Goal: Communication & Community: Answer question/provide support

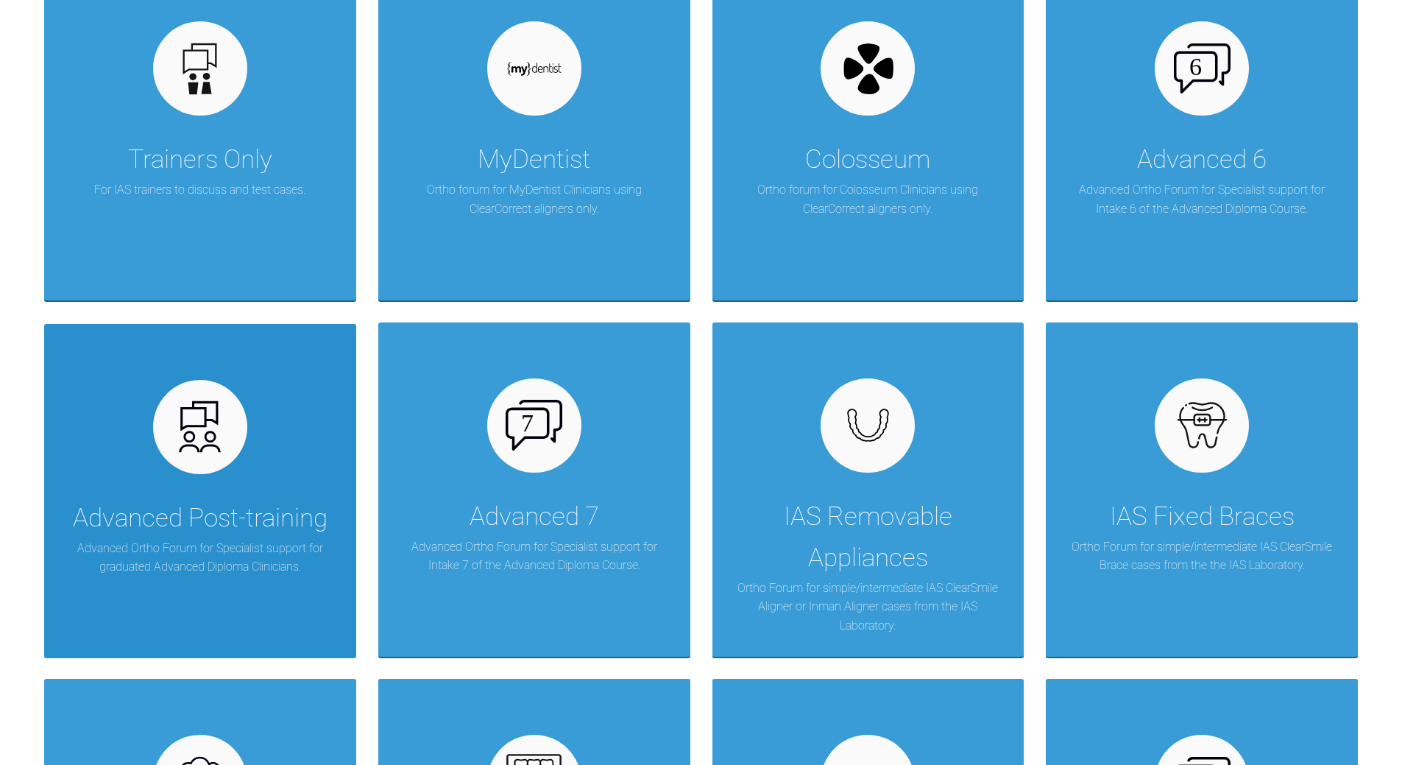
click at [213, 421] on img at bounding box center [199, 426] width 57 height 57
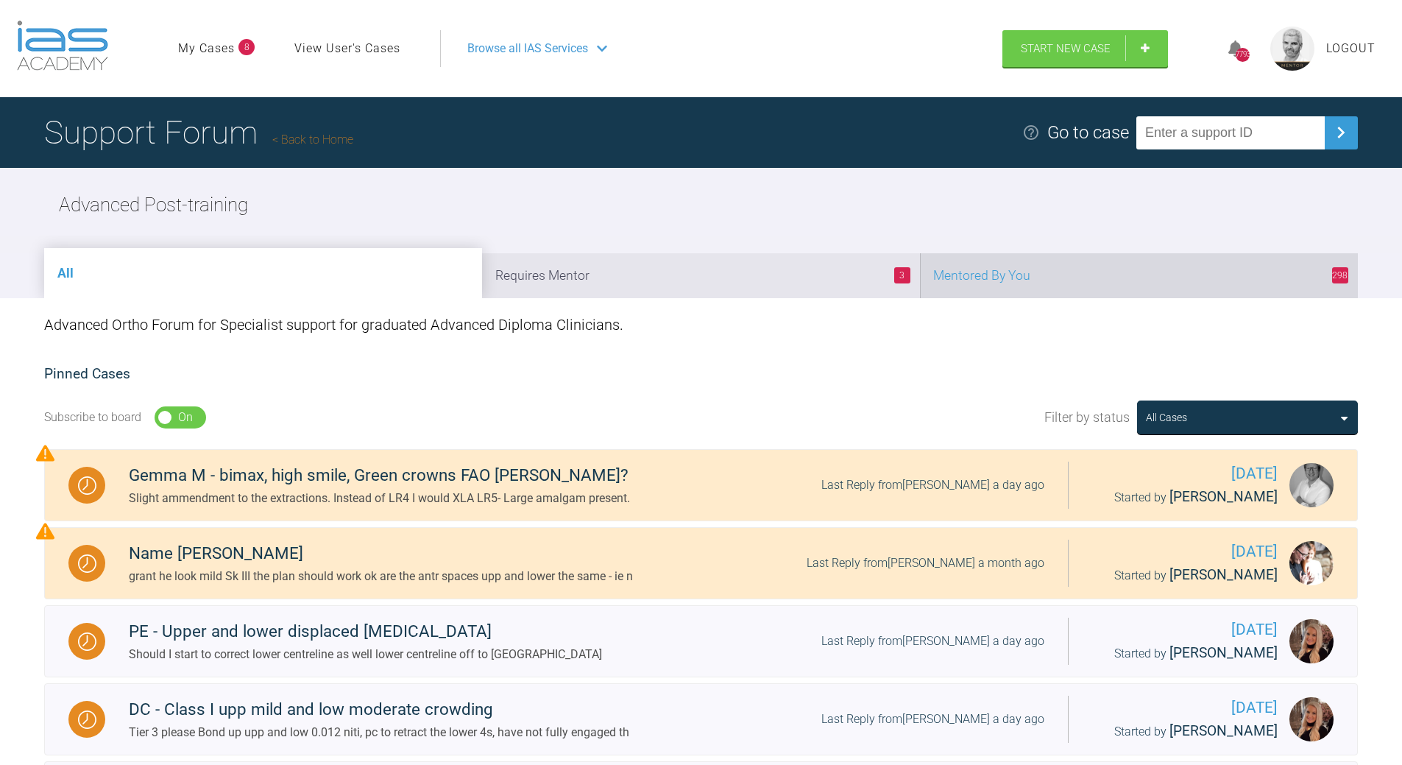
click at [1088, 263] on li "298 Mentored By You" at bounding box center [1139, 275] width 438 height 45
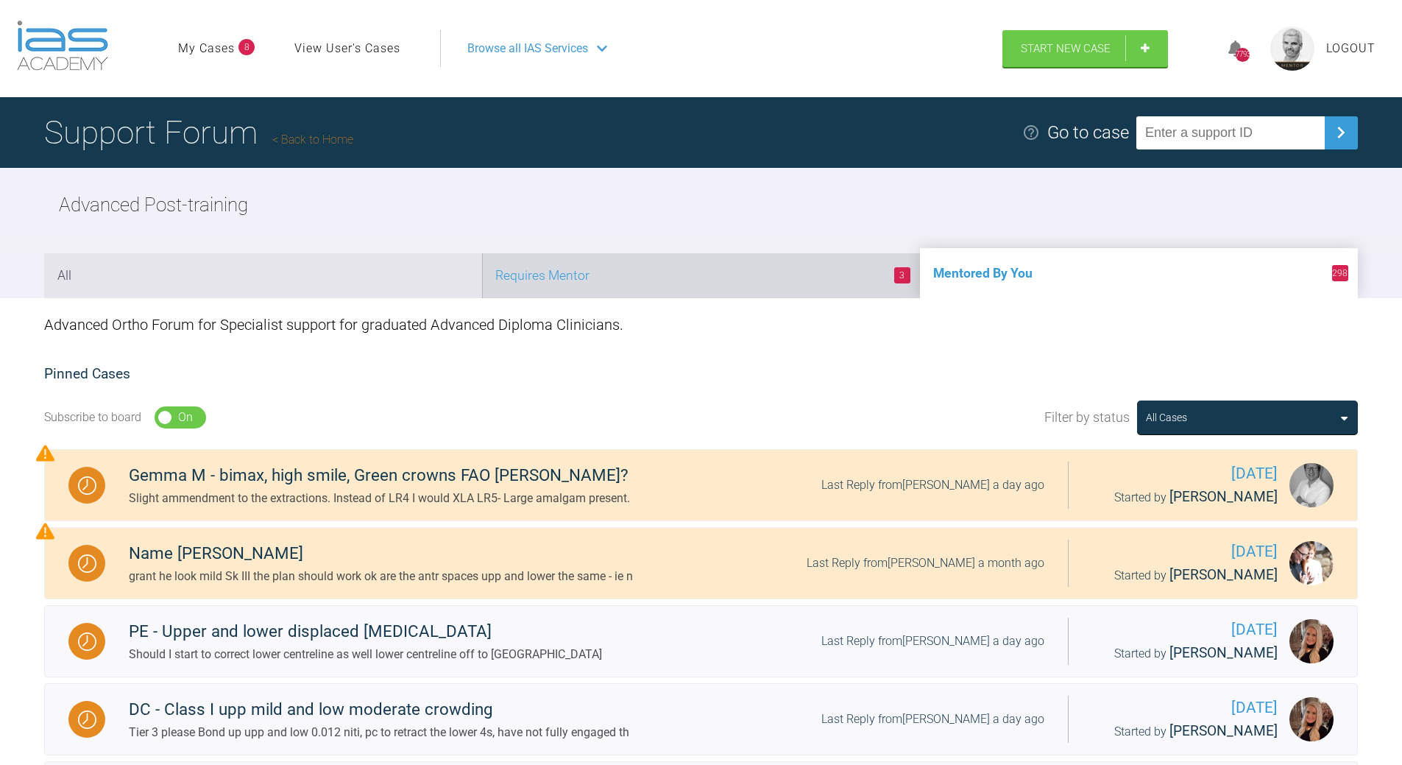
click at [748, 291] on li "3 Requires Mentor" at bounding box center [701, 275] width 438 height 45
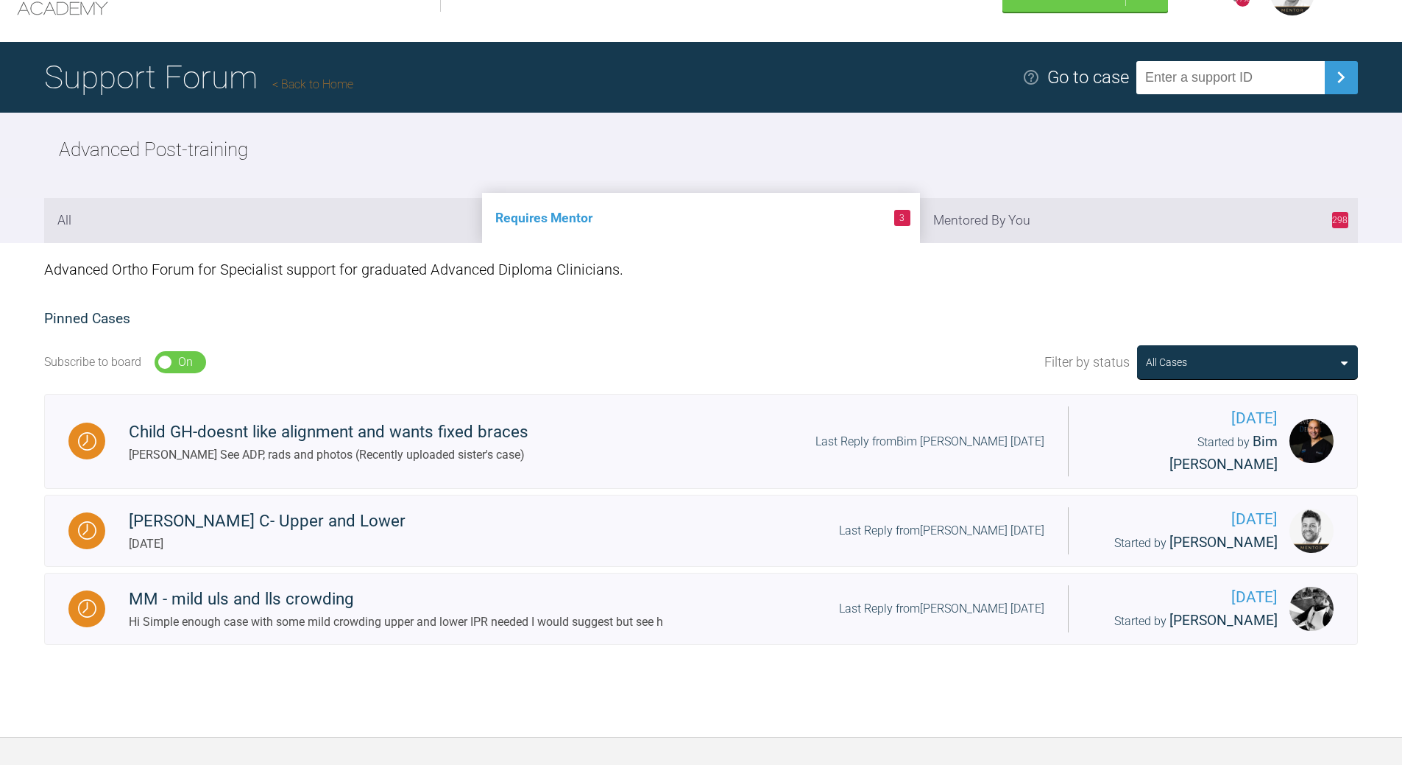
scroll to position [153, 0]
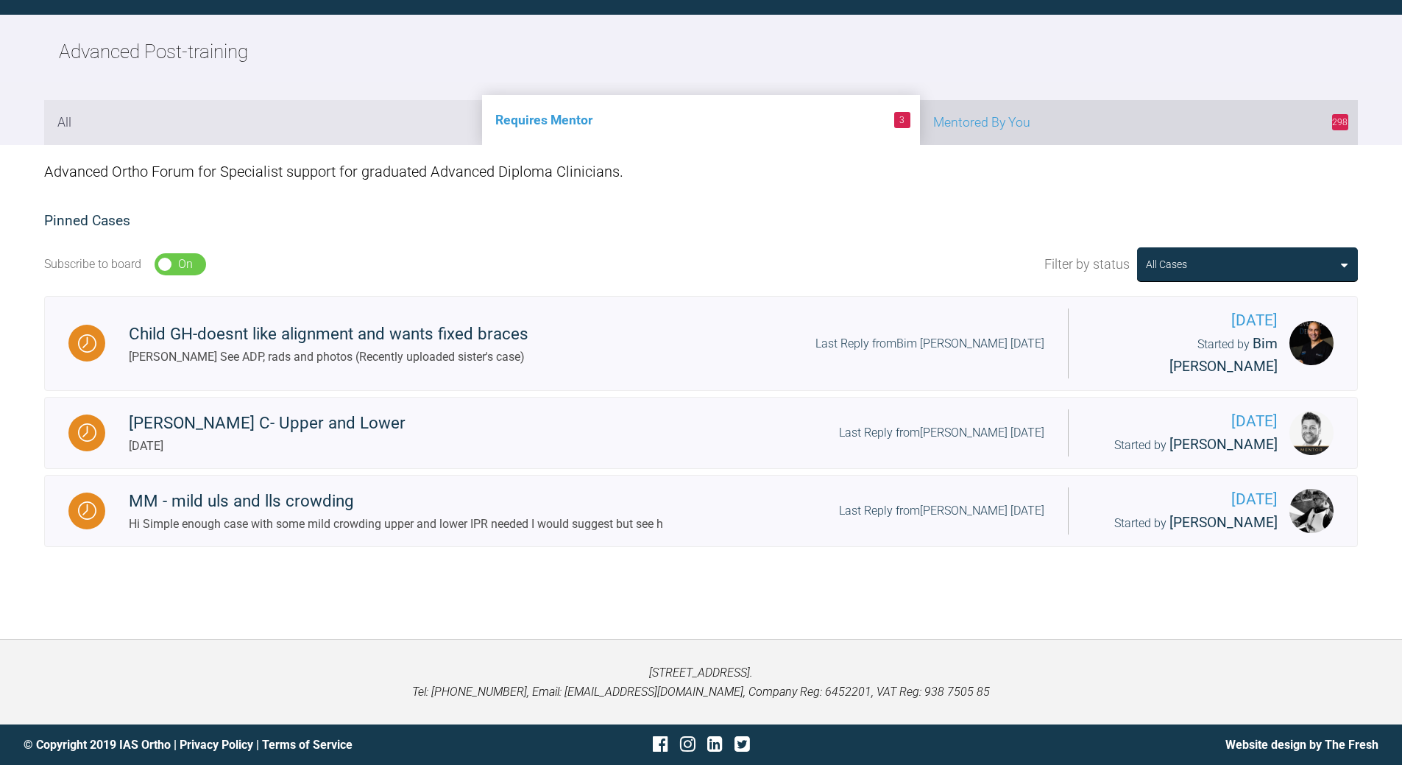
click at [1092, 108] on li "298 Mentored By You" at bounding box center [1139, 122] width 438 height 45
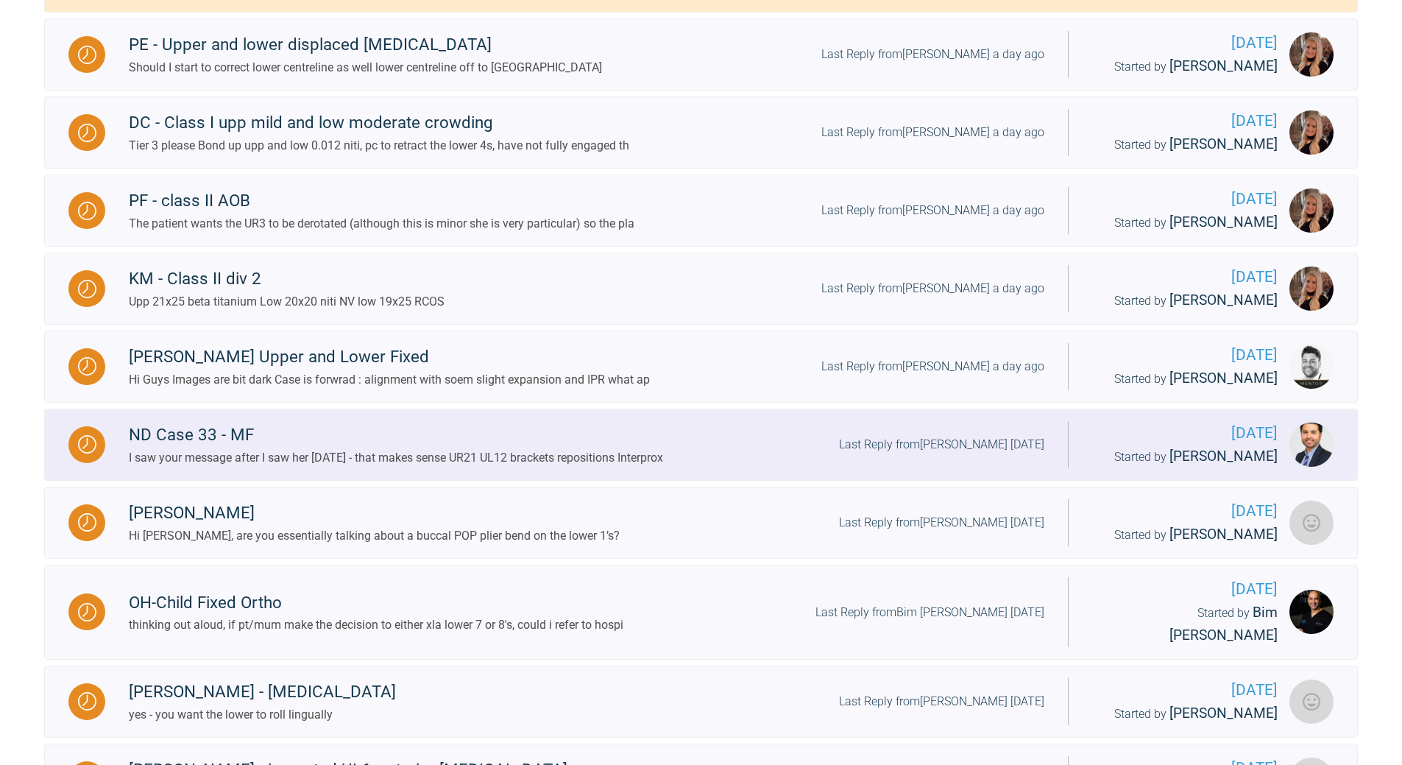
scroll to position [595, 0]
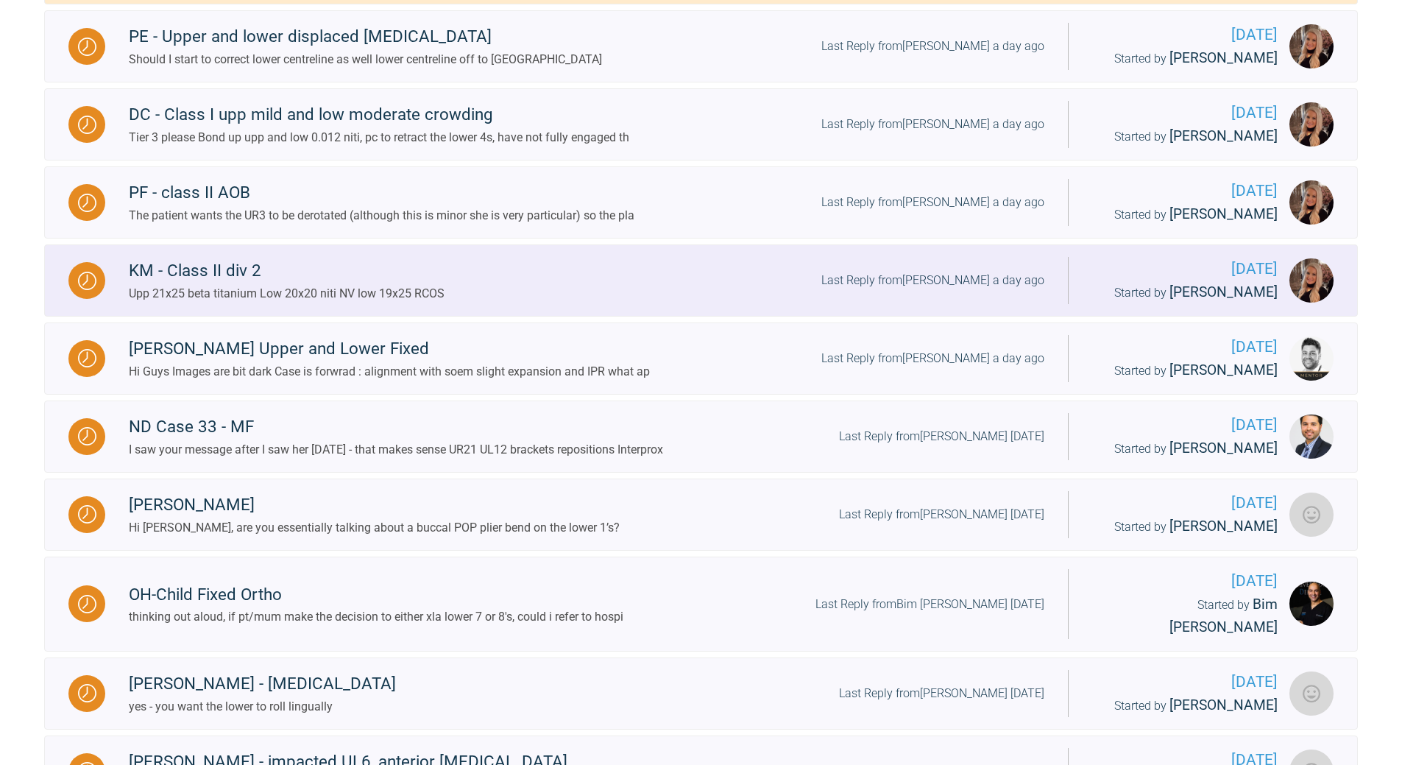
click at [938, 274] on div "Last Reply from [PERSON_NAME] a day ago" at bounding box center [932, 280] width 223 height 19
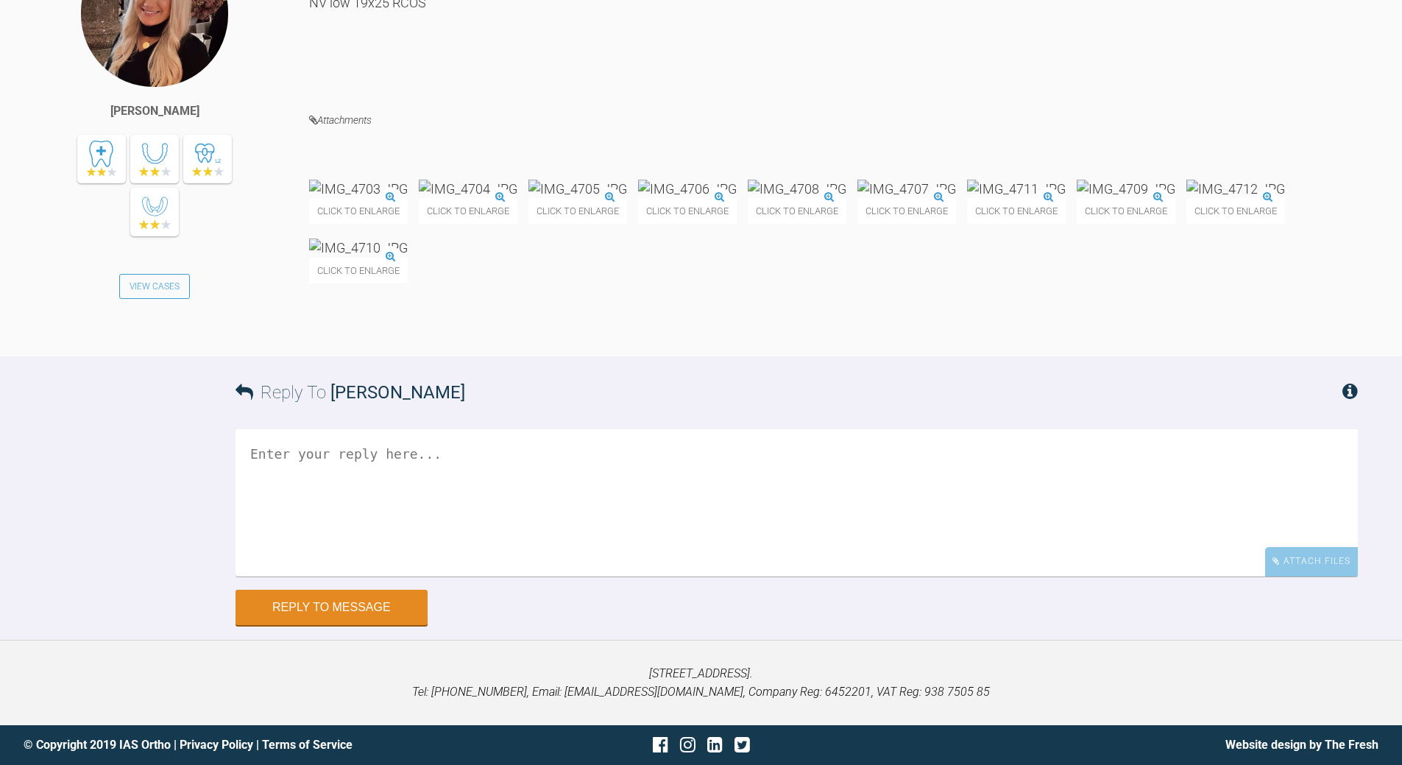
scroll to position [7409, 0]
click at [425, 528] on textarea at bounding box center [797, 502] width 1122 height 147
click at [362, 542] on textarea "yesp and [PERSON_NAME] as well may need a gentel RCOS in upper" at bounding box center [797, 502] width 1122 height 147
drag, startPoint x: 277, startPoint y: 523, endPoint x: 306, endPoint y: 505, distance: 34.3
click at [277, 522] on textarea "yesp and [PERSON_NAME] as well may need a gentle RCOS in upper as the look as t…" at bounding box center [797, 502] width 1122 height 147
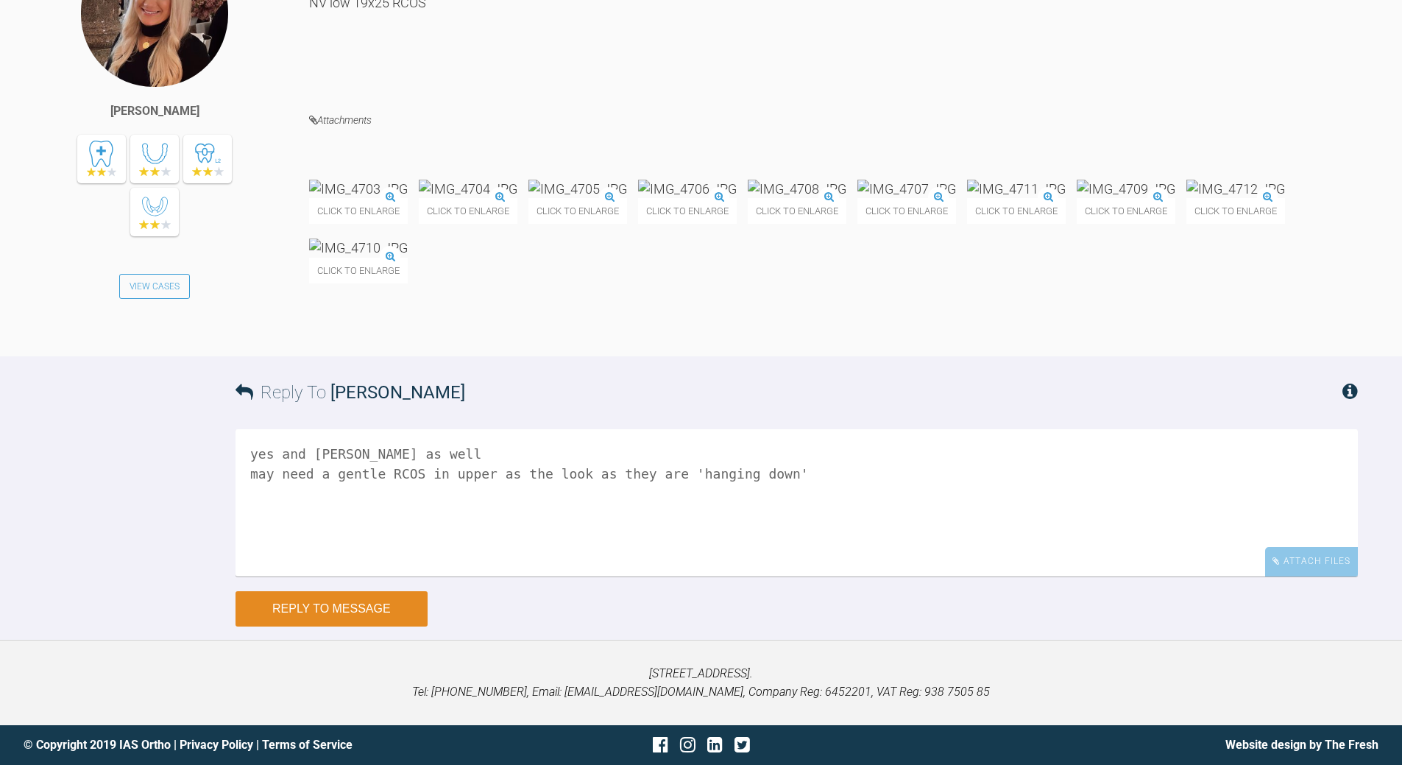
type textarea "yes and [PERSON_NAME] as well may need a gentle RCOS in upper as the look as th…"
click at [327, 626] on button "Reply to Message" at bounding box center [332, 608] width 192 height 35
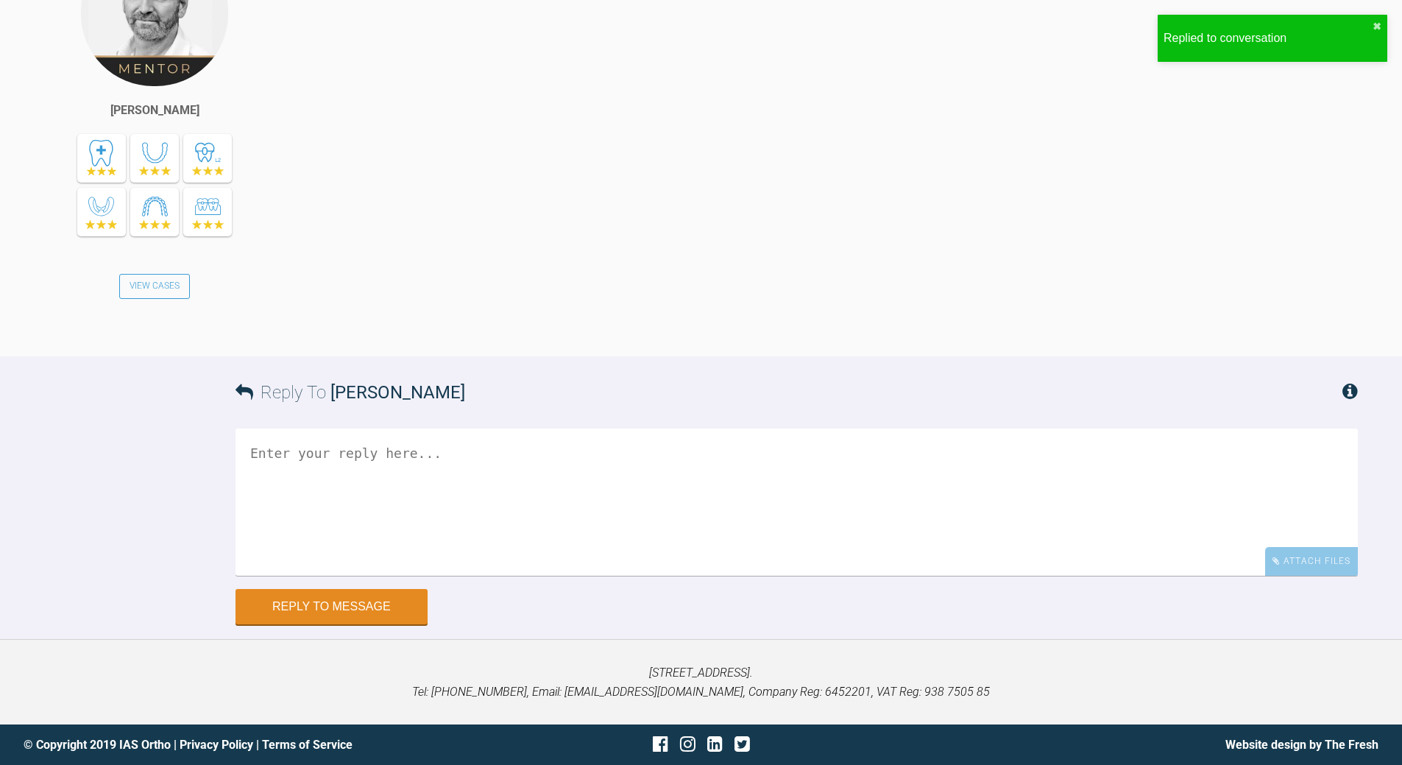
scroll to position [8040, 0]
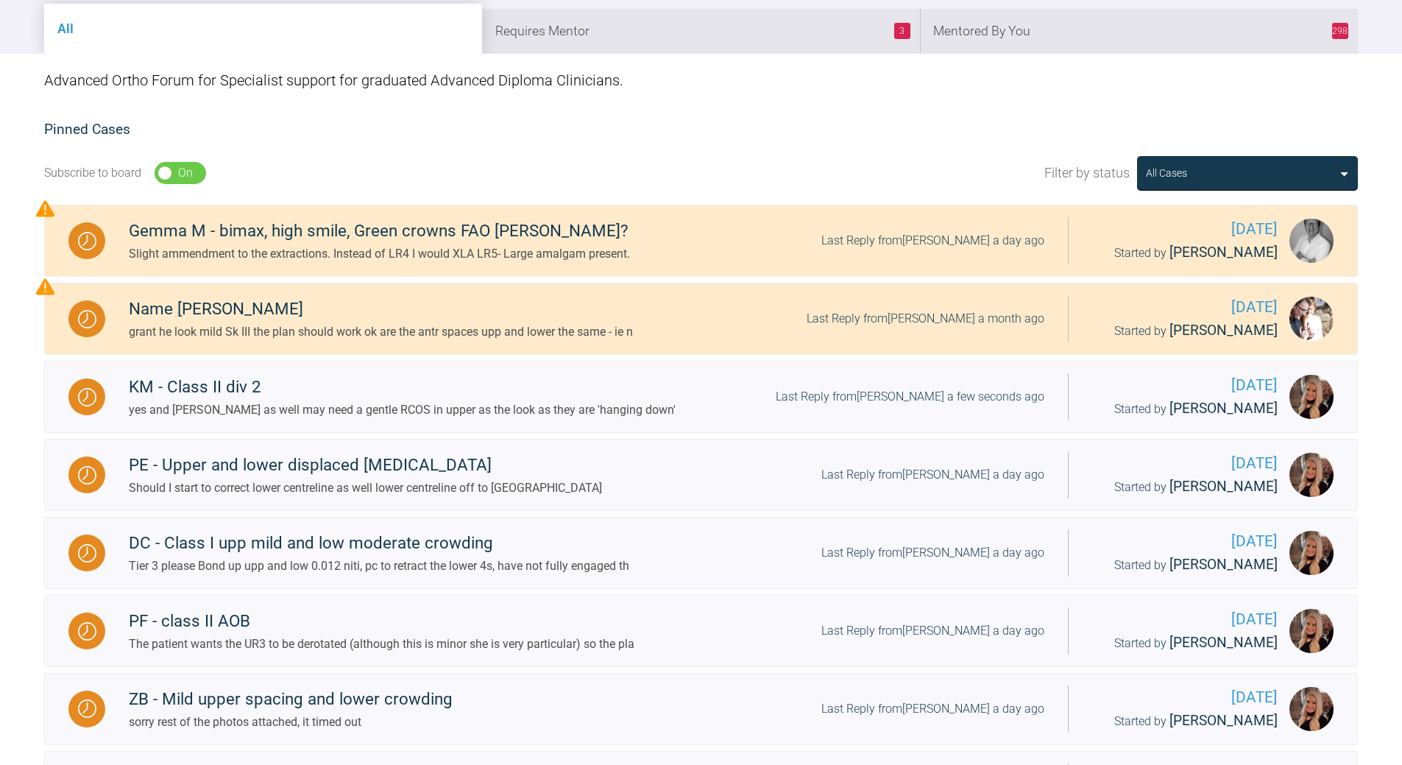
scroll to position [114, 0]
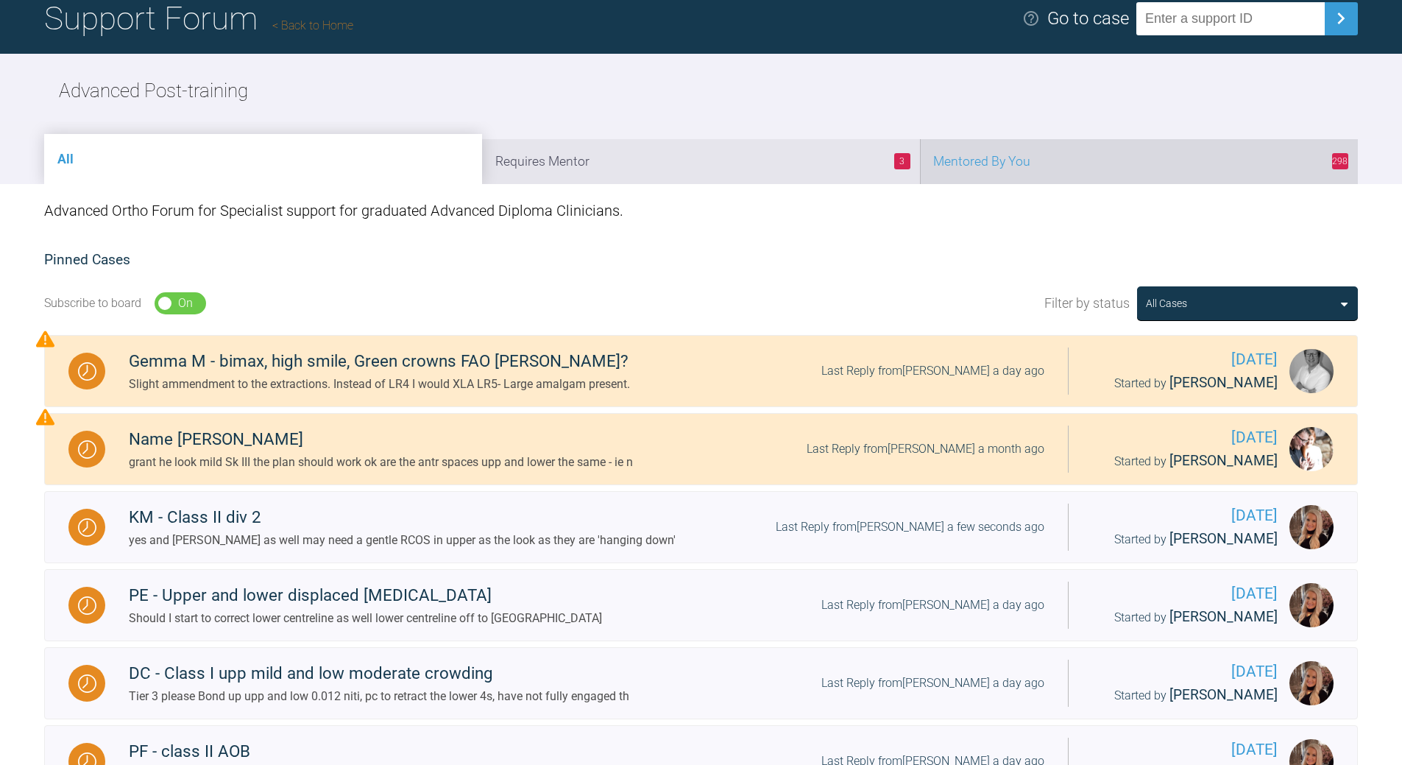
click at [1027, 170] on li "298 Mentored By You" at bounding box center [1139, 161] width 438 height 45
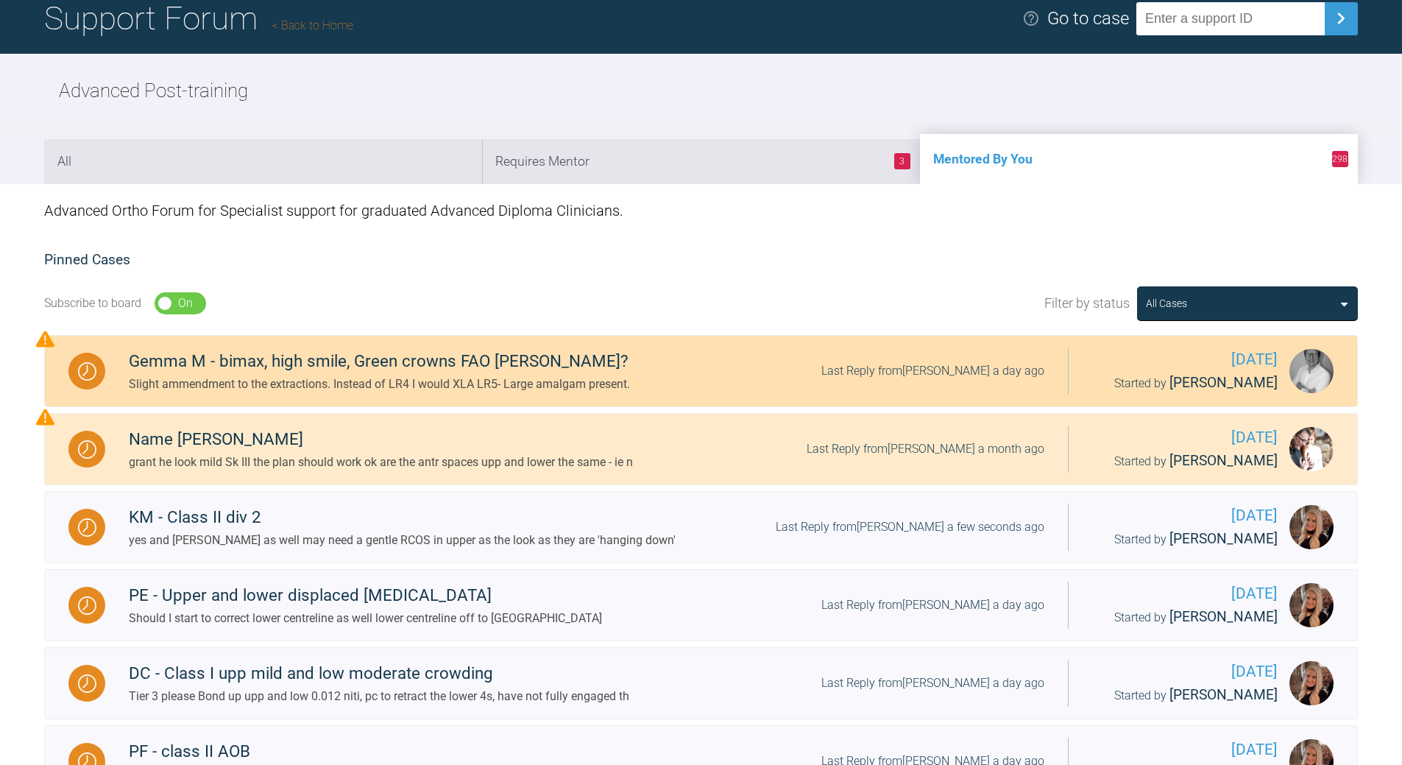
scroll to position [482, 0]
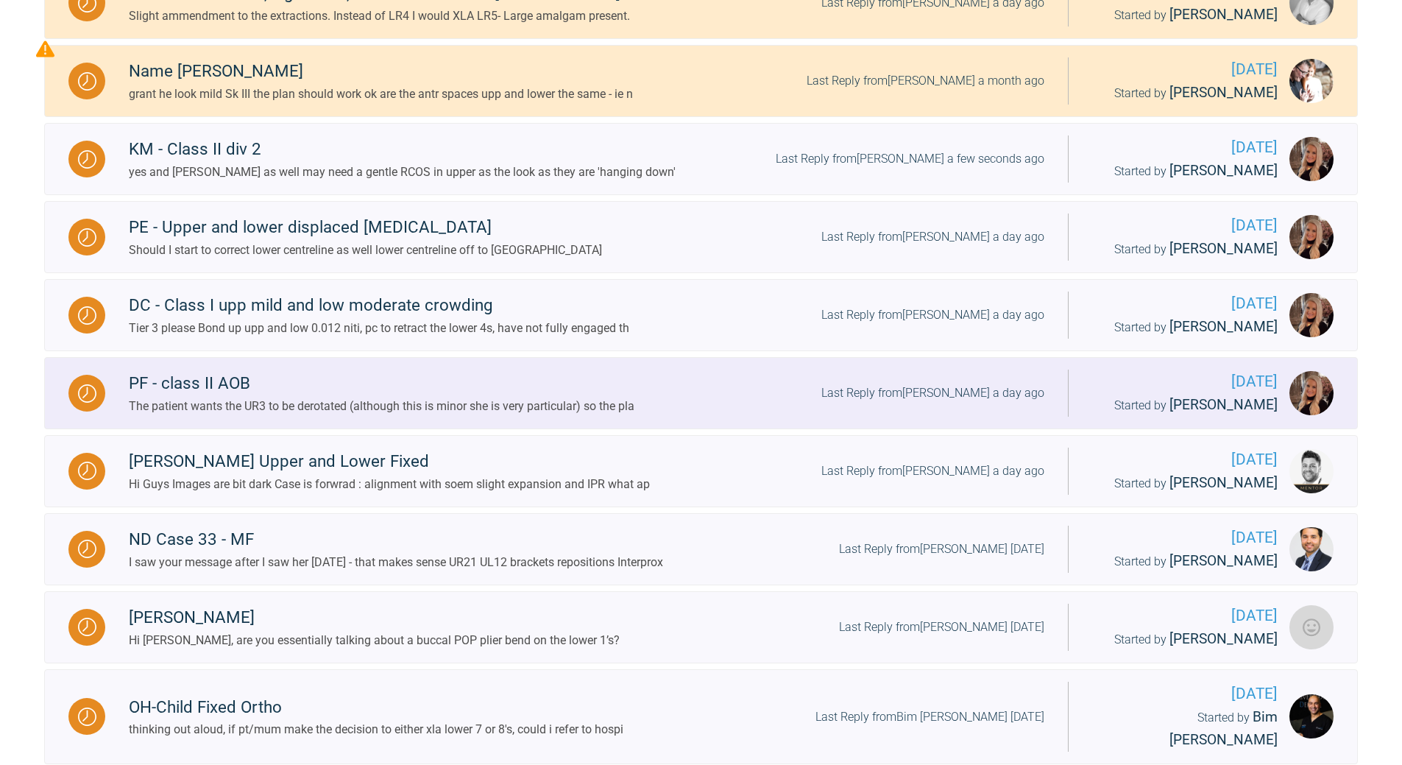
click at [946, 393] on div "Last Reply from [PERSON_NAME] a day ago" at bounding box center [932, 392] width 223 height 19
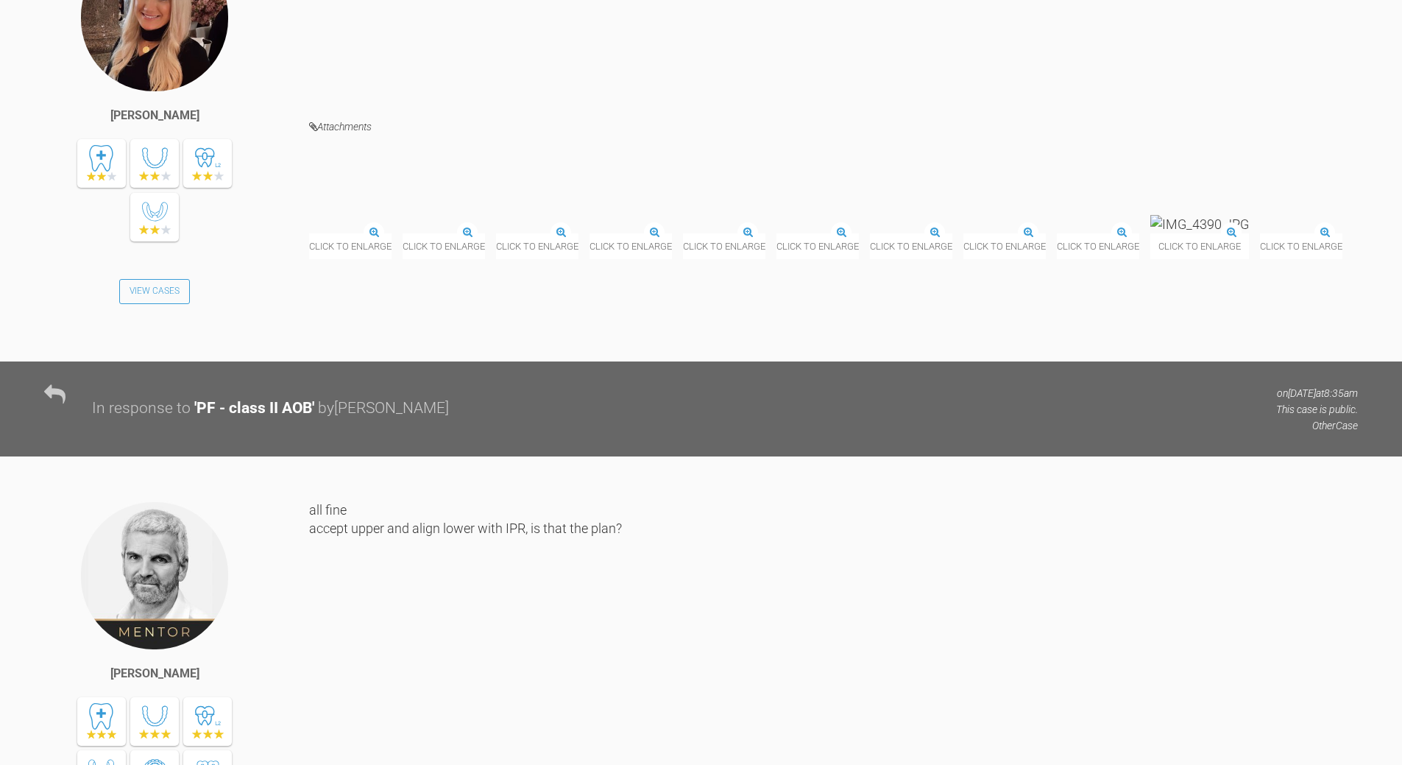
scroll to position [1010, 0]
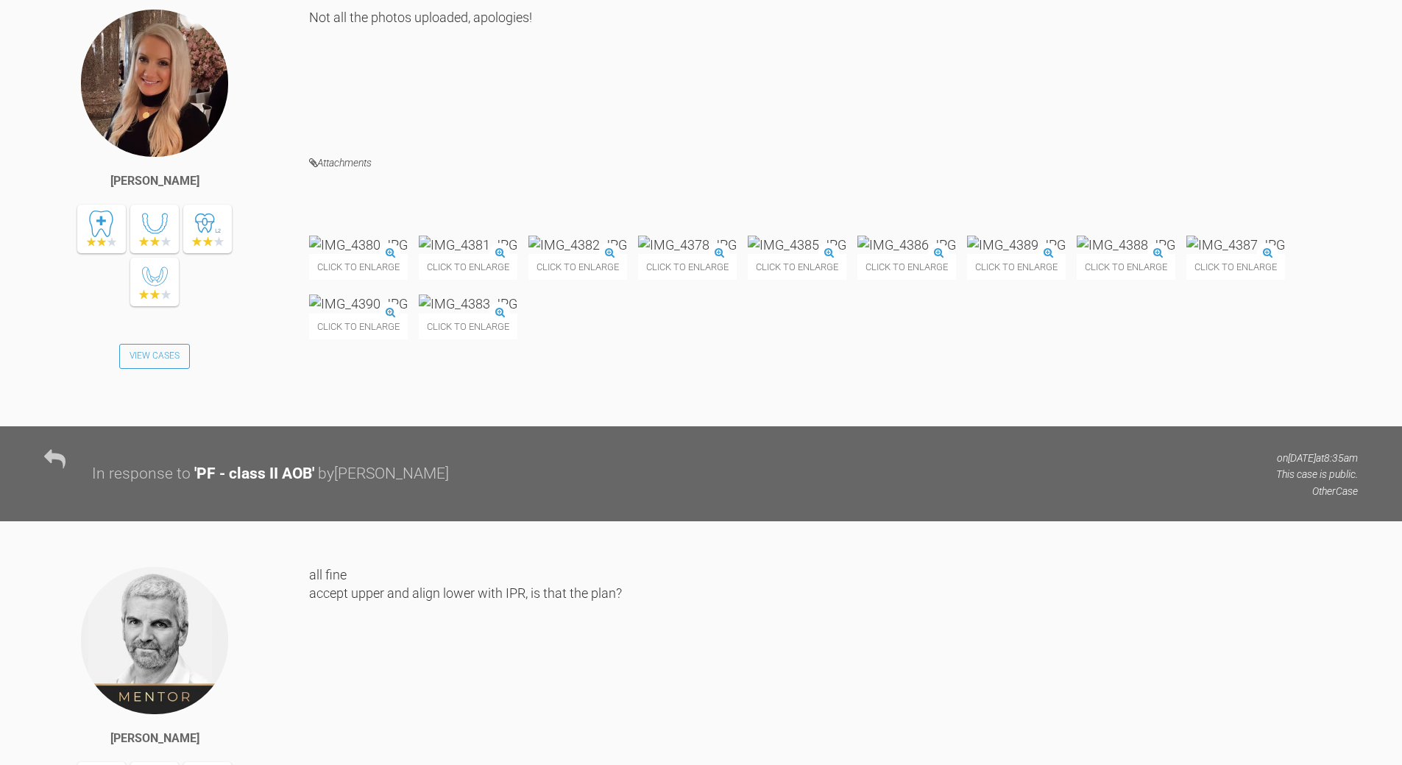
click at [967, 254] on img at bounding box center [1016, 245] width 99 height 18
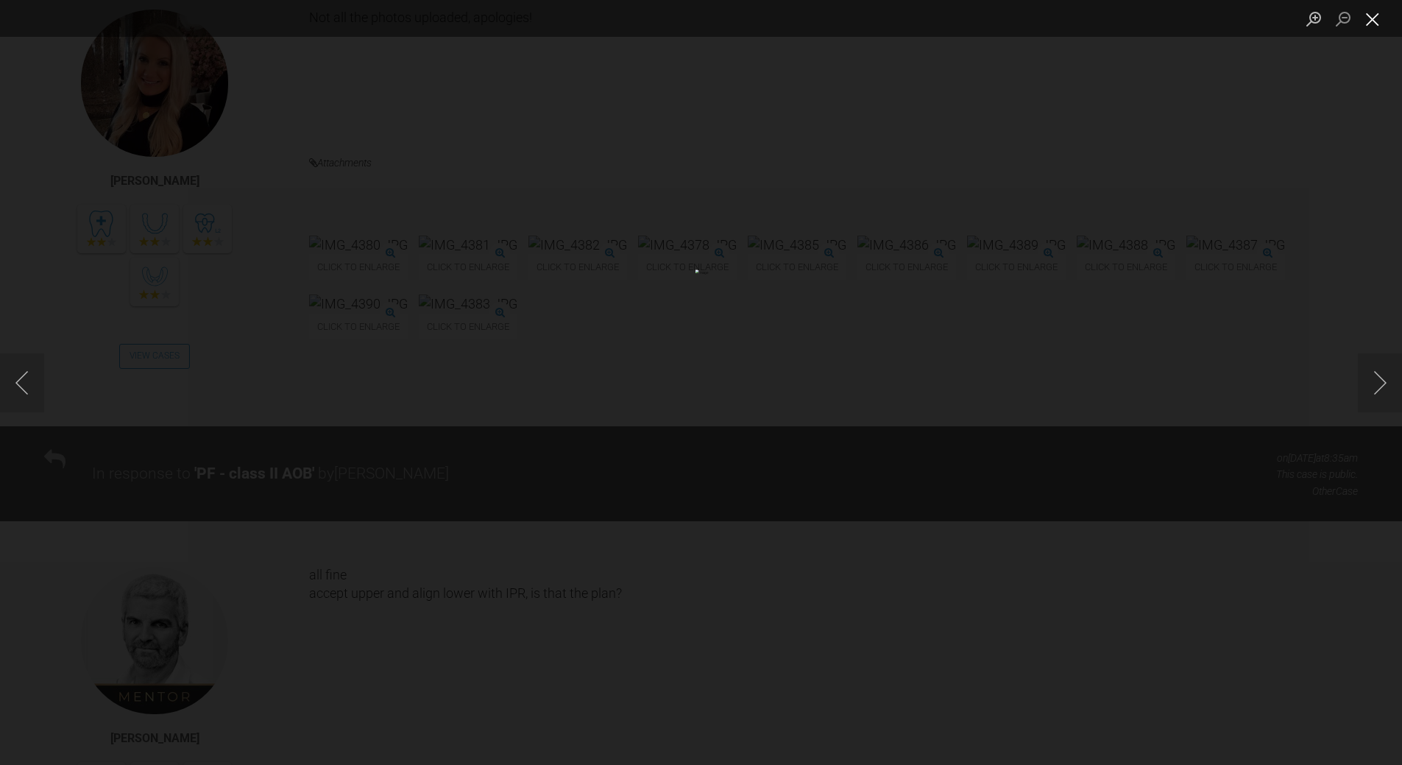
click at [1378, 13] on button "Close lightbox" at bounding box center [1372, 19] width 29 height 26
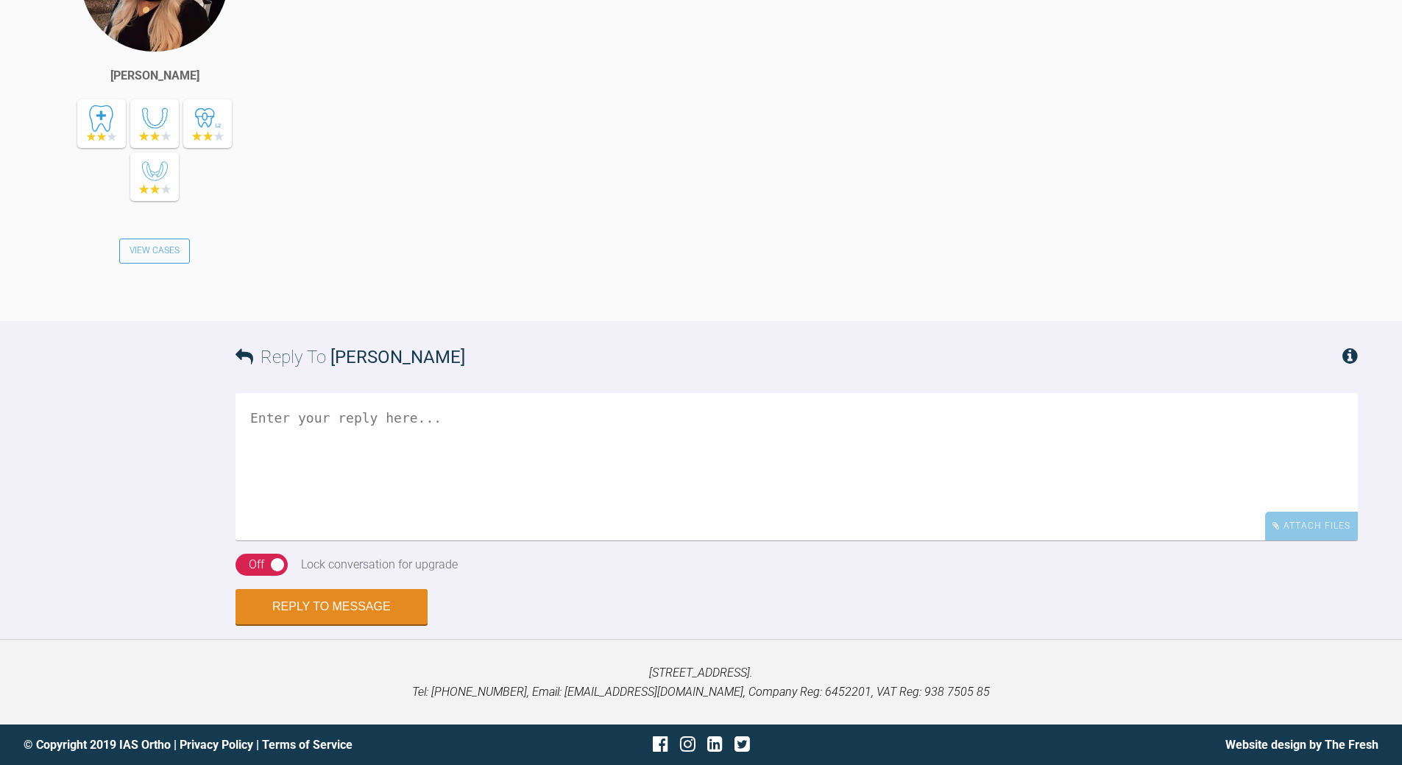
scroll to position [2408, 0]
click at [380, 422] on textarea at bounding box center [797, 466] width 1122 height 147
click at [263, 441] on textarea "ye all good waht appliances and level of support?" at bounding box center [797, 466] width 1122 height 147
click at [261, 414] on textarea "ye all good what appliances and level of support?" at bounding box center [797, 466] width 1122 height 147
click at [264, 412] on textarea "ye all good what appliances and level of support?" at bounding box center [797, 466] width 1122 height 147
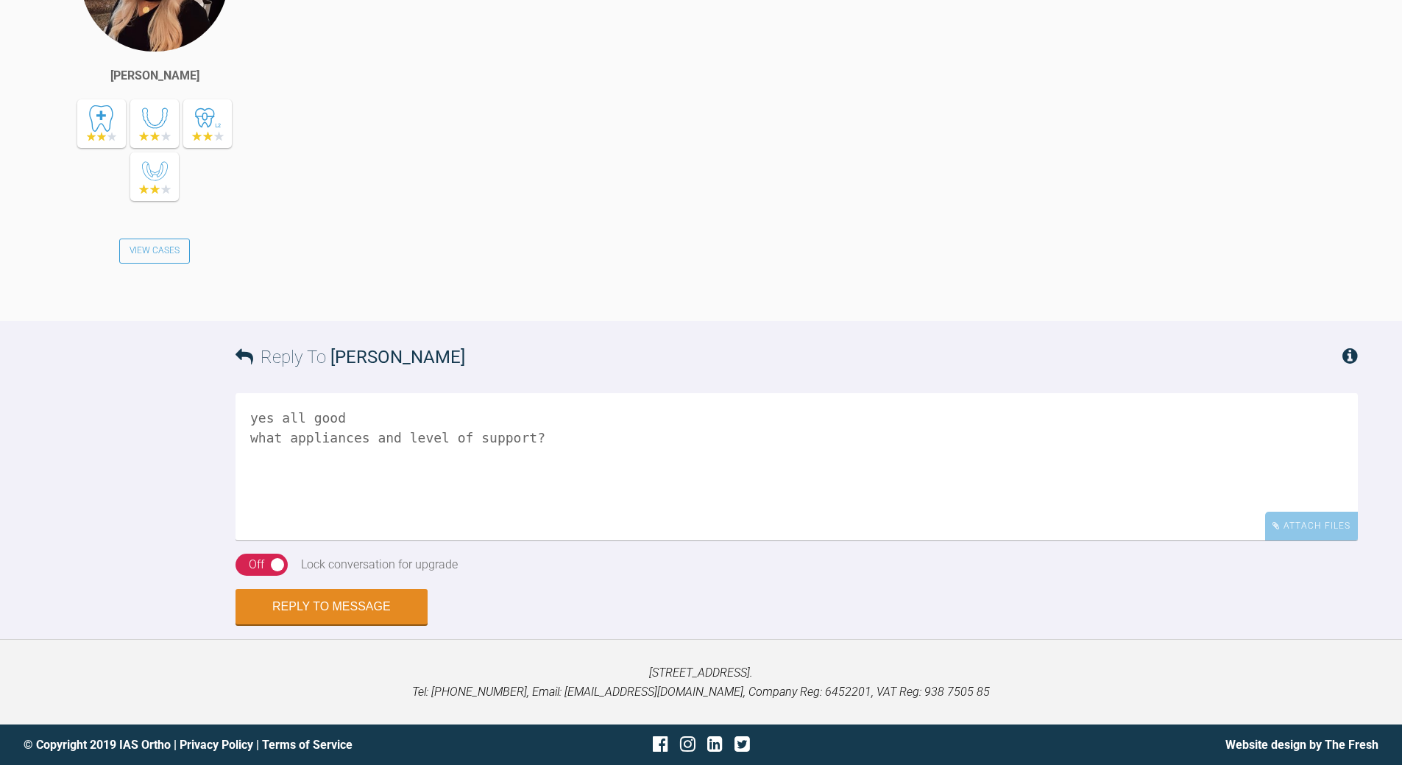
click at [283, 433] on textarea "yes all good what appliances and level of support?" at bounding box center [797, 466] width 1122 height 147
type textarea "yes all good what's final plan, appliances and level of support?"
click at [255, 567] on div "Off" at bounding box center [256, 564] width 15 height 19
click at [344, 615] on button "Reply to Message" at bounding box center [332, 607] width 192 height 35
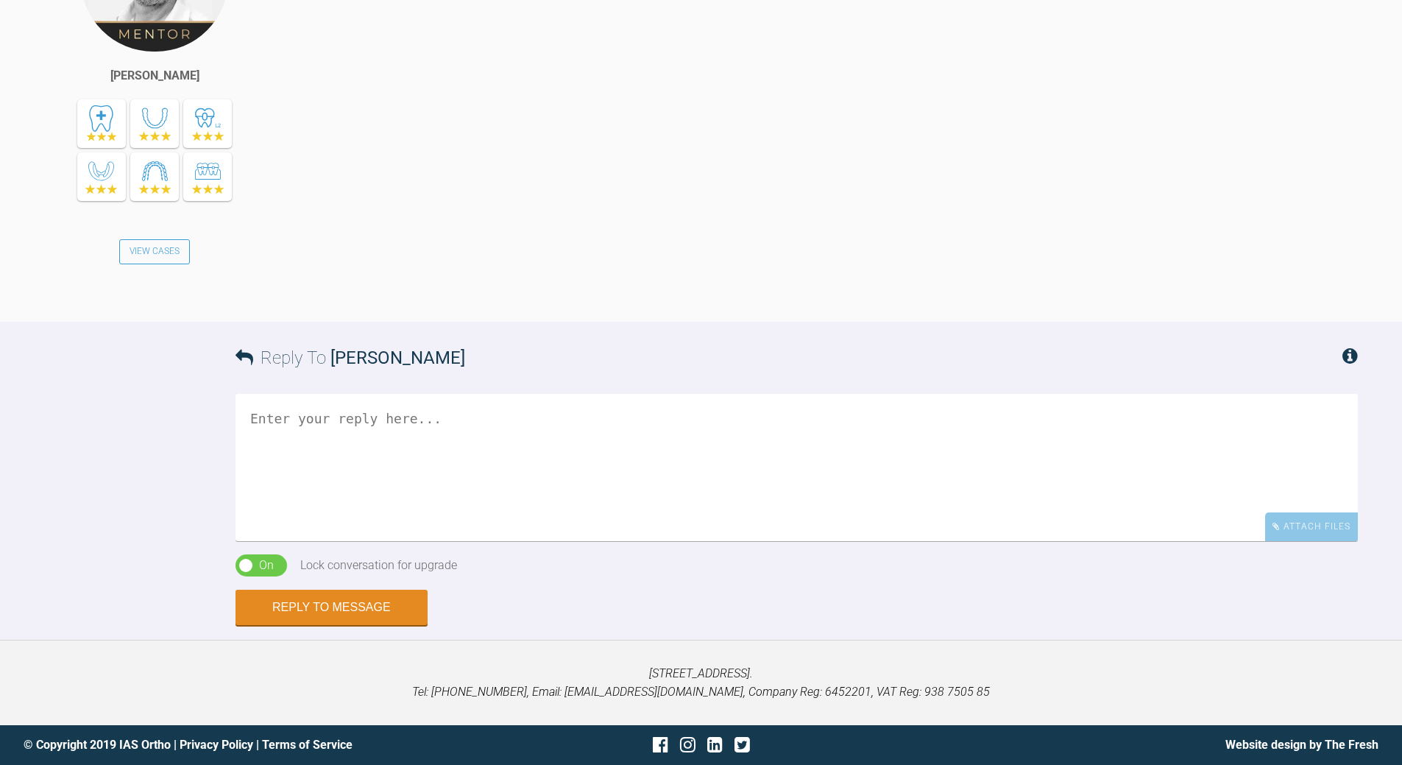
scroll to position [2967, 0]
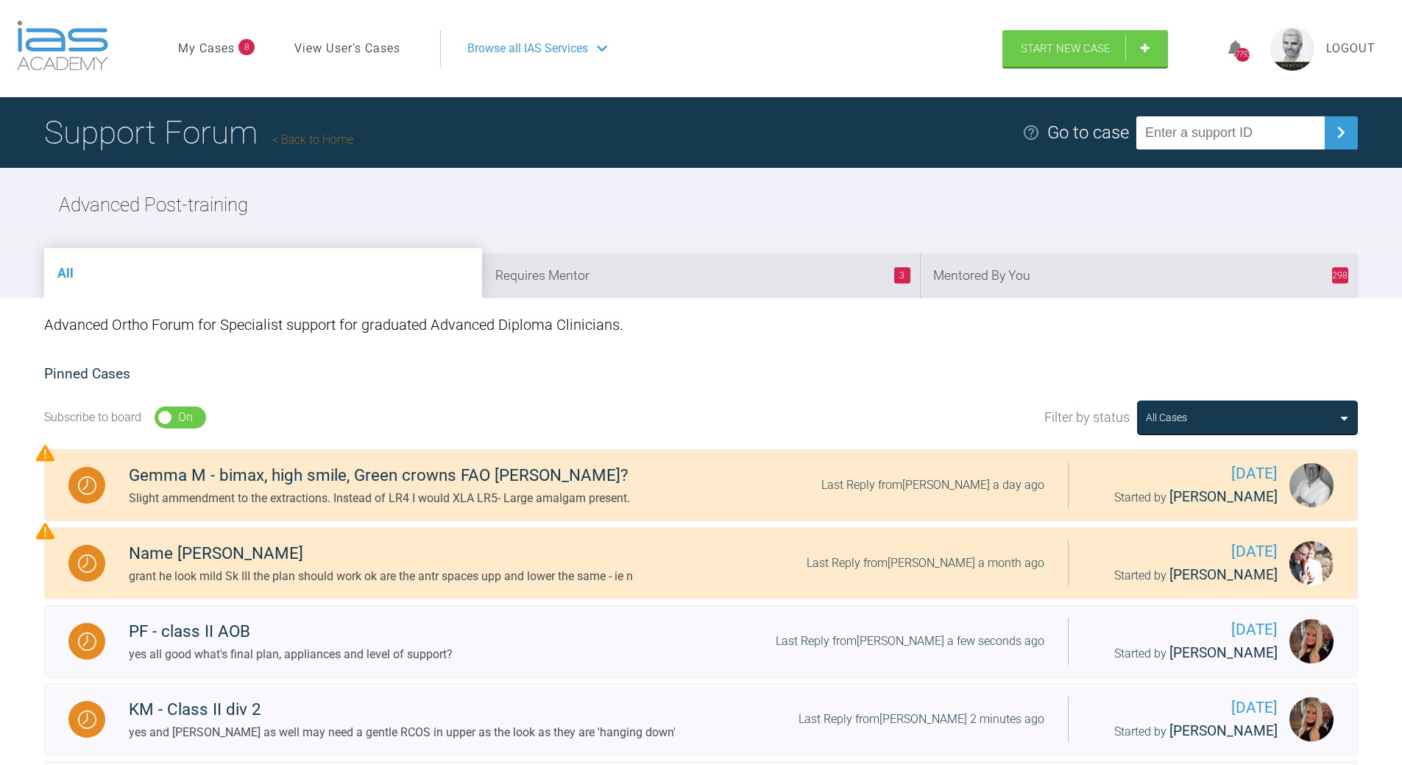
click at [1116, 267] on li "298 Mentored By You" at bounding box center [1139, 275] width 438 height 45
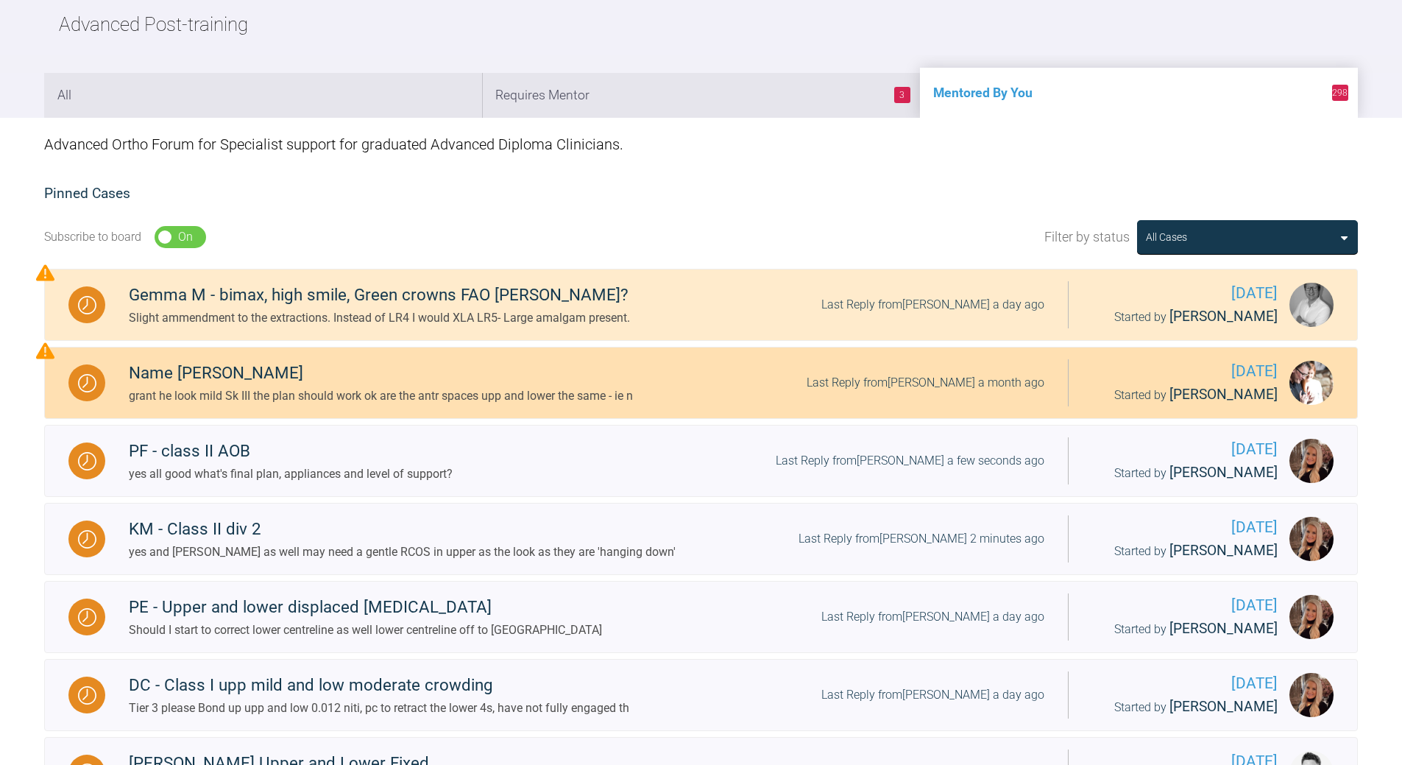
scroll to position [368, 0]
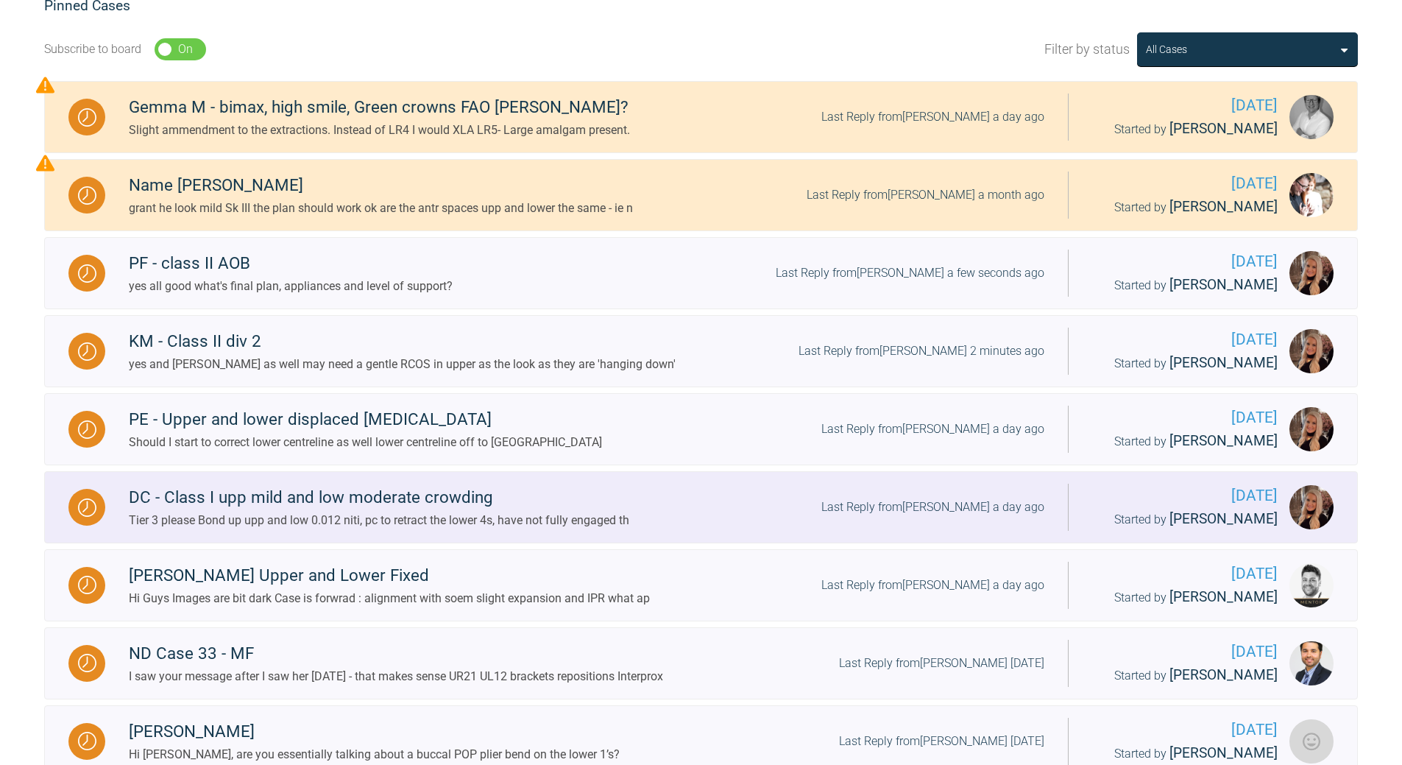
click at [951, 505] on div "Last Reply from [PERSON_NAME] a day ago" at bounding box center [932, 507] width 223 height 19
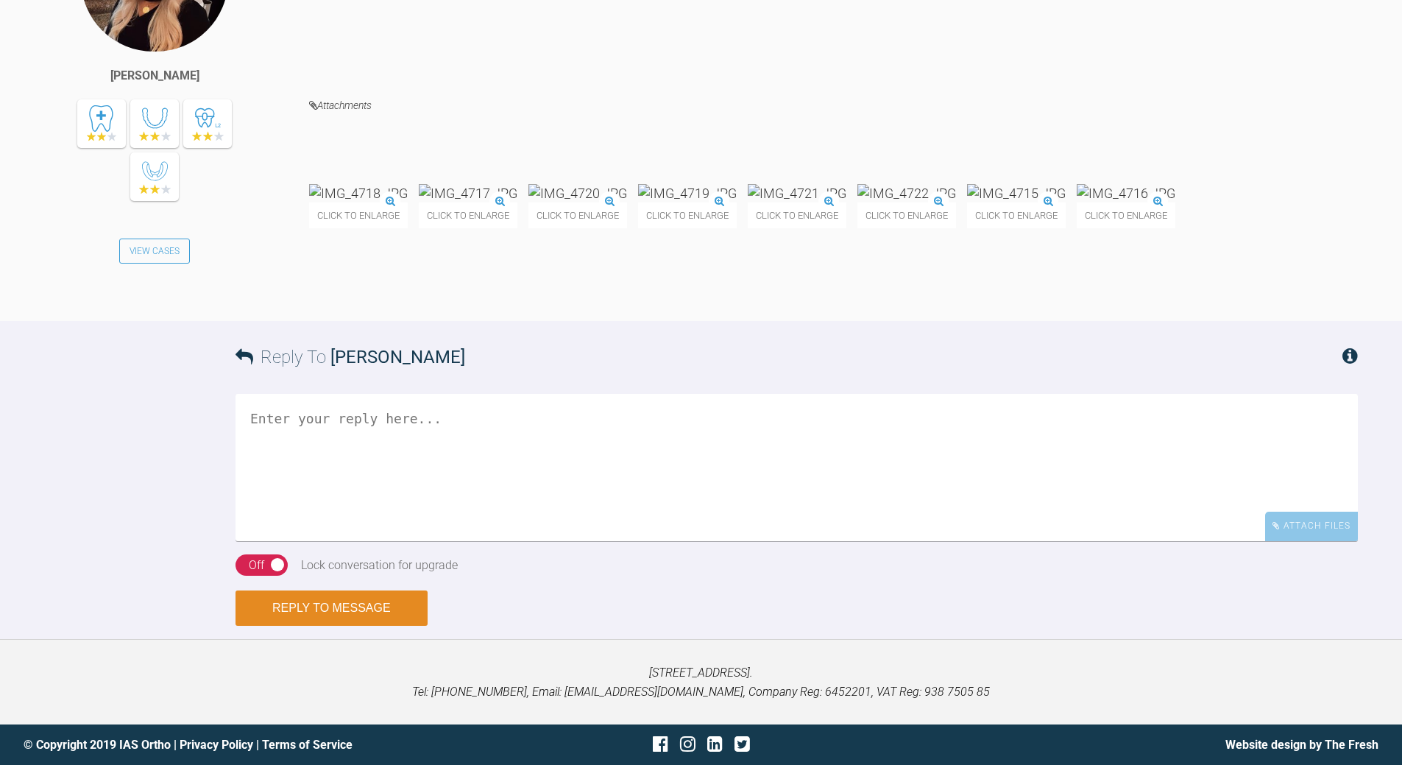
scroll to position [3011, 0]
click at [253, 554] on div "On Off" at bounding box center [262, 565] width 52 height 22
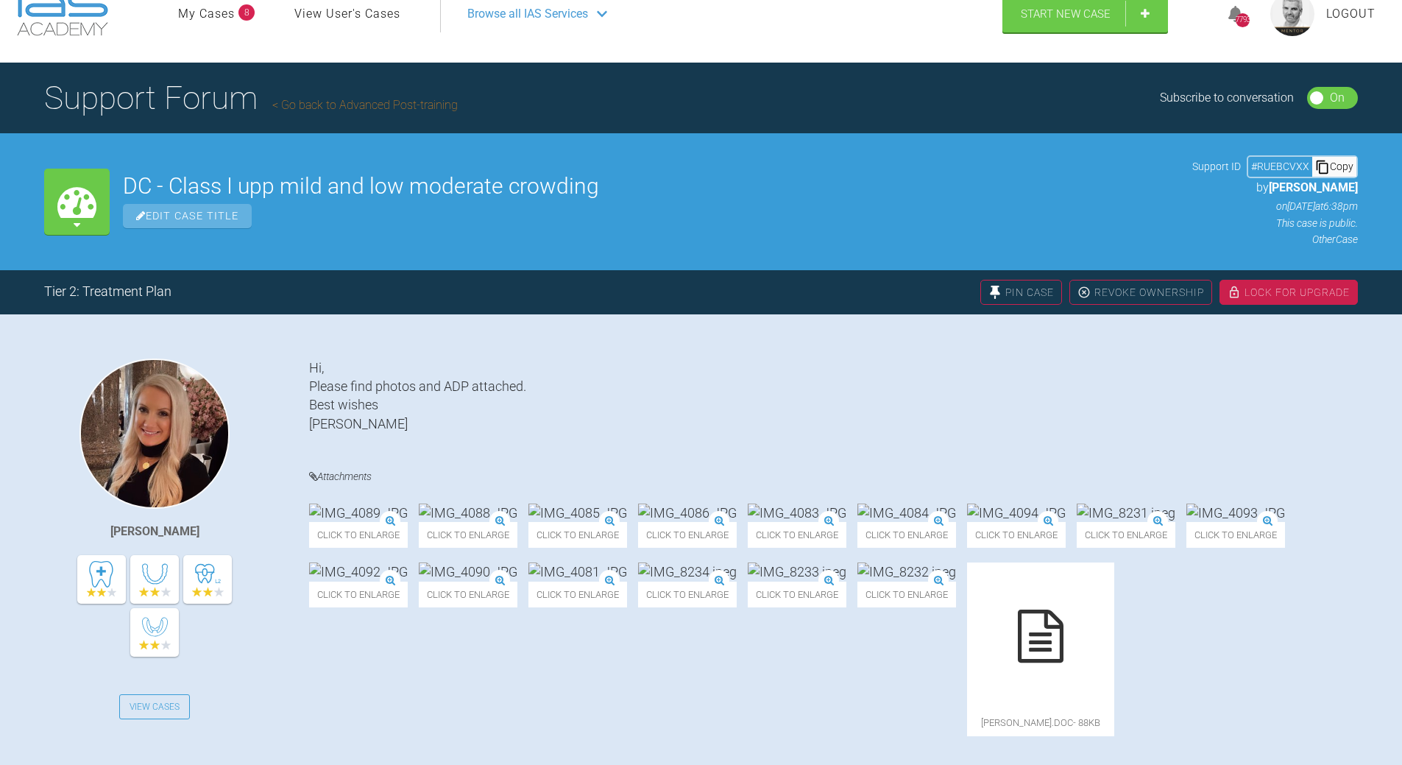
scroll to position [0, 0]
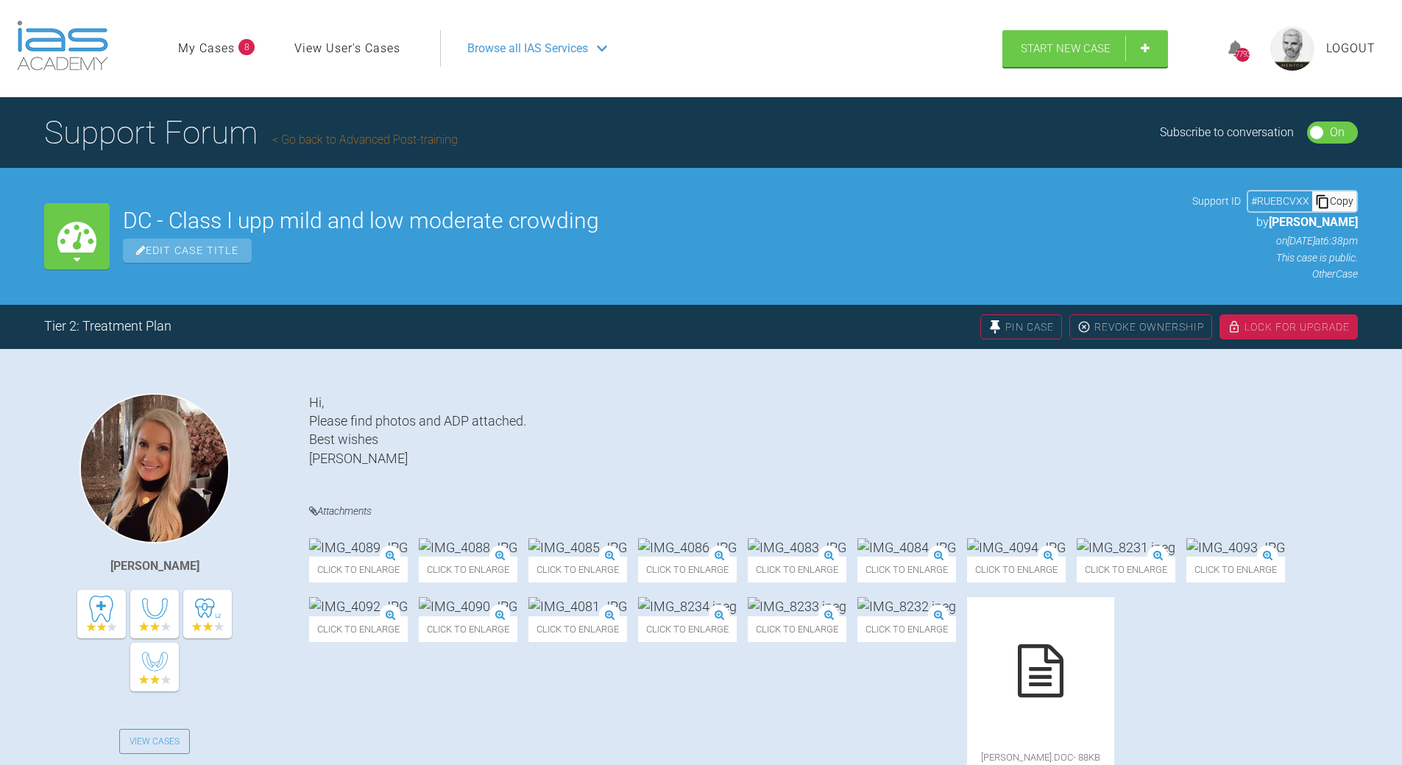
click at [1344, 194] on div "Copy" at bounding box center [1334, 200] width 44 height 19
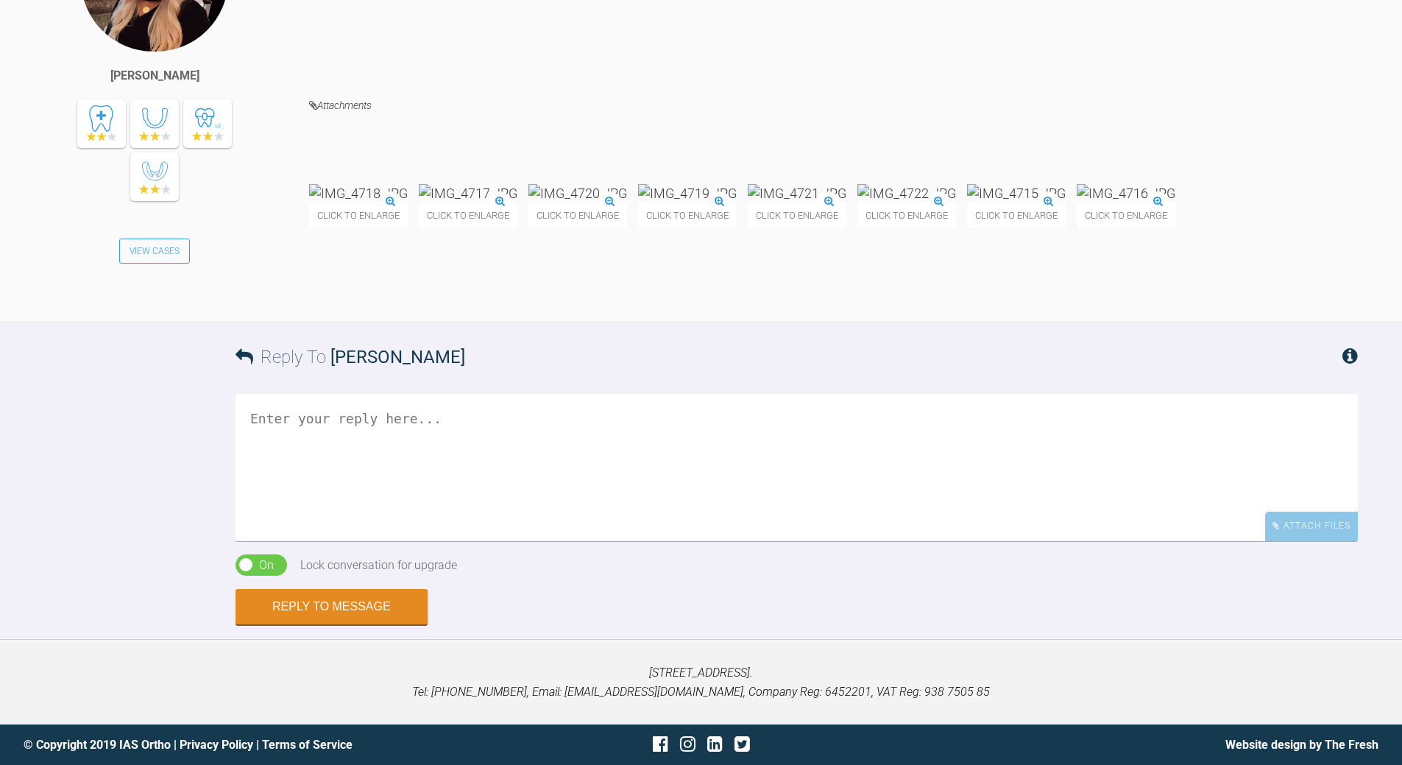
scroll to position [2828, 0]
click at [398, 541] on textarea at bounding box center [797, 467] width 1122 height 147
click at [888, 541] on textarea "yep - get spaec for low alignment with no/minimal proclination. keep UR1 Cl I a…" at bounding box center [797, 467] width 1122 height 147
click at [355, 410] on textarea "yep - get spaec for low alignment with no/minimal proclination. keep UR1 Cl I a…" at bounding box center [797, 467] width 1122 height 147
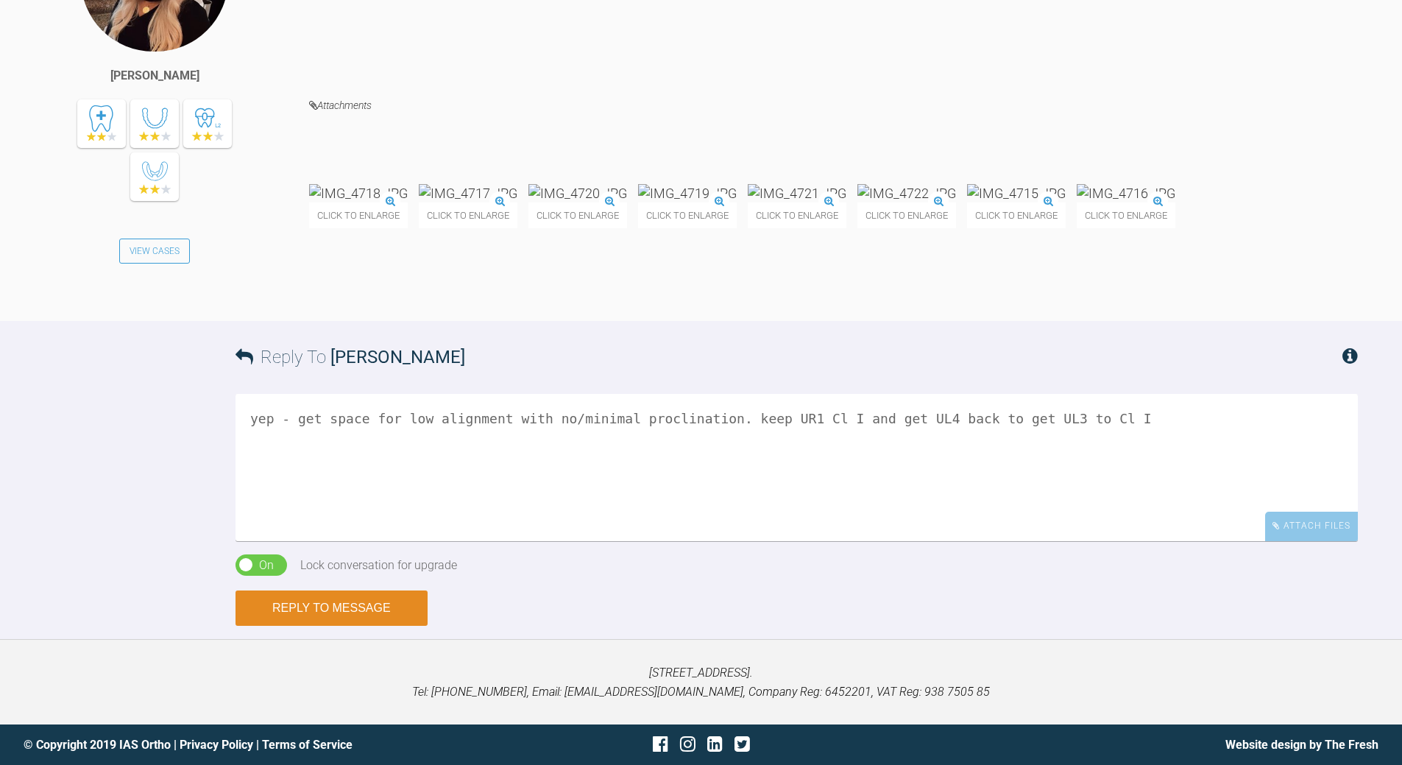
type textarea "yep - get space for low alignment with no/minimal proclination. keep UR1 Cl I a…"
click at [280, 604] on button "Reply to Message" at bounding box center [332, 607] width 192 height 35
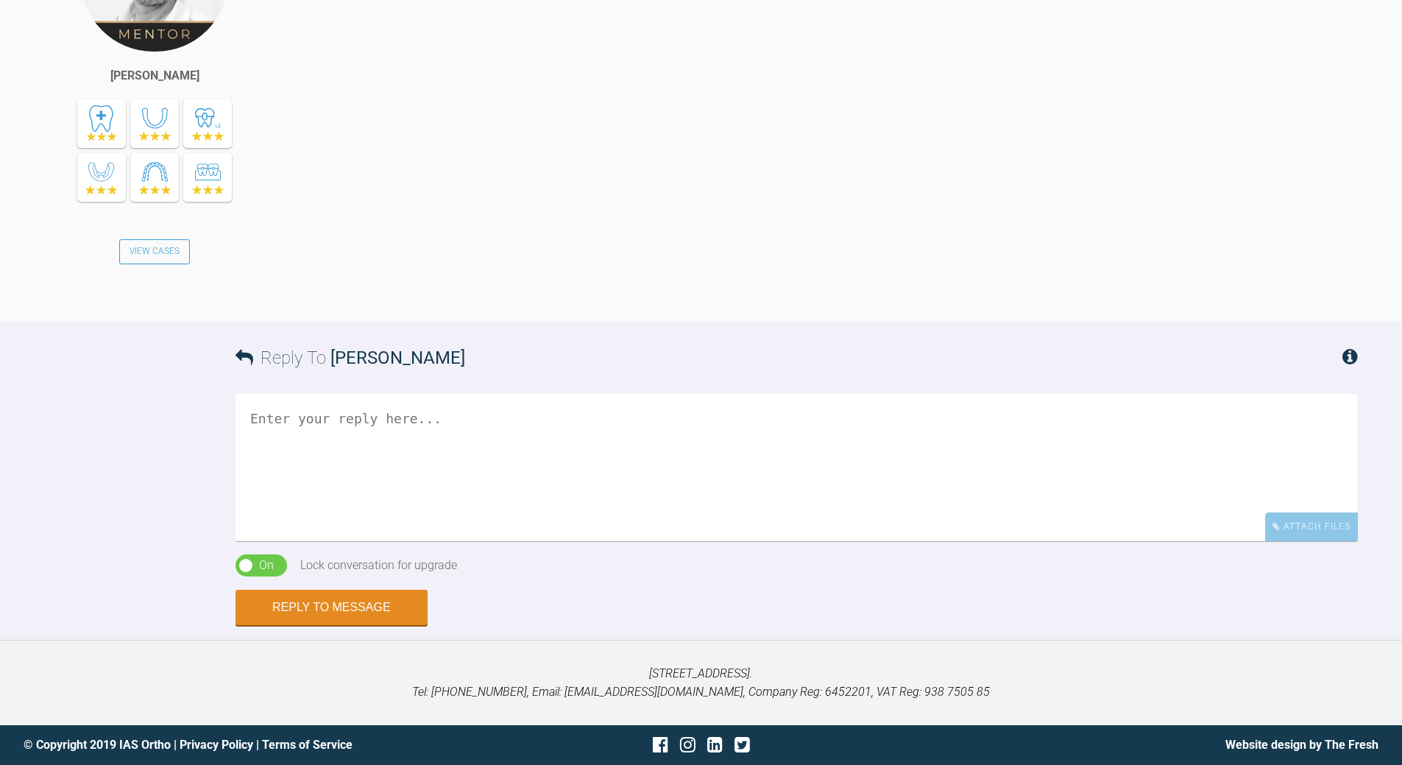
scroll to position [3570, 0]
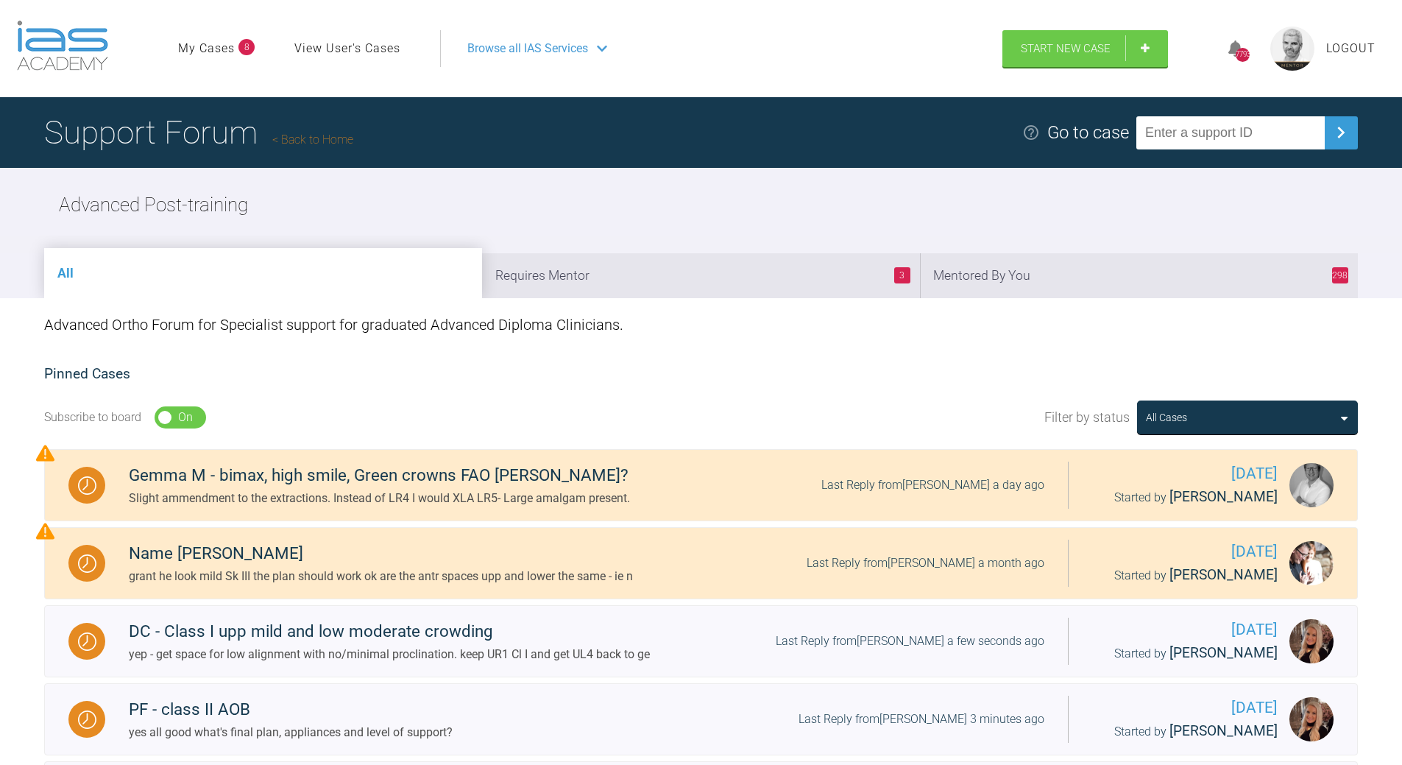
click at [1105, 282] on li "298 Mentored By You" at bounding box center [1139, 275] width 438 height 45
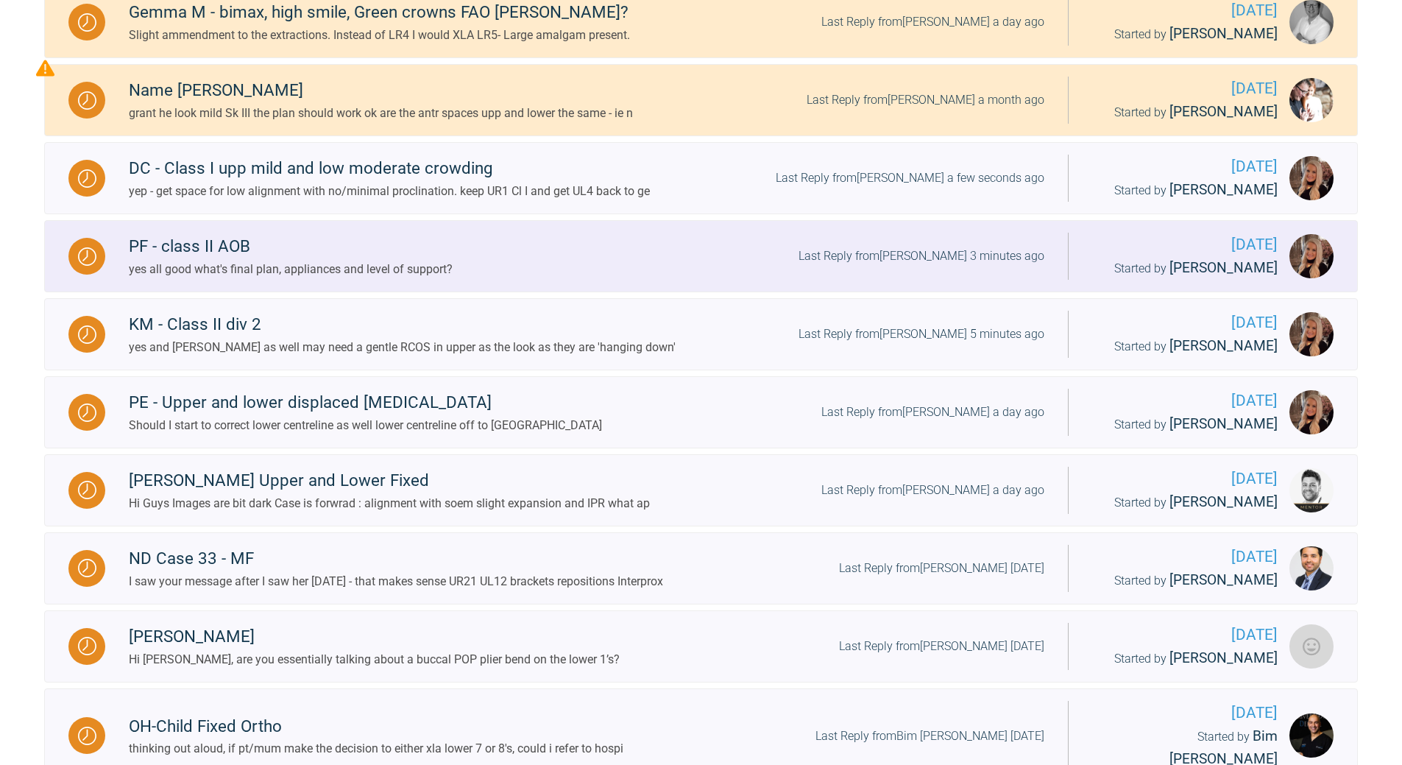
scroll to position [662, 0]
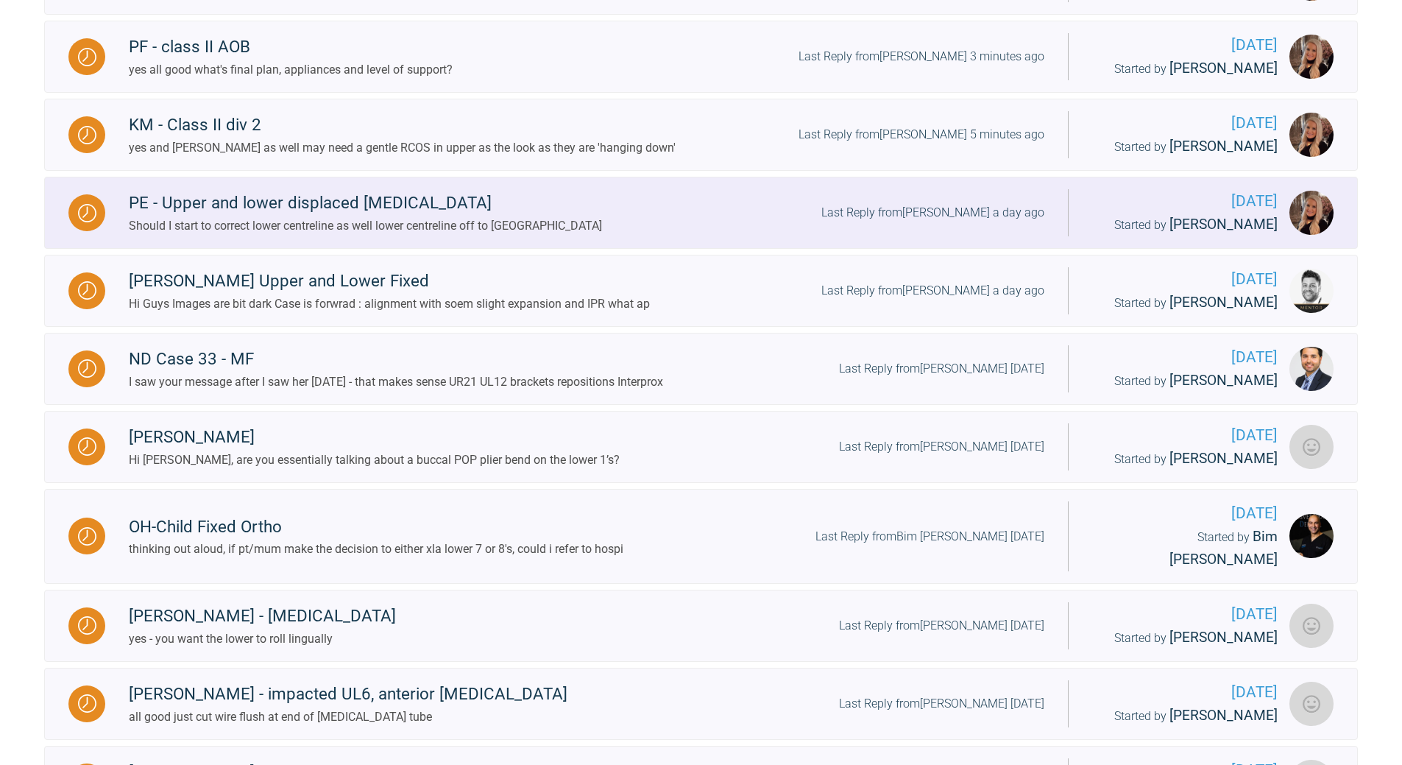
click at [971, 215] on div "Last Reply from [PERSON_NAME] a day ago" at bounding box center [932, 212] width 223 height 19
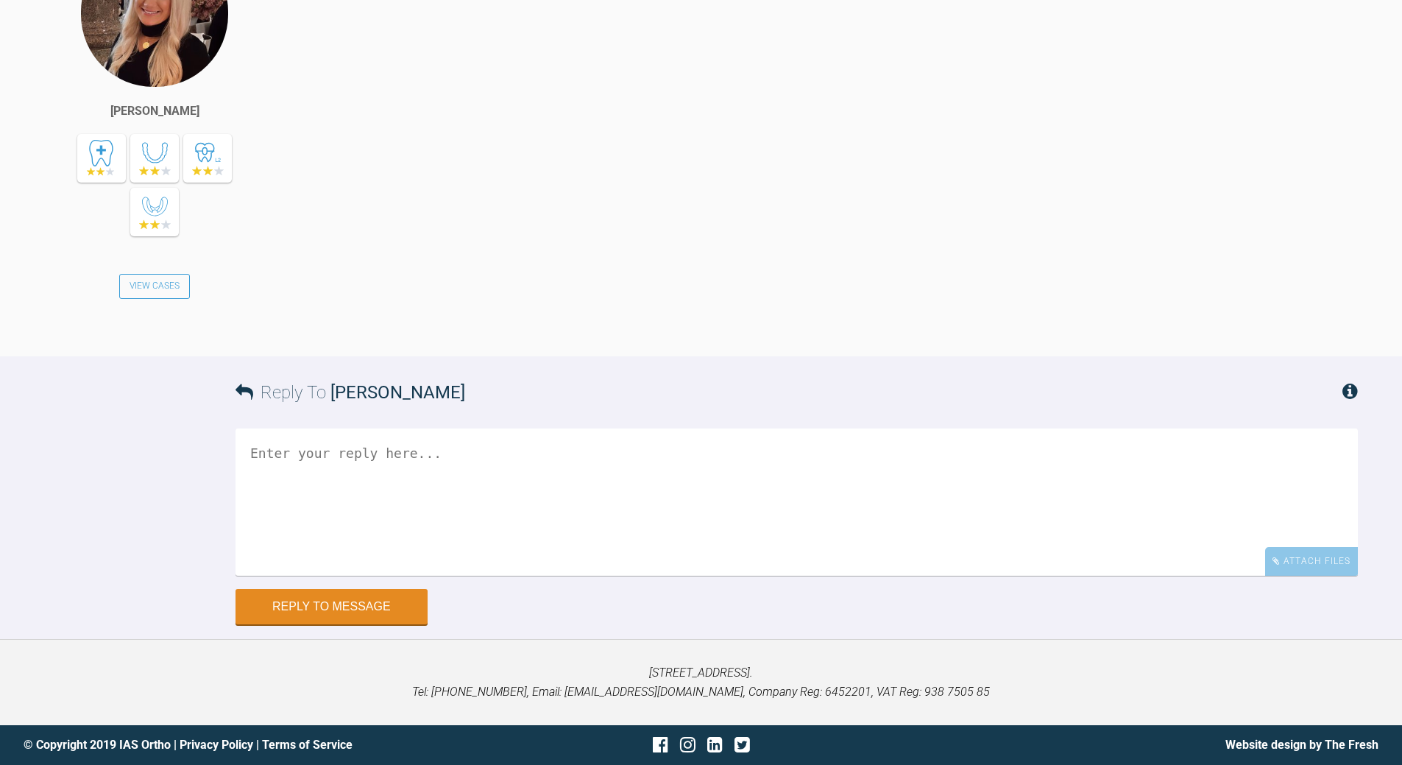
scroll to position [9570, 0]
click at [472, 576] on textarea at bounding box center [797, 501] width 1122 height 147
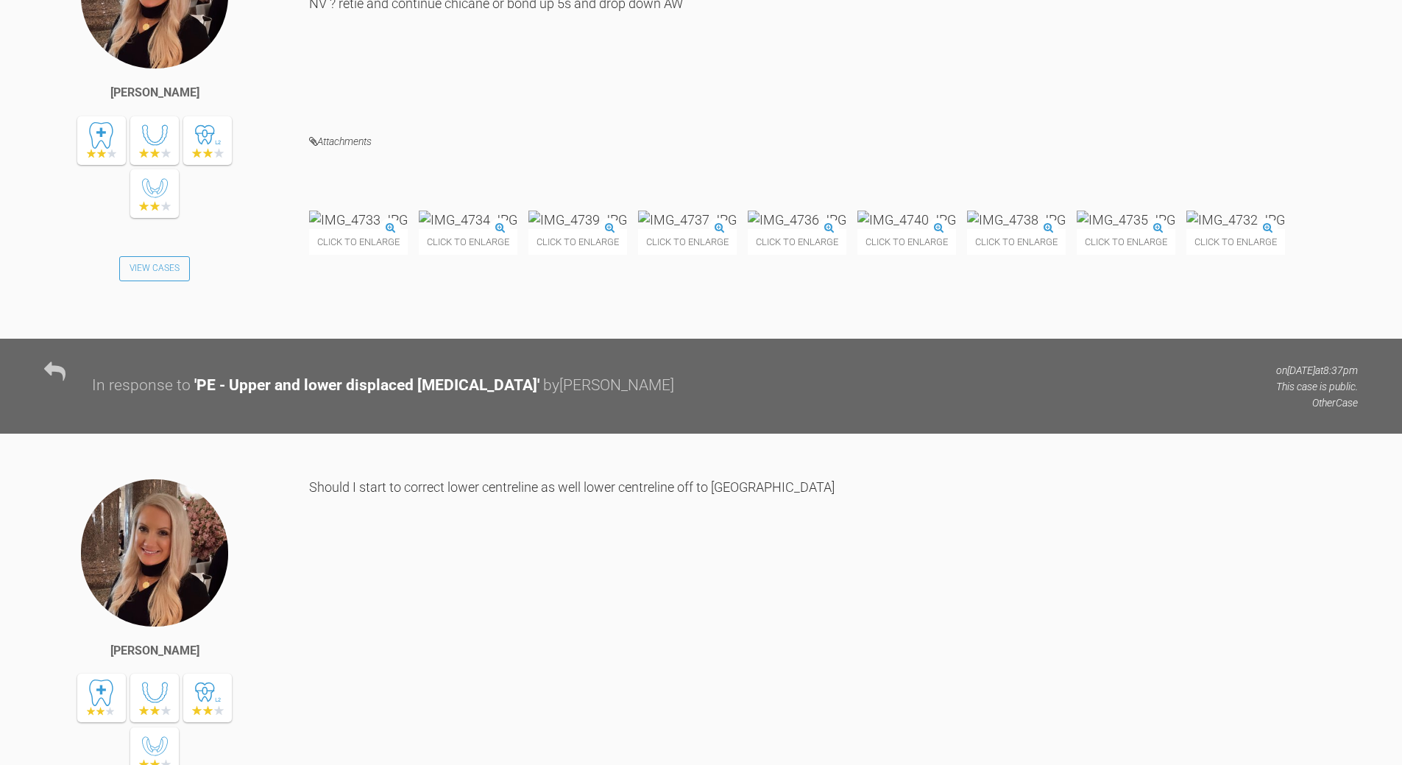
scroll to position [8834, 0]
type textarea "Yes"
click at [627, 230] on img at bounding box center [577, 220] width 99 height 18
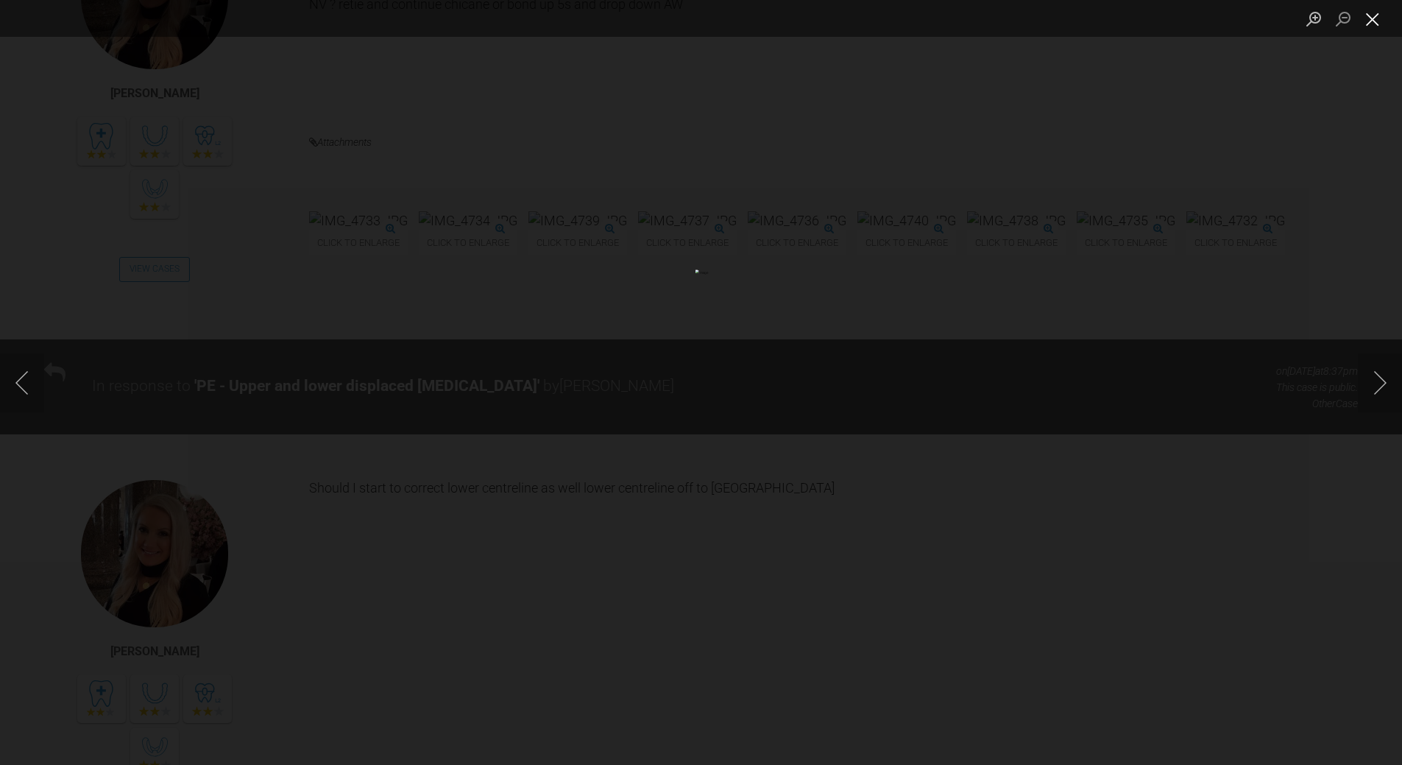
click at [1369, 18] on button "Close lightbox" at bounding box center [1372, 19] width 29 height 26
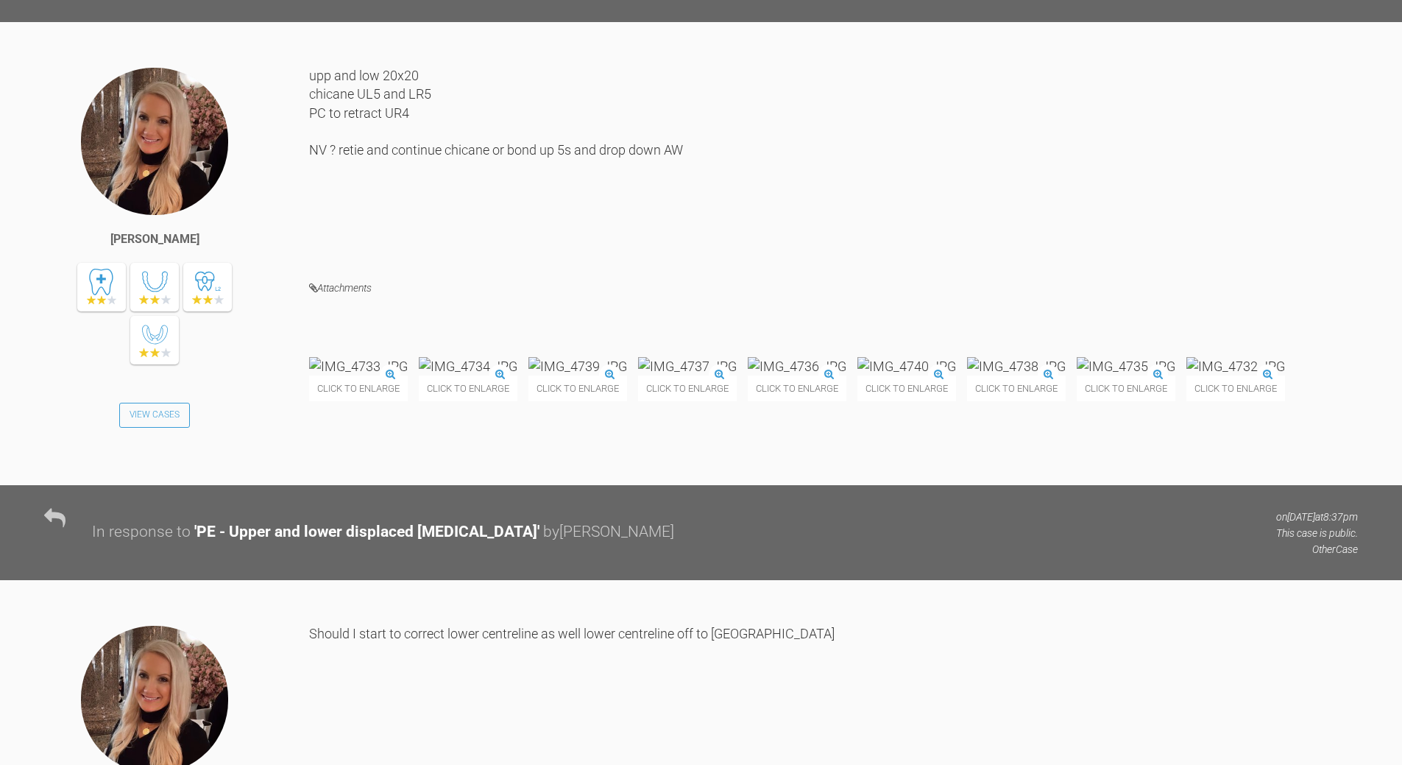
scroll to position [8687, 0]
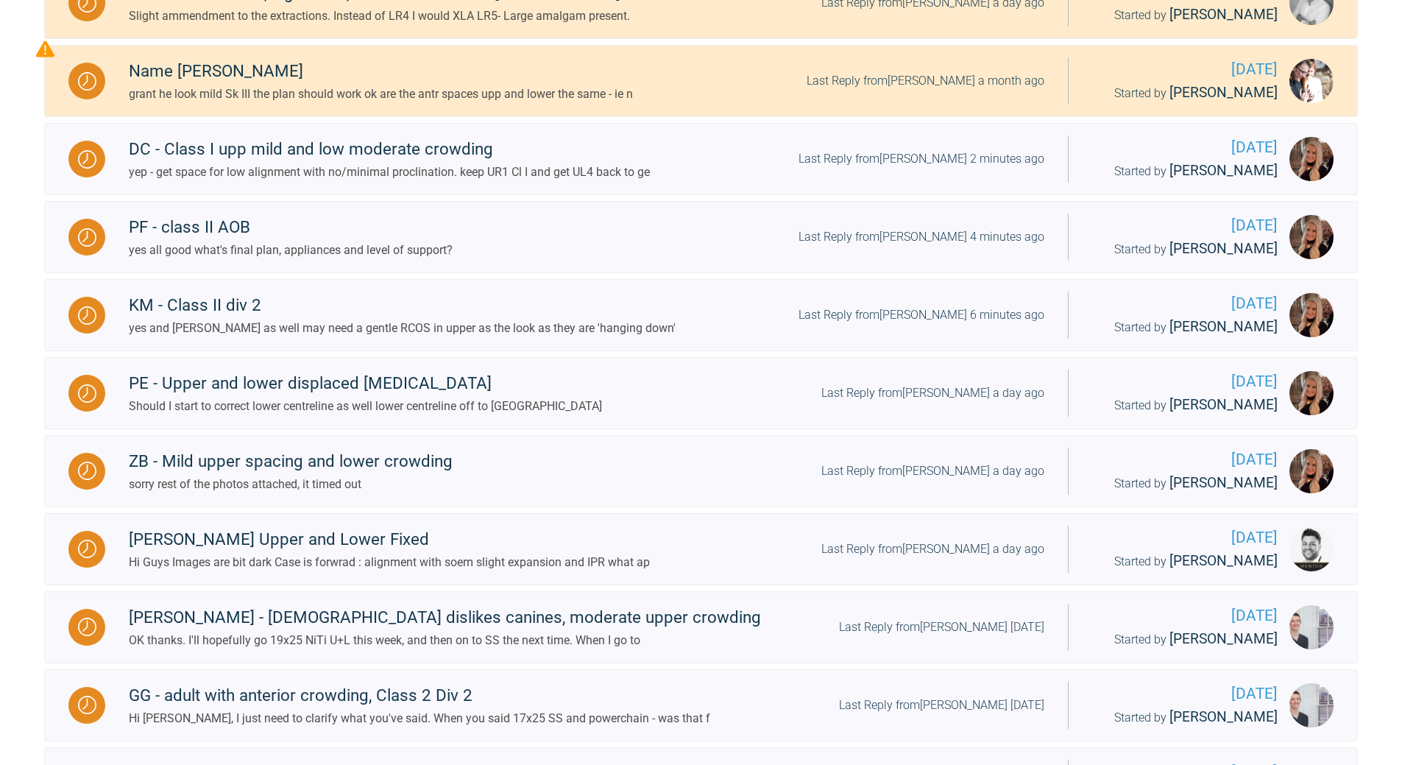
scroll to position [40, 0]
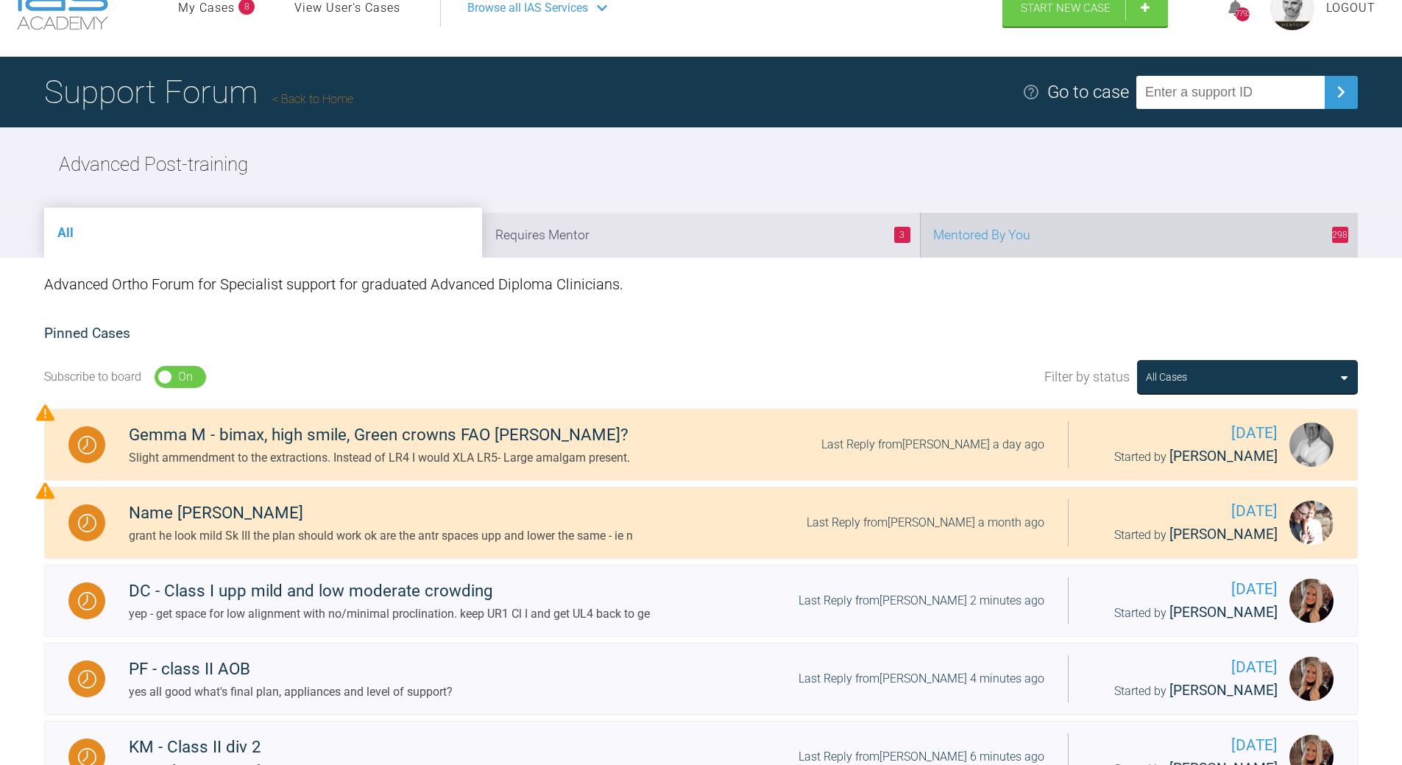
click at [1022, 227] on li "298 Mentored By You" at bounding box center [1139, 235] width 438 height 45
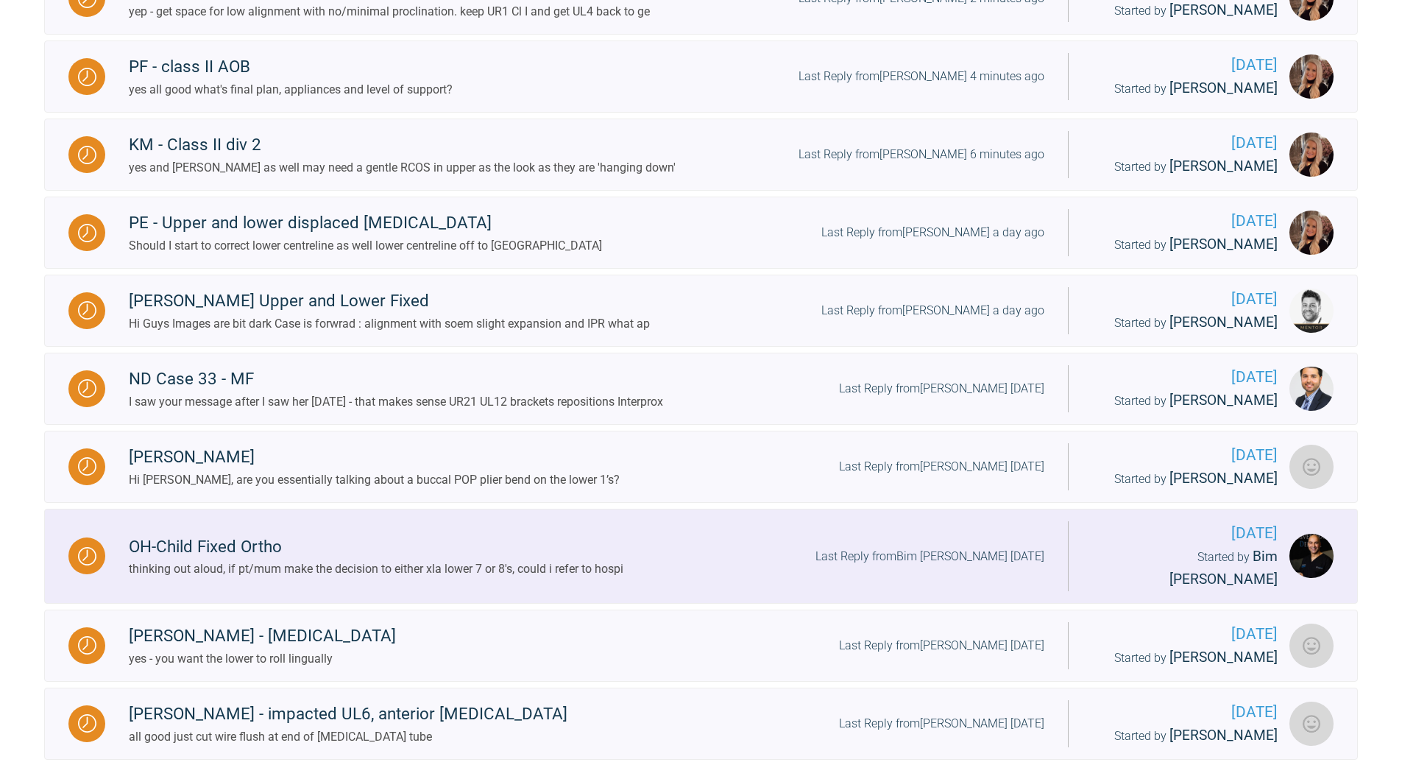
scroll to position [850, 0]
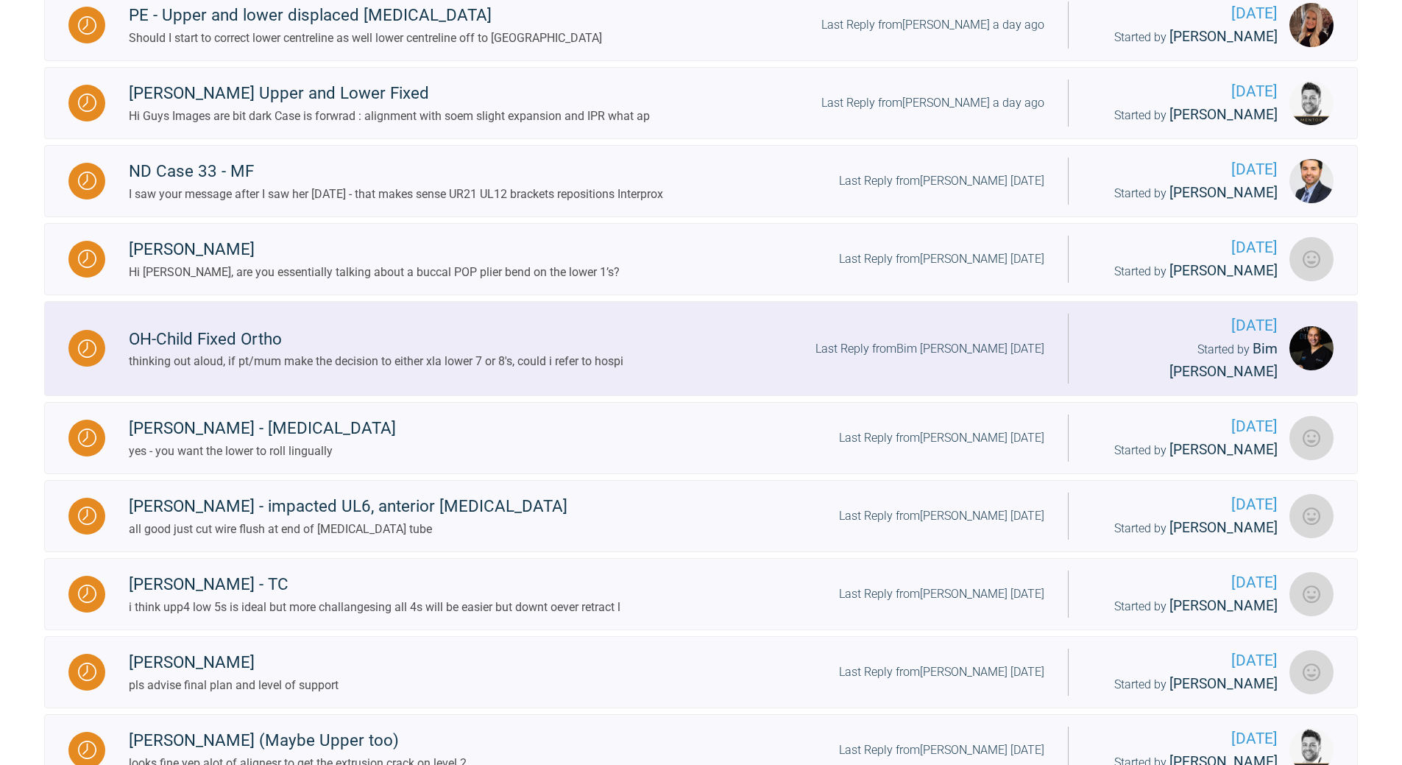
click at [942, 339] on div "Last Reply from Bim [PERSON_NAME] [DATE]" at bounding box center [929, 348] width 229 height 19
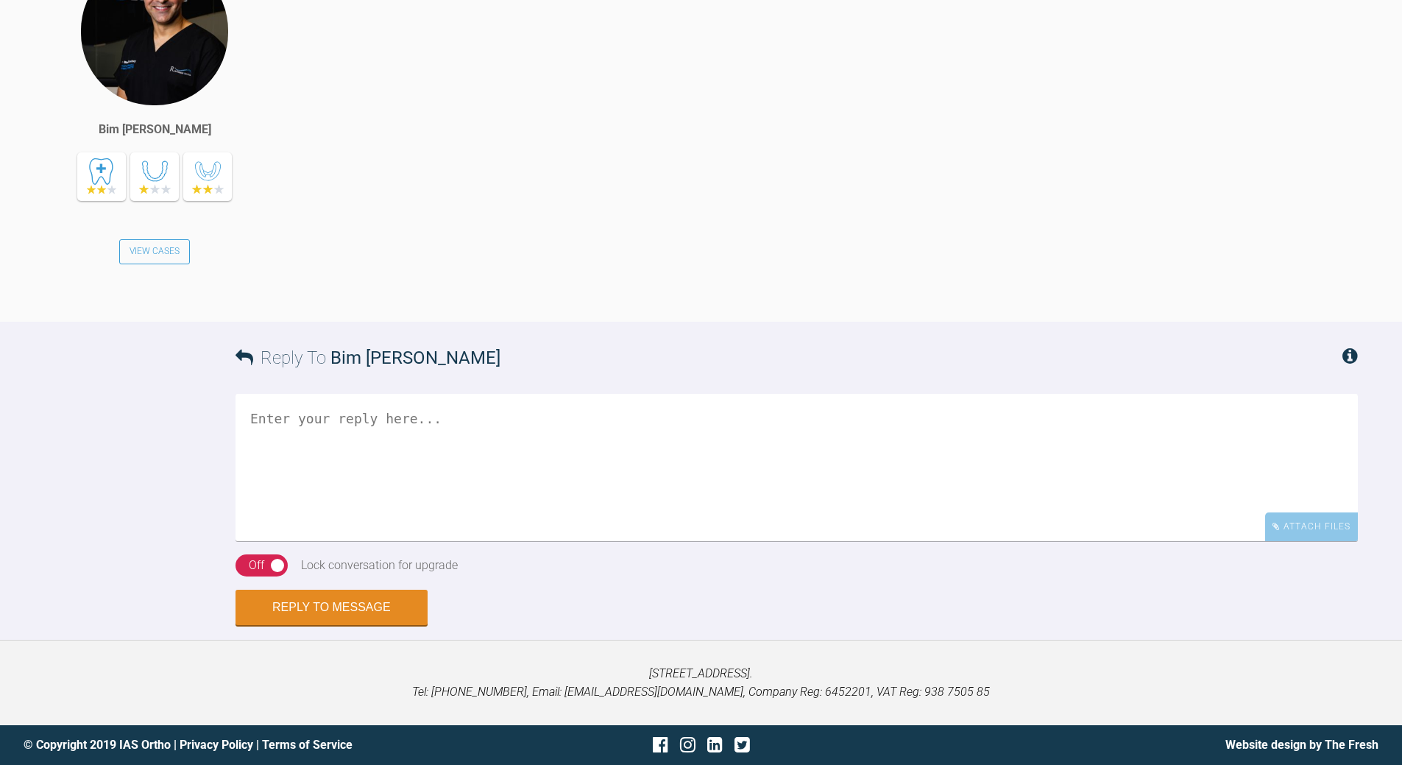
scroll to position [4656, 0]
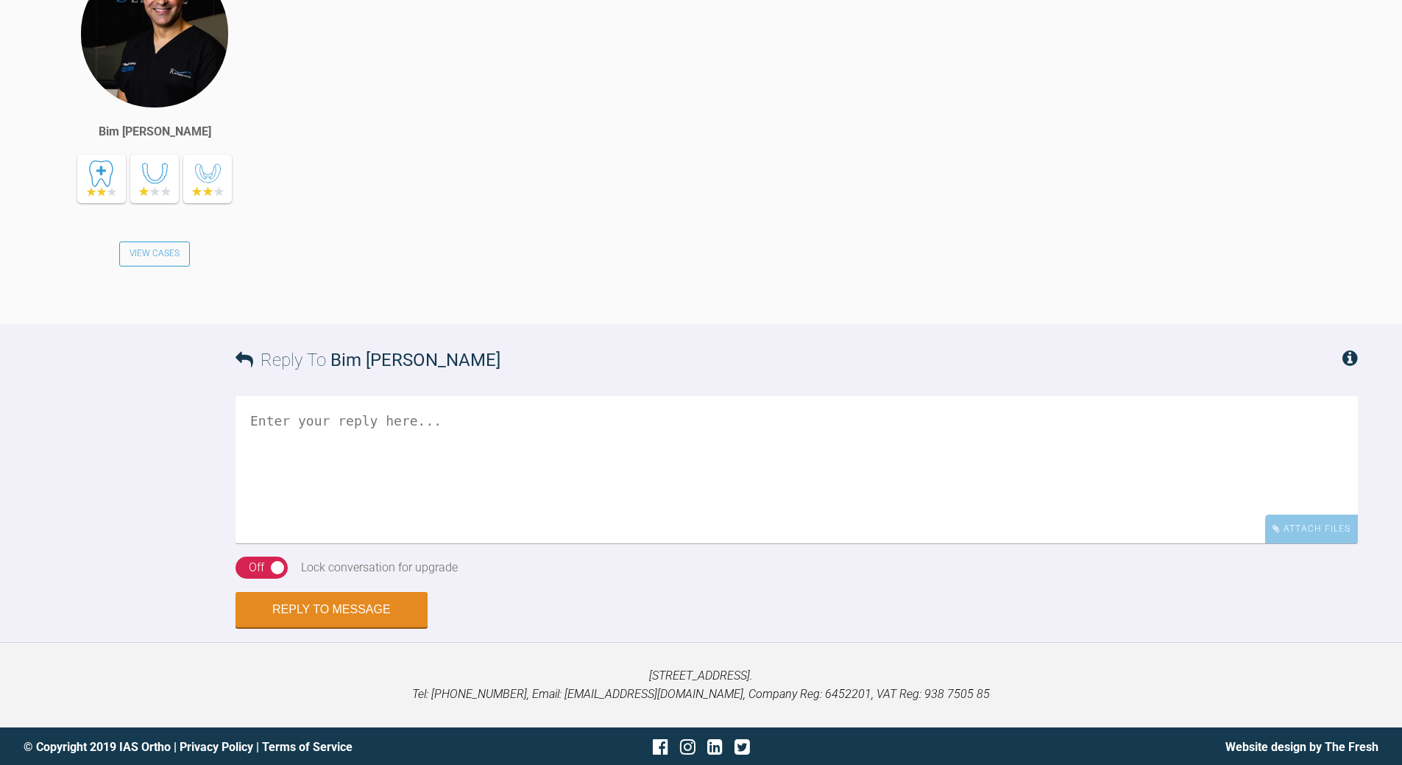
click at [475, 543] on textarea at bounding box center [797, 469] width 1122 height 147
drag, startPoint x: 607, startPoint y: 657, endPoint x: 620, endPoint y: 636, distance: 25.1
click at [609, 543] on textarea "not quite thats imple we dont mentor u/e teeth - and UR3 may not read teh plan" at bounding box center [797, 469] width 1122 height 147
click at [684, 543] on textarea "not quite thats imple we dont mentor u/e teeth - and UR3 may not read the plan" at bounding box center [797, 469] width 1122 height 147
drag, startPoint x: 350, startPoint y: 639, endPoint x: 361, endPoint y: 631, distance: 13.3
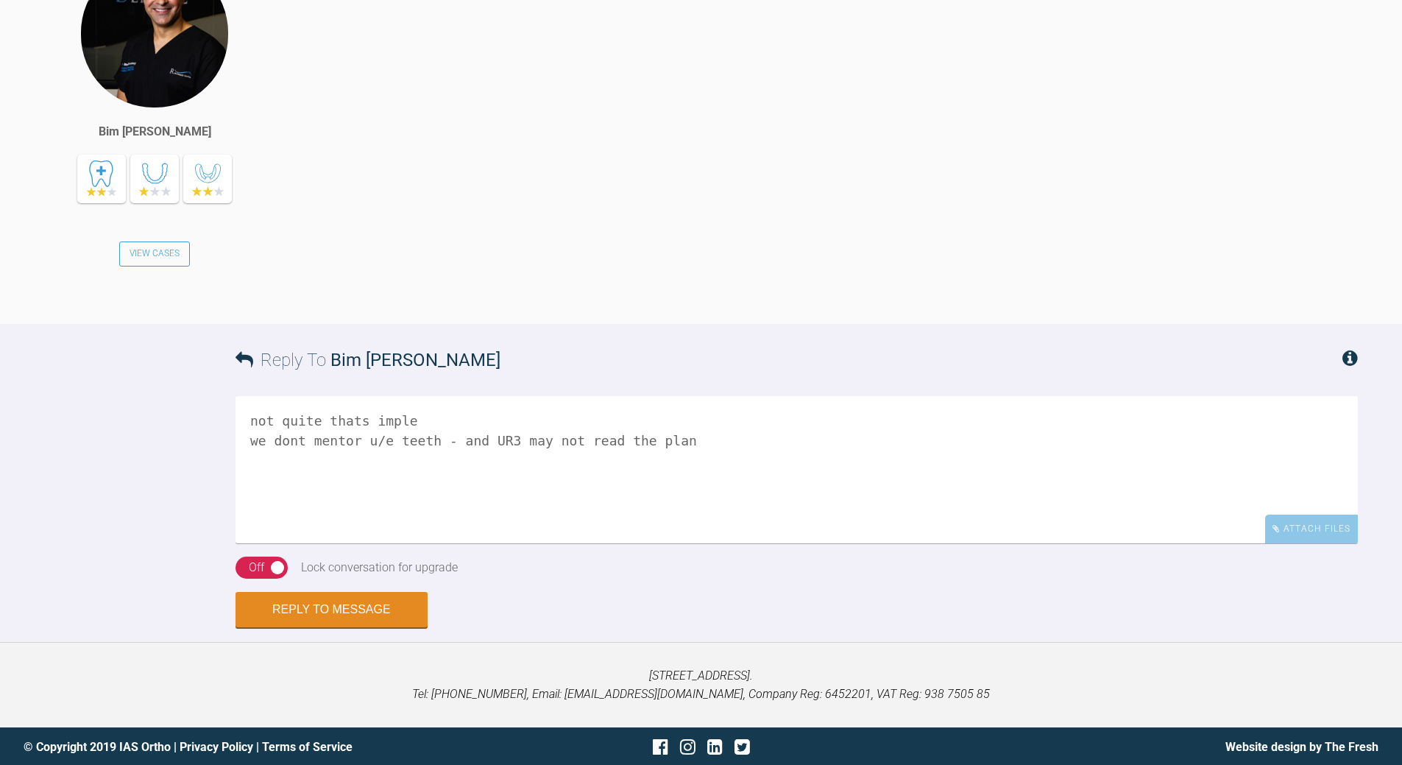
click at [351, 543] on textarea "not quite thats imple we dont mentor u/e teeth - and UR3 may not read the plan" at bounding box center [797, 469] width 1122 height 147
click at [367, 543] on textarea "not quite that s imple we dont mentor u/e teeth - and UR3 may not read the plan" at bounding box center [797, 469] width 1122 height 147
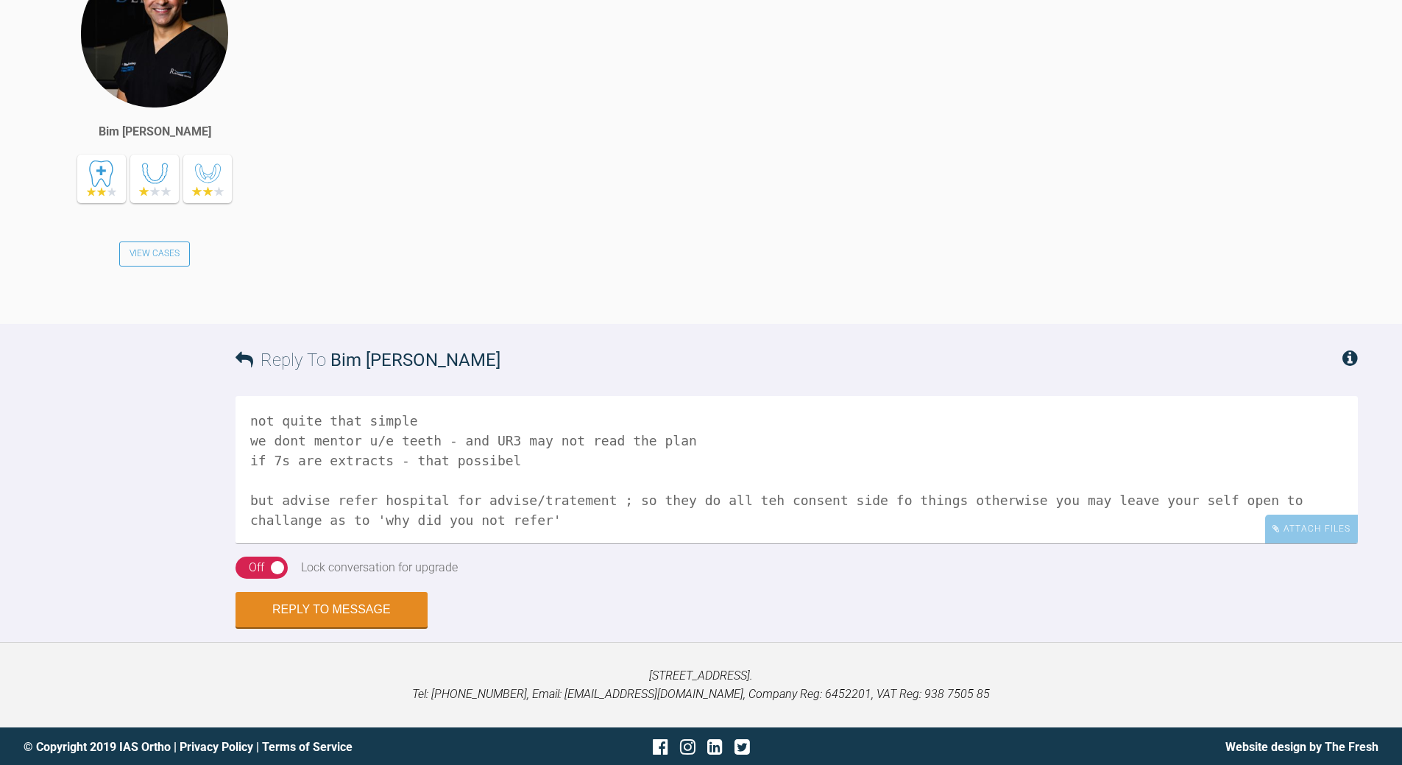
click at [442, 543] on textarea "not quite that simple we dont mentor u/e teeth - and UR3 may not read the plan …" at bounding box center [797, 469] width 1122 height 147
drag, startPoint x: 510, startPoint y: 672, endPoint x: 246, endPoint y: 684, distance: 264.5
click at [246, 543] on textarea "not quite that simple we dont mentor u/e teeth - and UR3 may not read the plan …" at bounding box center [797, 469] width 1122 height 147
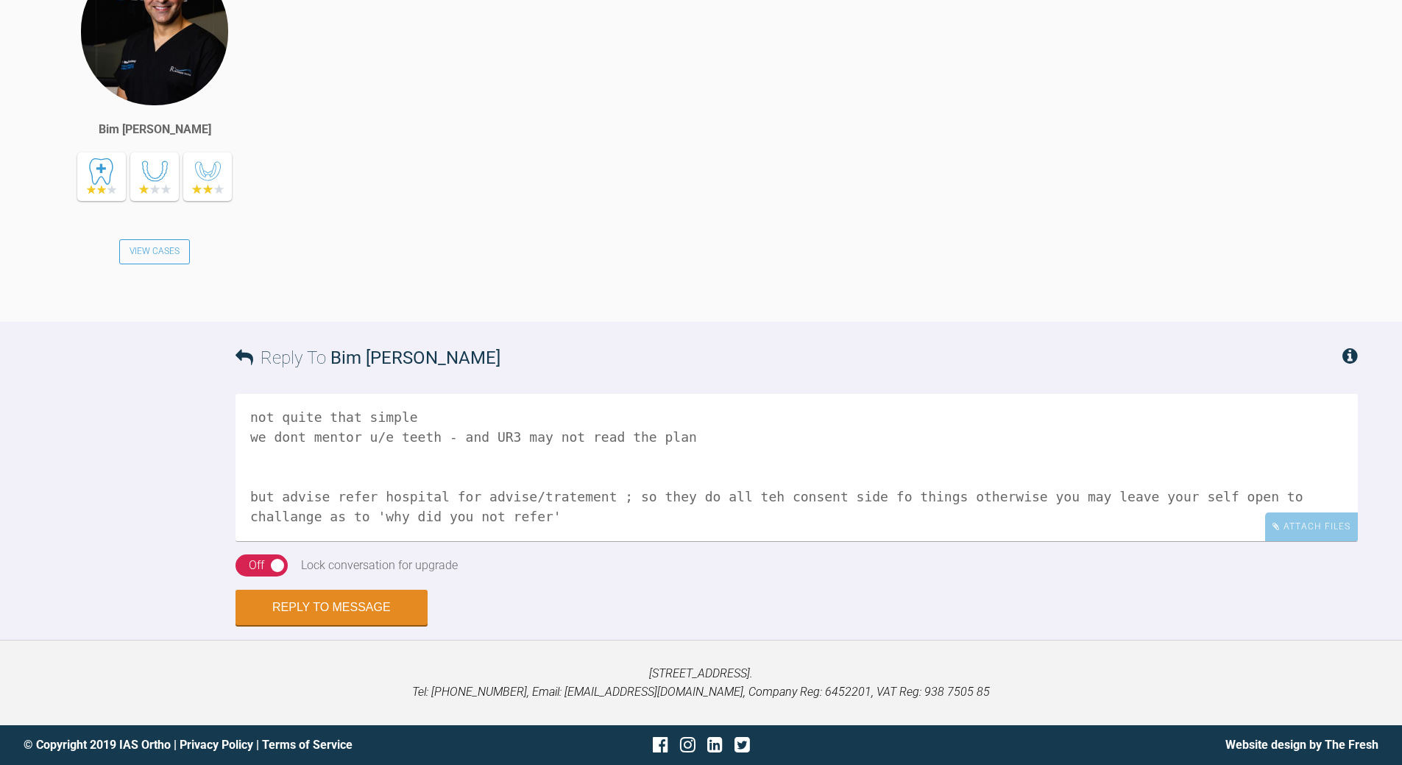
scroll to position [4876, 0]
click at [726, 501] on textarea "not quite that simple we dont mentor u/e teeth - and UR3 may not read the plan …" at bounding box center [797, 467] width 1122 height 147
click at [849, 492] on textarea "not quite that simple we dont mentor u/e teeth - and UR3 may not read the plan …" at bounding box center [797, 467] width 1122 height 147
click at [669, 495] on textarea "not quite that simple we dont mentor u/e teeth - and UR3 may not read the plan …" at bounding box center [797, 467] width 1122 height 147
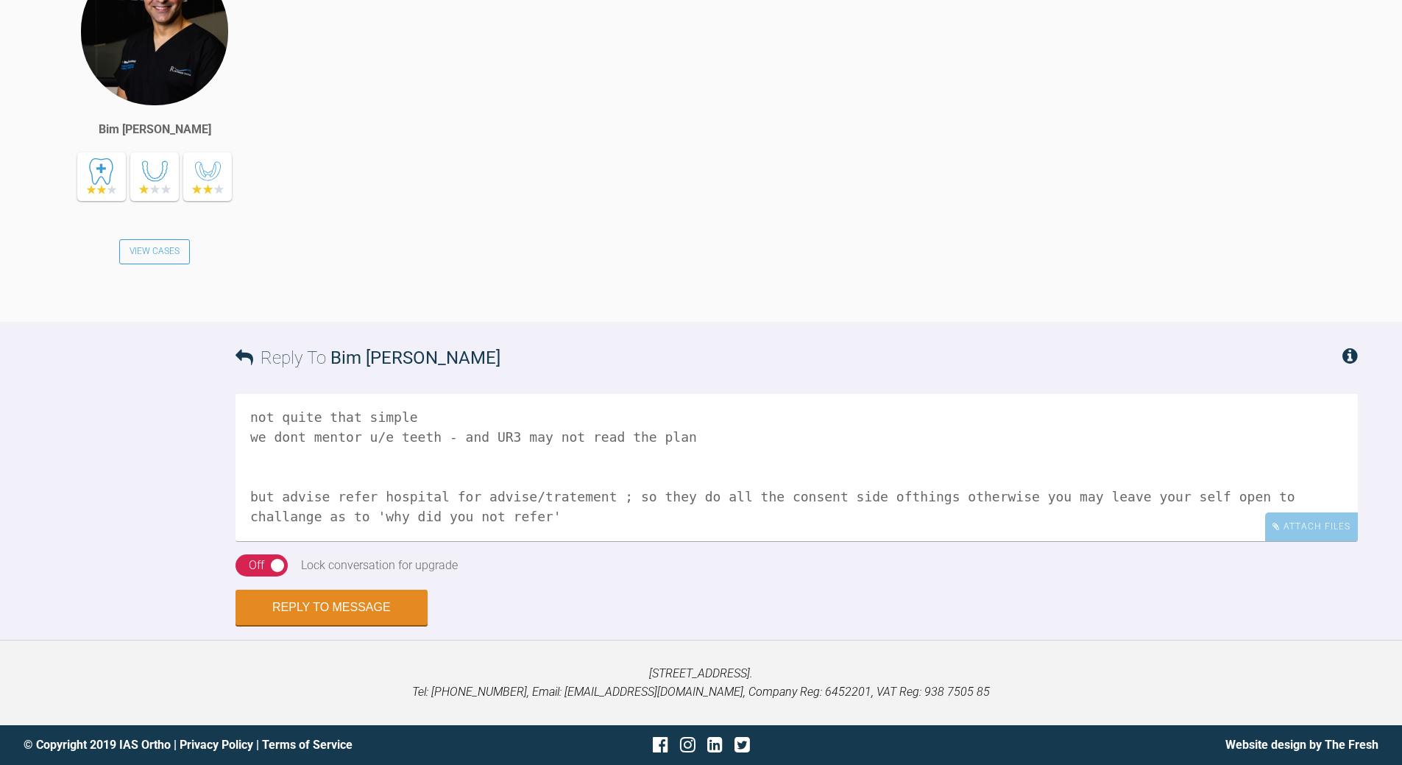
click at [672, 493] on textarea "not quite that simple we dont mentor u/e teeth - and UR3 may not read the plan …" at bounding box center [797, 467] width 1122 height 147
click at [479, 514] on textarea "not quite that simple we dont mentor u/e teeth - and UR3 may not read the plan …" at bounding box center [797, 467] width 1122 height 147
click at [253, 502] on textarea "not quite that simple we dont mentor u/e teeth - and UR3 may not read the plan …" at bounding box center [797, 467] width 1122 height 147
type textarea "not quite that simple we dont mentor u/e teeth - and UR3 may not read the plan …"
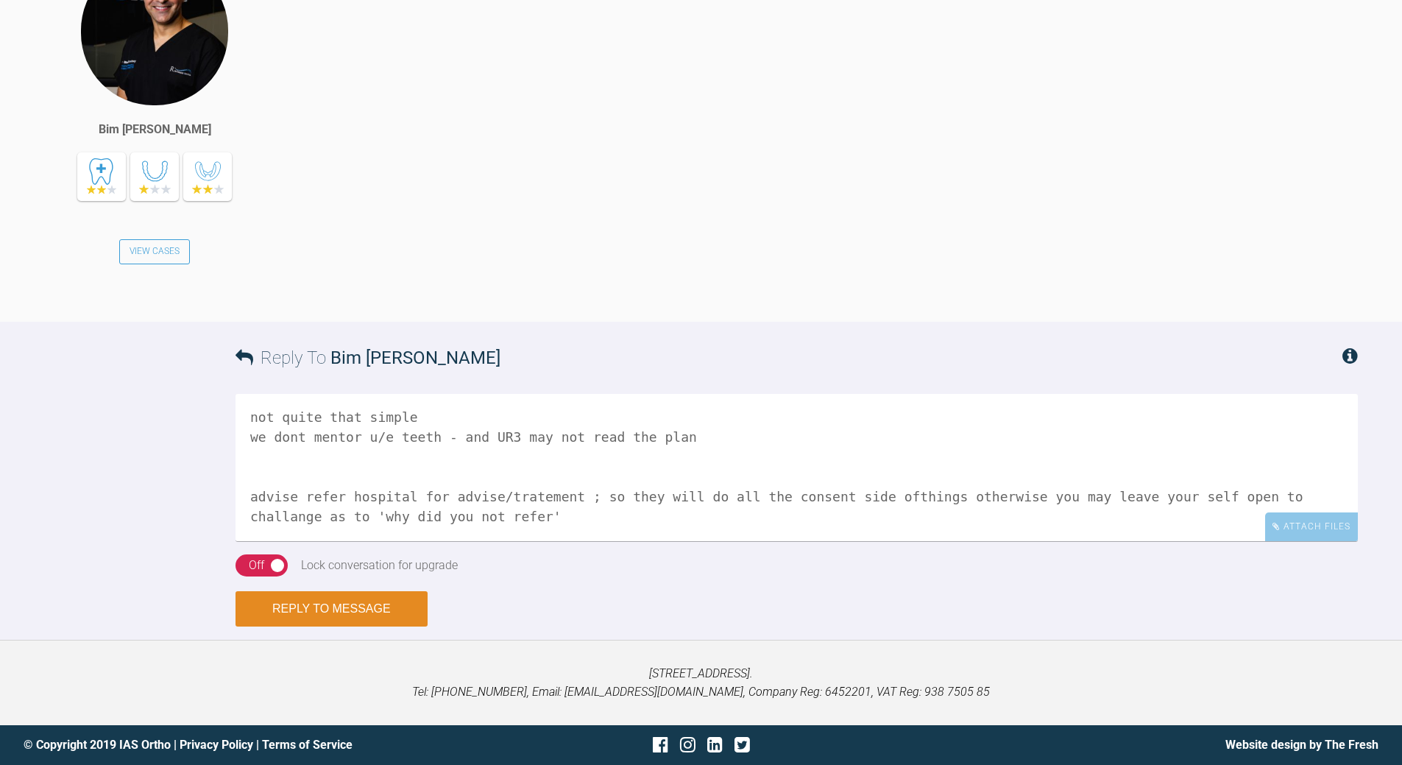
click at [296, 601] on button "Reply to Message" at bounding box center [332, 608] width 192 height 35
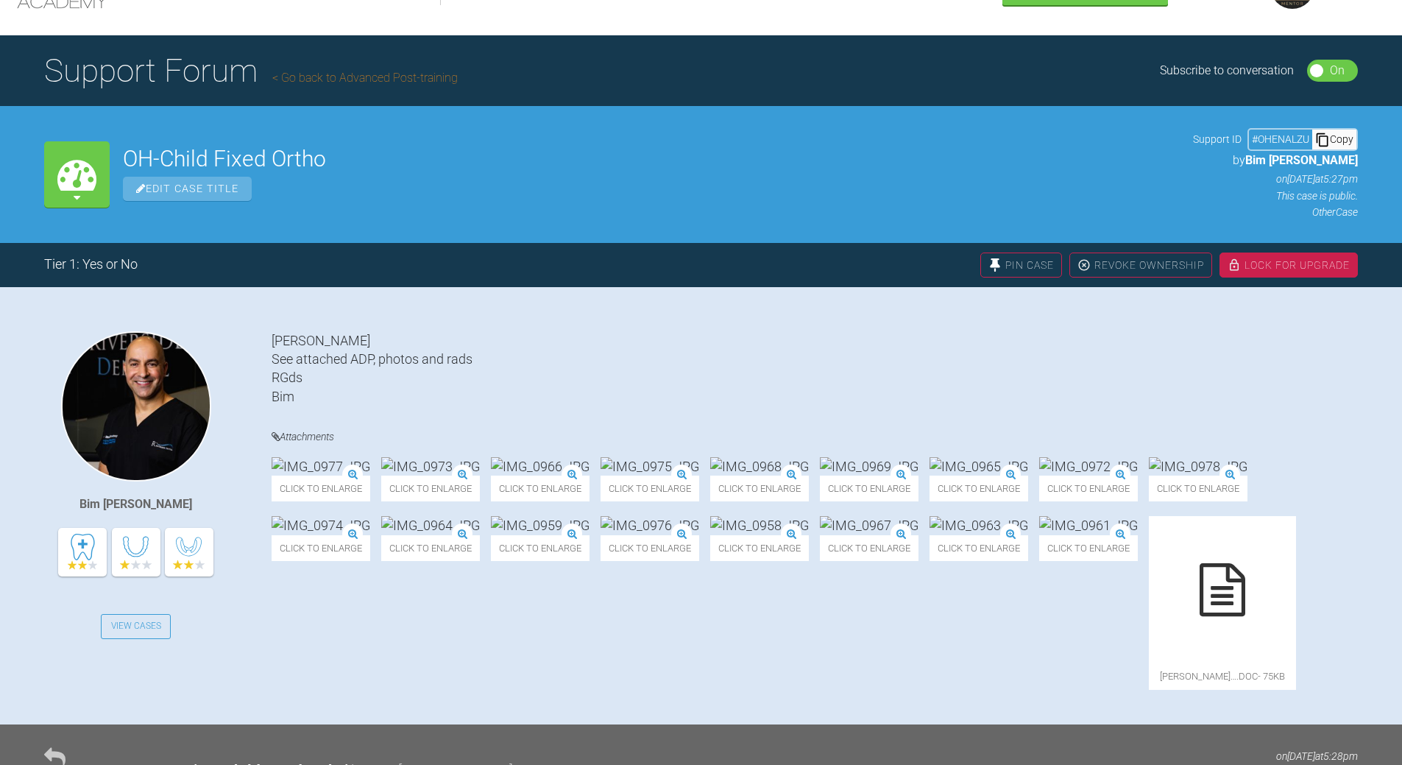
scroll to position [61, 0]
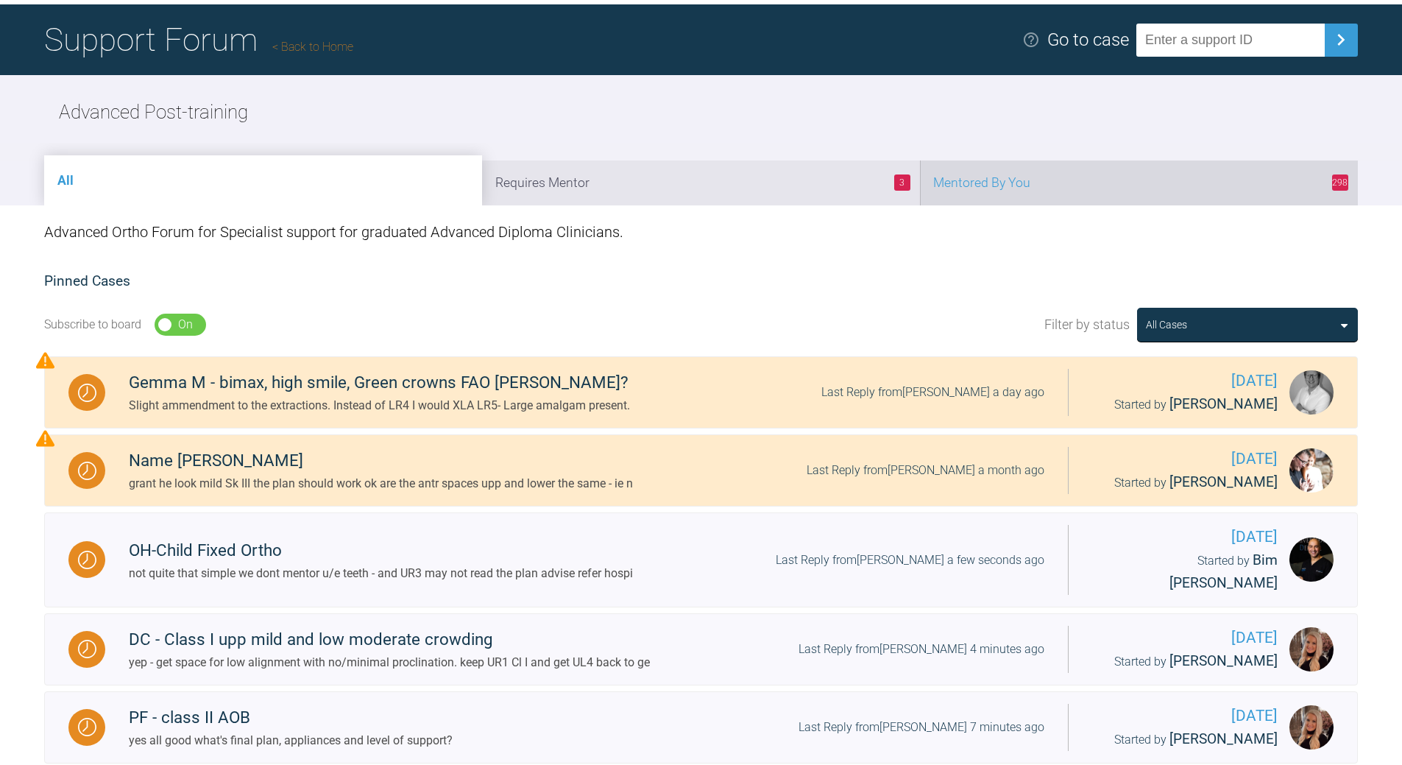
scroll to position [79, 0]
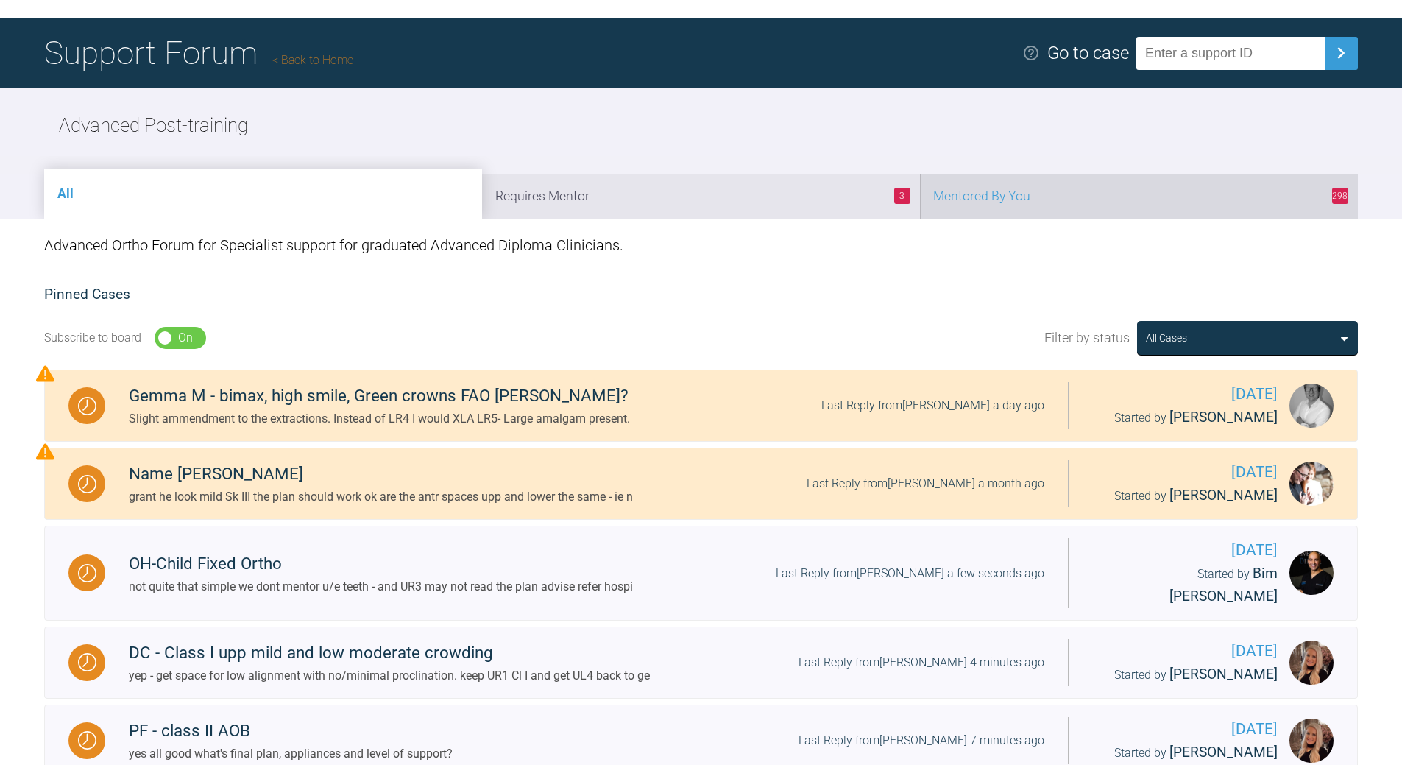
click at [1084, 191] on li "298 Mentored By You" at bounding box center [1139, 196] width 438 height 45
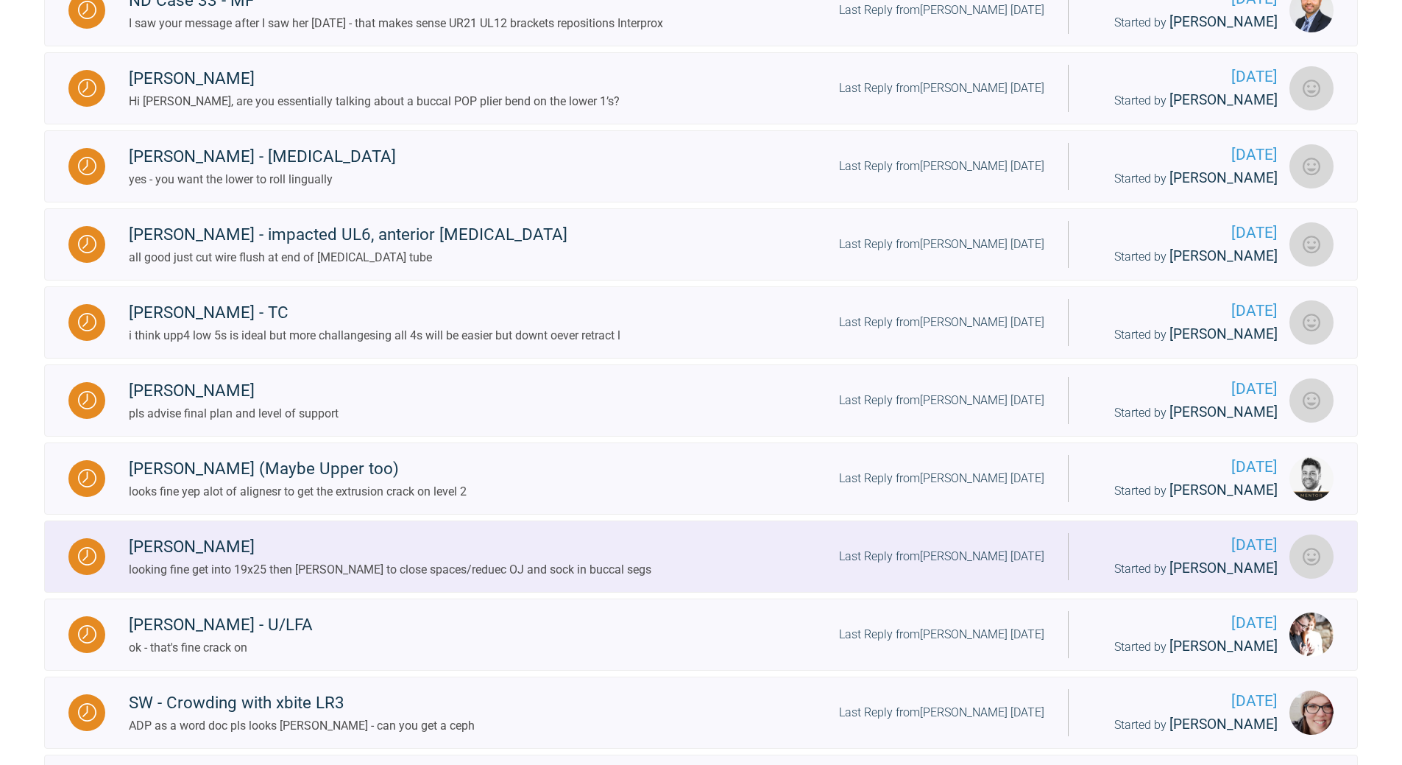
scroll to position [815, 0]
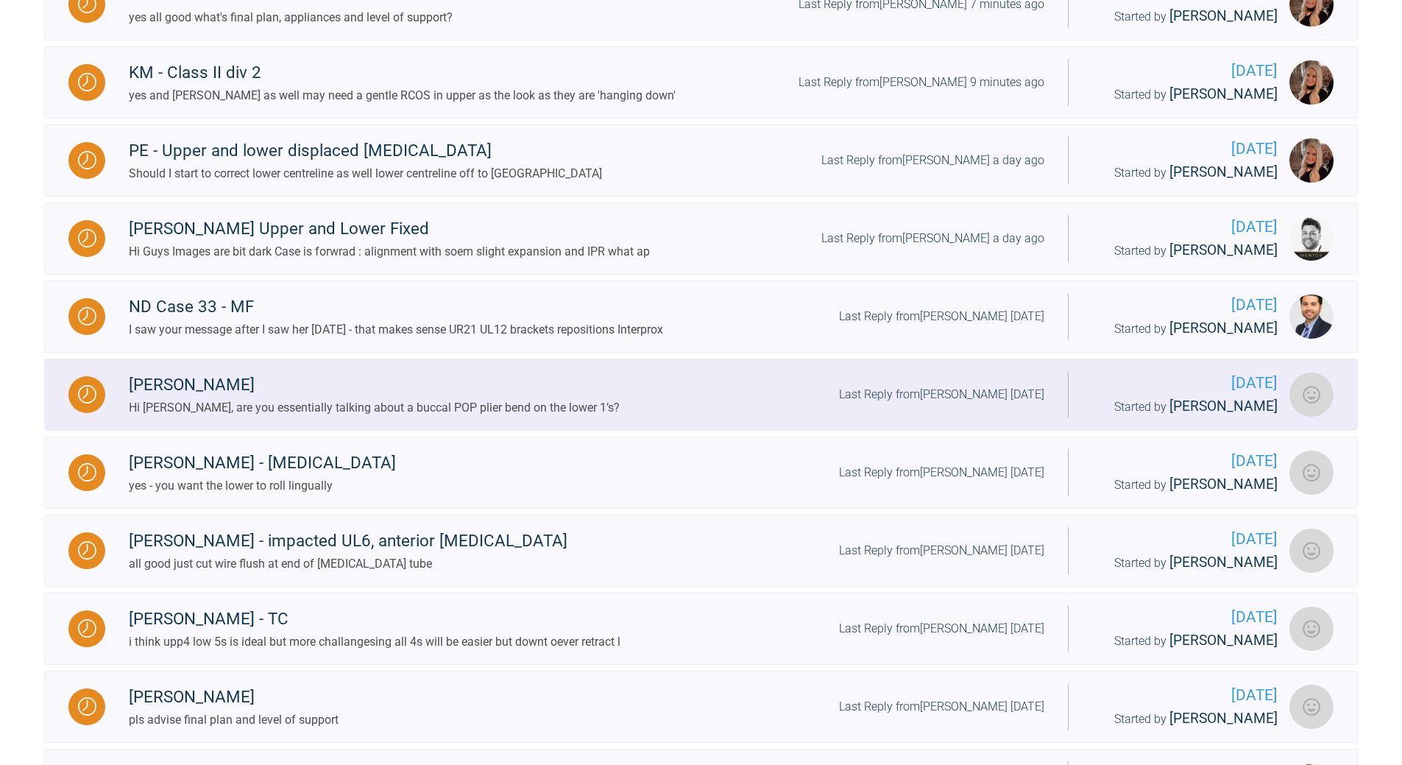
click at [936, 385] on div "Last Reply from [PERSON_NAME] [DATE]" at bounding box center [941, 394] width 205 height 19
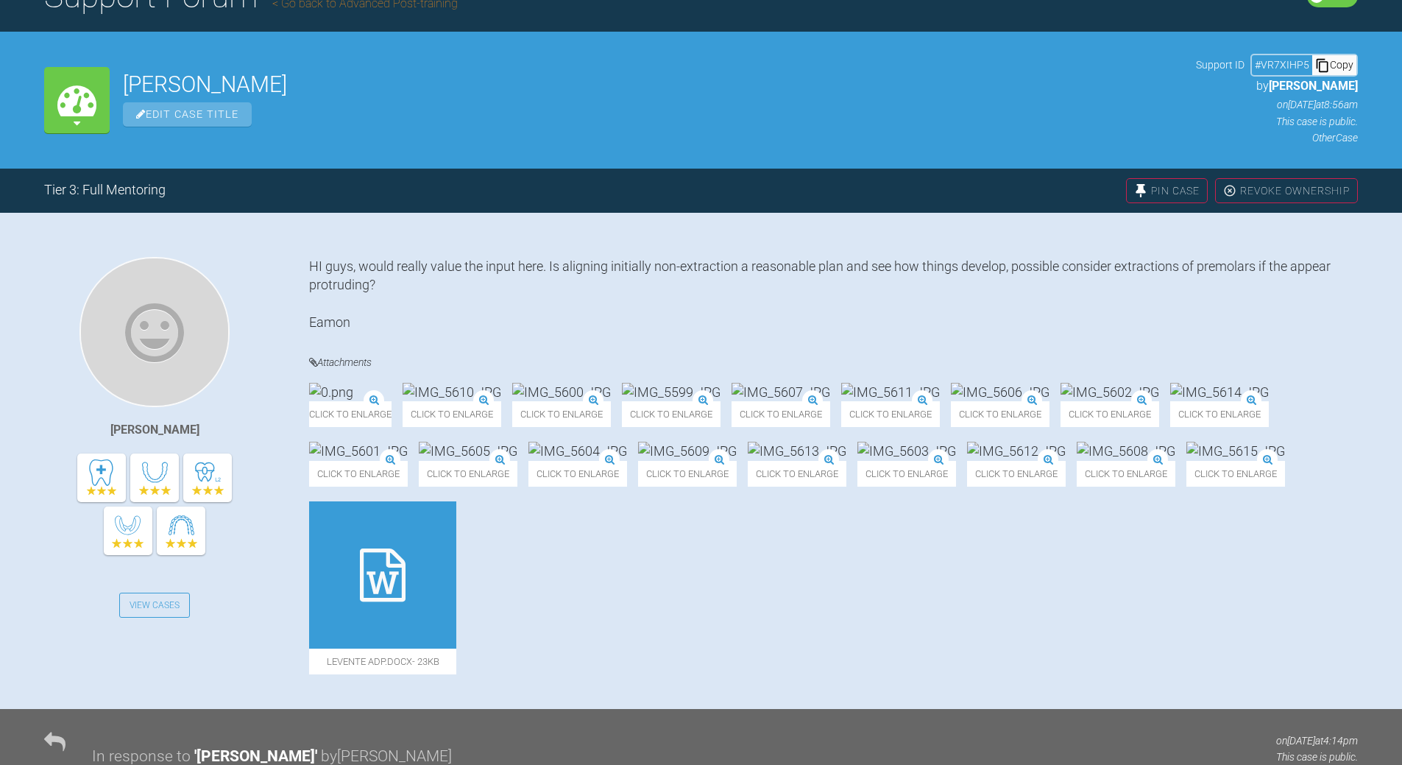
scroll to position [14, 0]
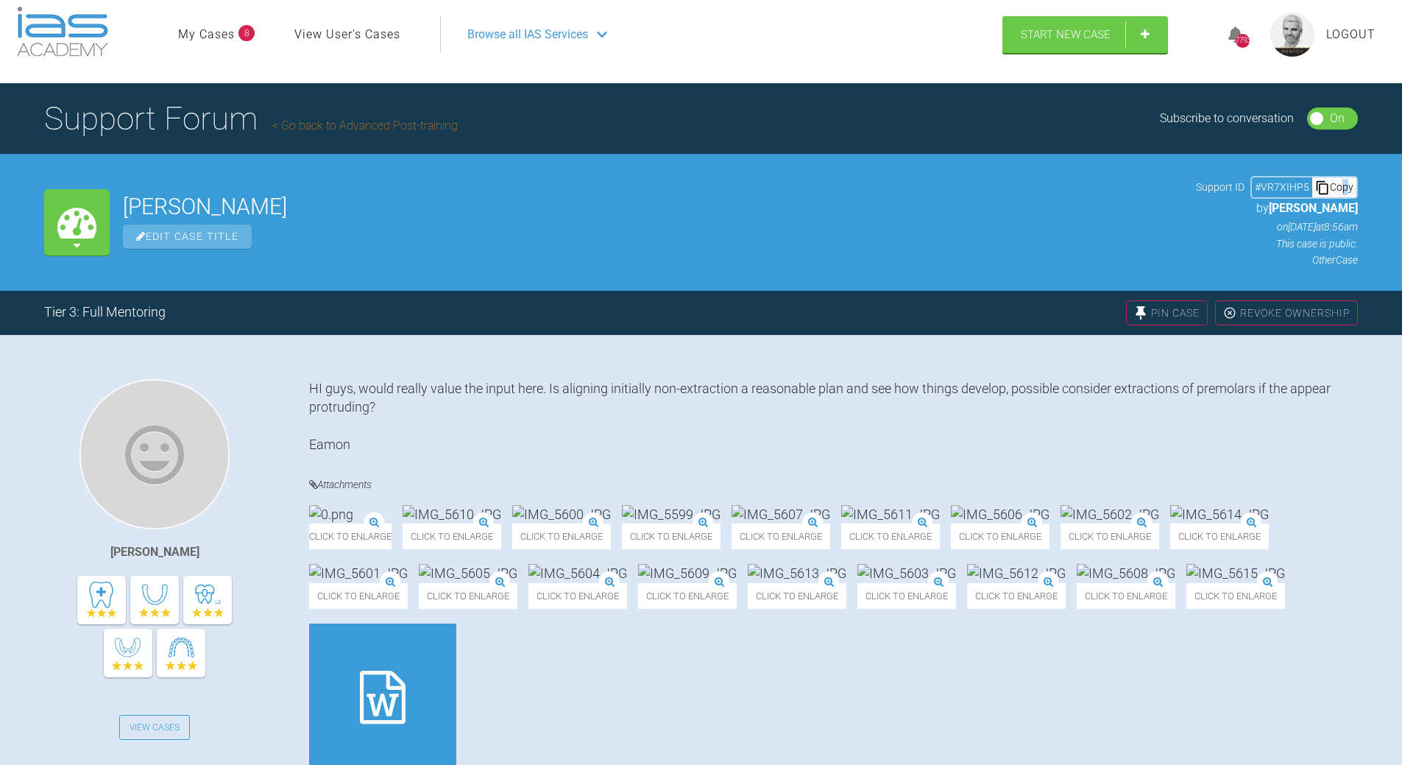
drag, startPoint x: 1340, startPoint y: 182, endPoint x: 1304, endPoint y: 201, distance: 40.8
click at [1336, 182] on div "Copy" at bounding box center [1334, 186] width 44 height 19
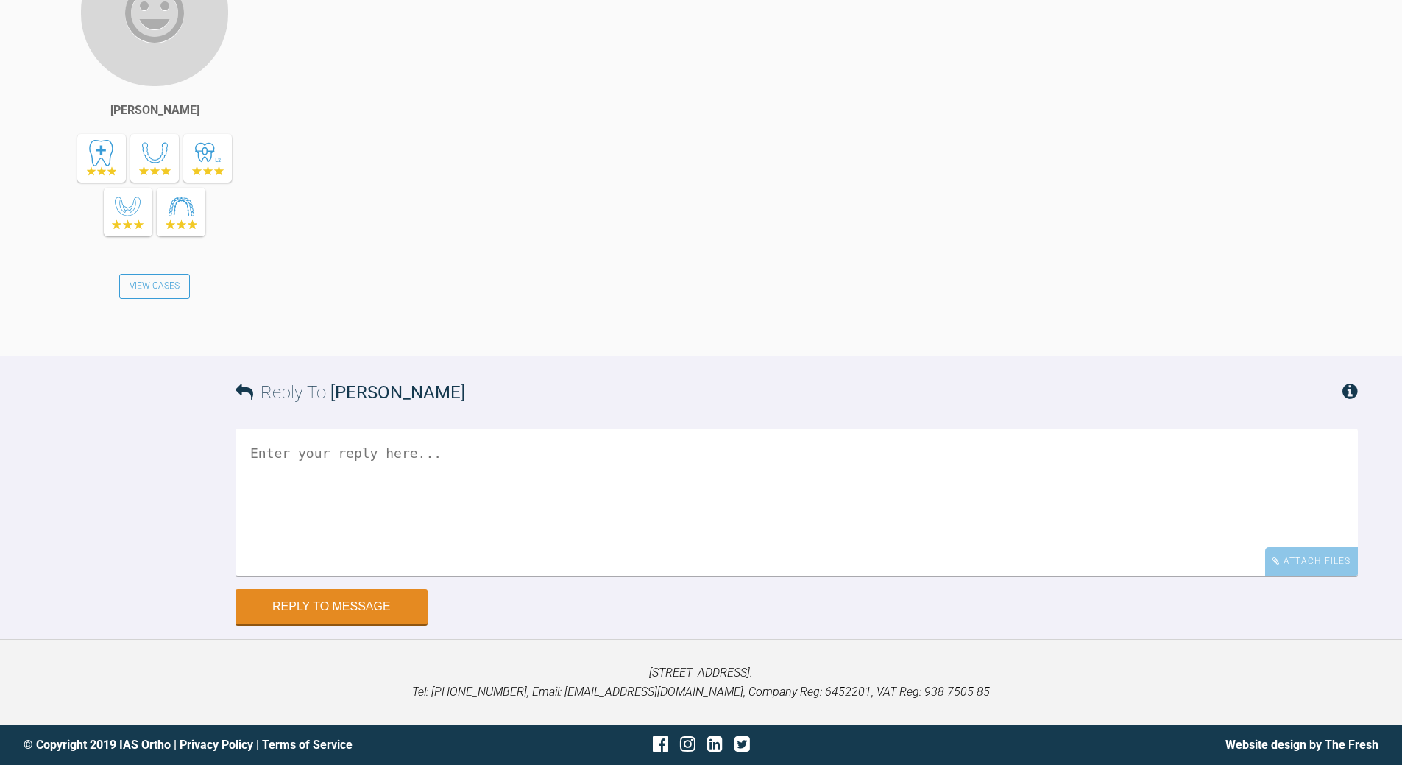
scroll to position [7889, 0]
click at [492, 556] on textarea at bounding box center [797, 501] width 1122 height 147
click at [378, 576] on textarea "no crimp stop" at bounding box center [797, 501] width 1122 height 147
type textarea "no crimp stop"
drag, startPoint x: 1313, startPoint y: 634, endPoint x: 1302, endPoint y: 642, distance: 13.3
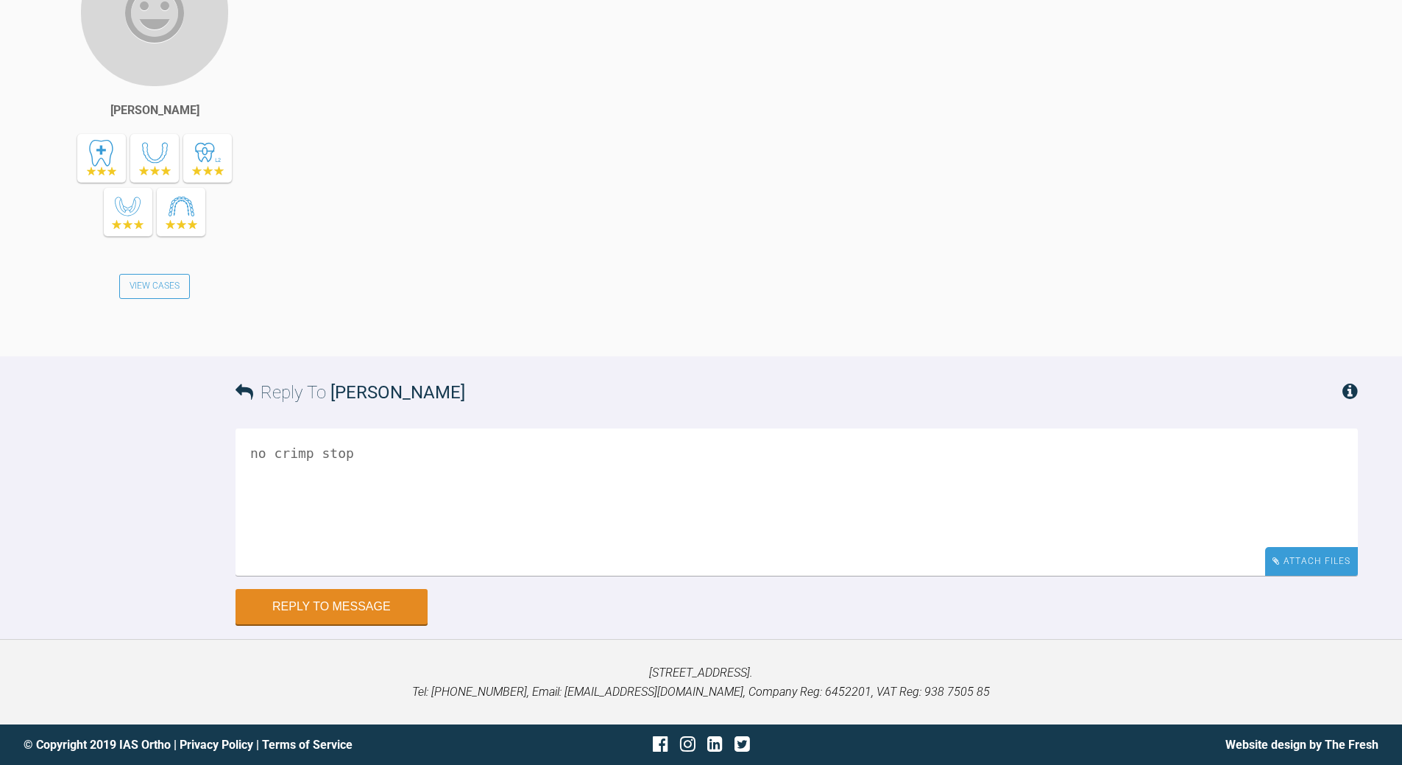
click at [1313, 576] on div "Attach Files" at bounding box center [1311, 561] width 93 height 29
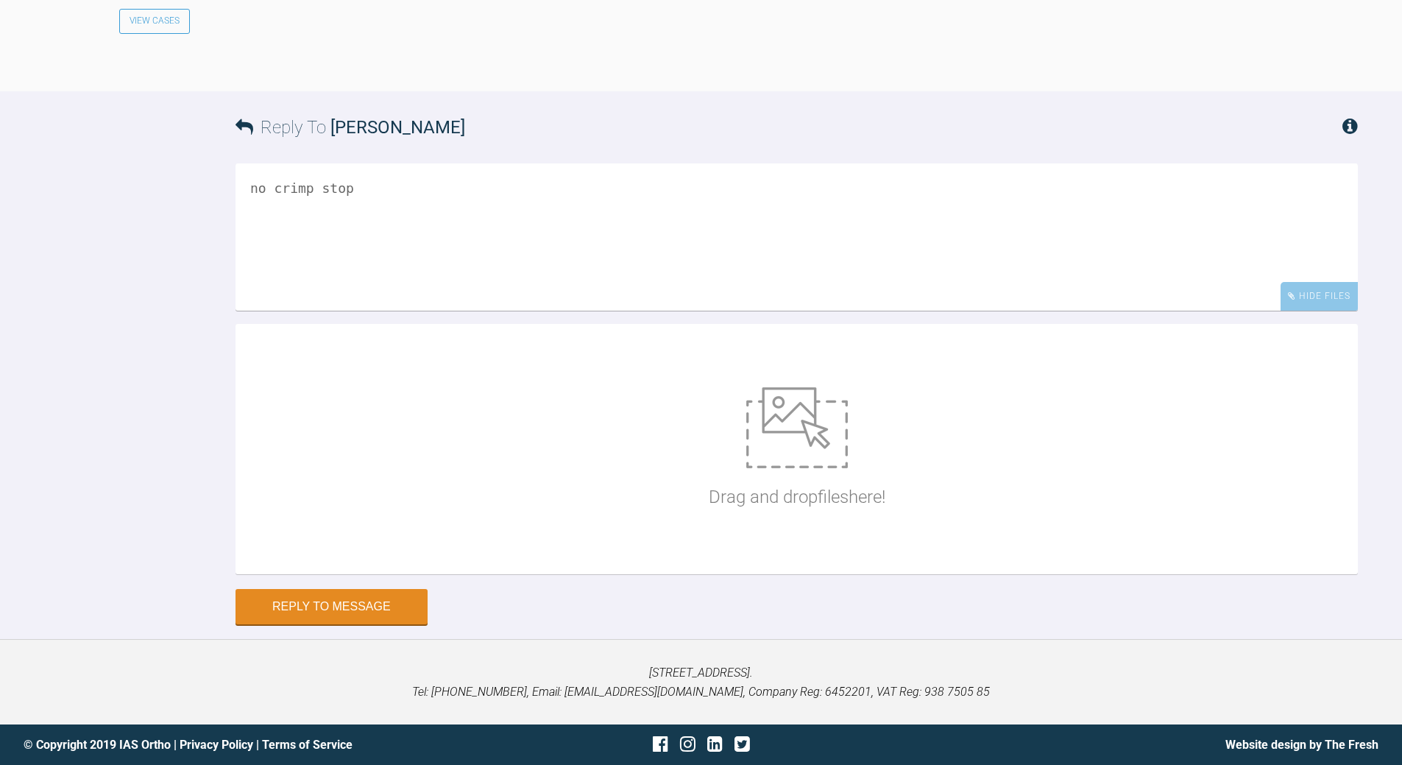
scroll to position [8109, 0]
drag, startPoint x: 438, startPoint y: 604, endPoint x: 669, endPoint y: 654, distance: 236.3
click at [669, 574] on div "Drag and drop files here!" at bounding box center [797, 449] width 1122 height 250
type input "C:\fakepath\Crimpable_split Stops.tif"
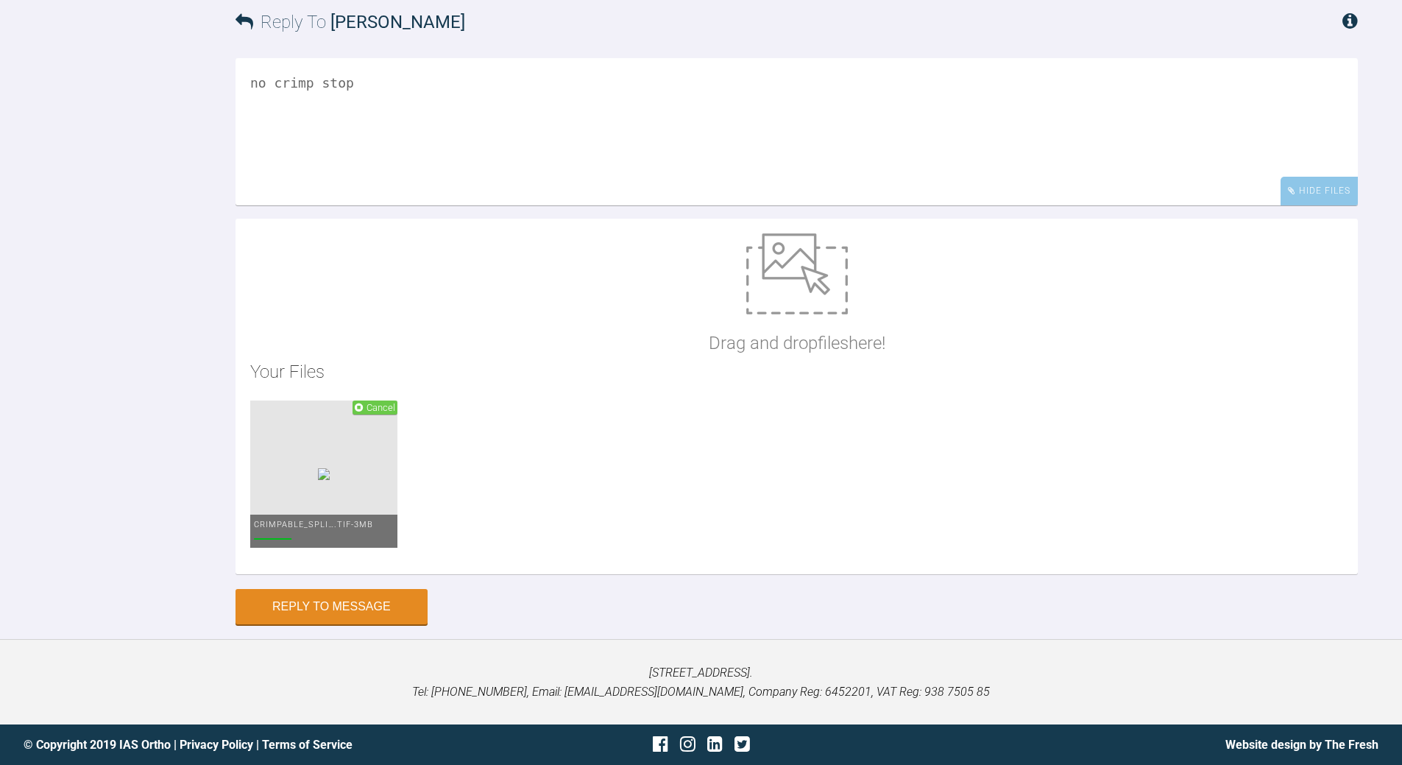
scroll to position [8330, 0]
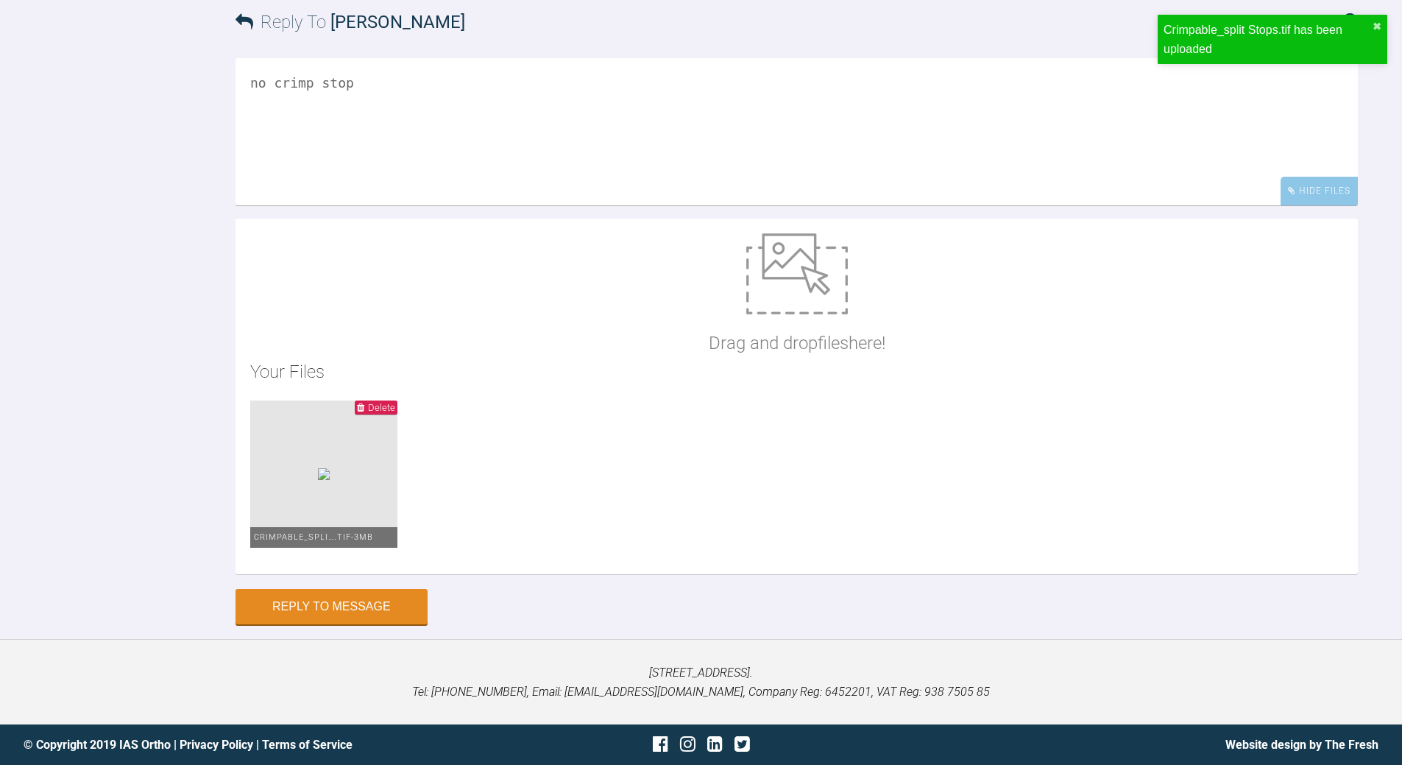
click at [374, 100] on textarea "no crimp stop" at bounding box center [797, 131] width 1122 height 147
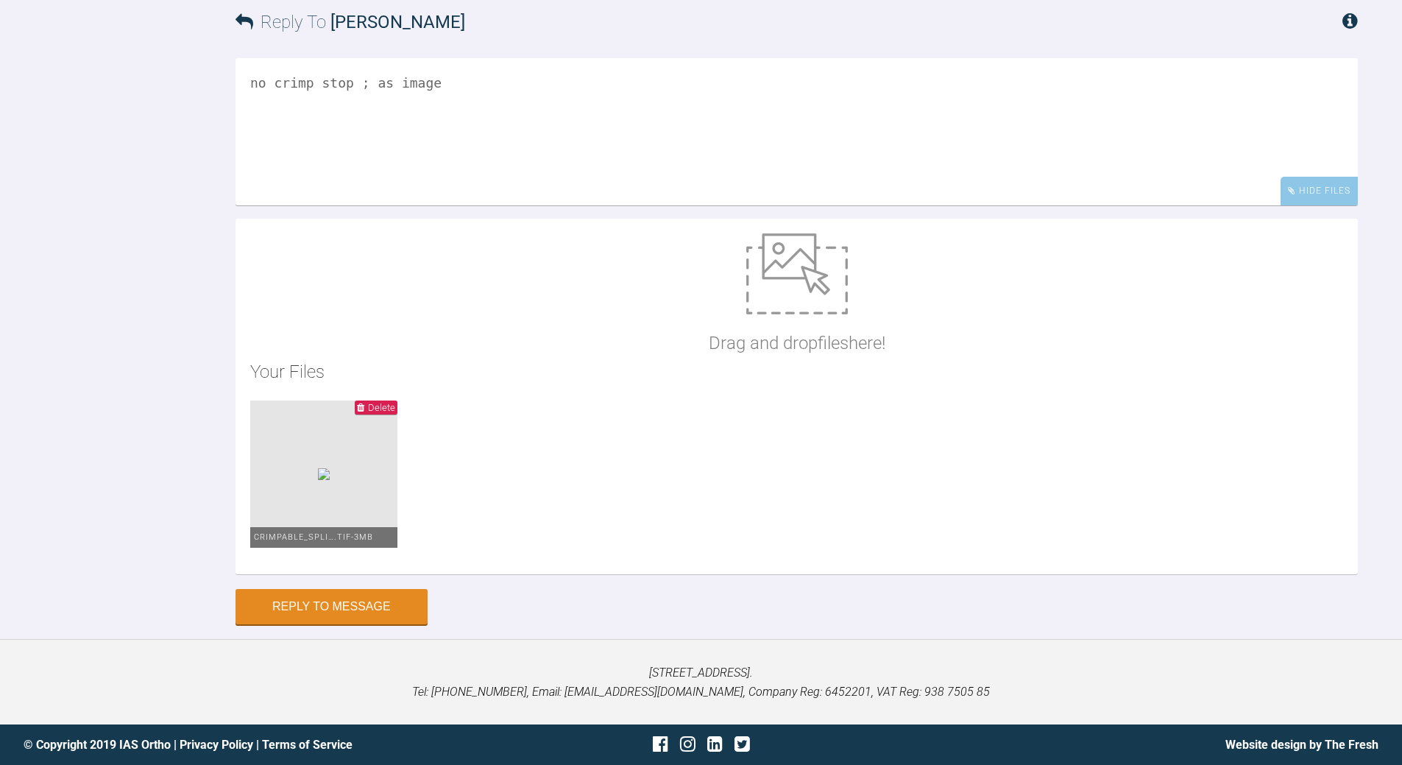
scroll to position [8257, 0]
type textarea "no crimp stop ; as image"
click at [305, 626] on button "Reply to Message" at bounding box center [332, 607] width 192 height 35
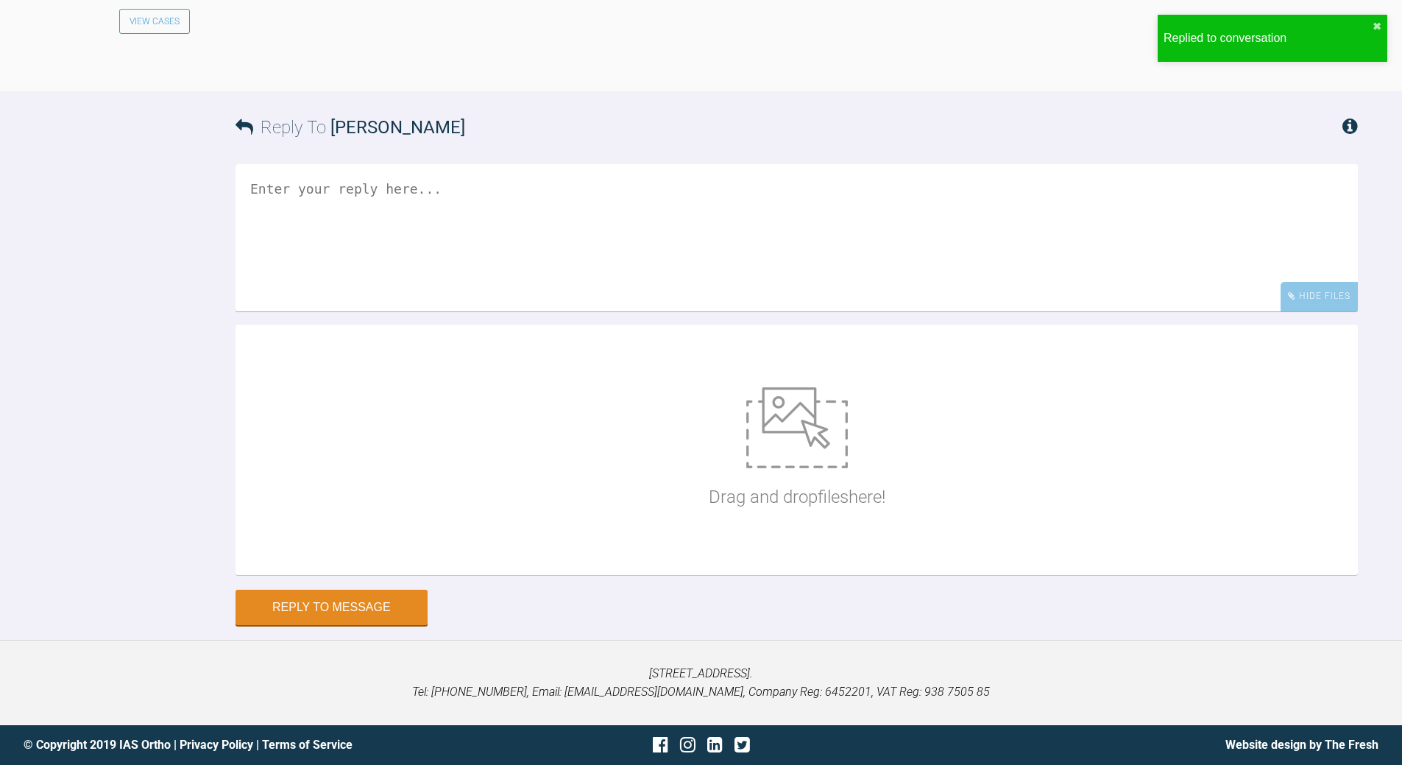
scroll to position [8505, 0]
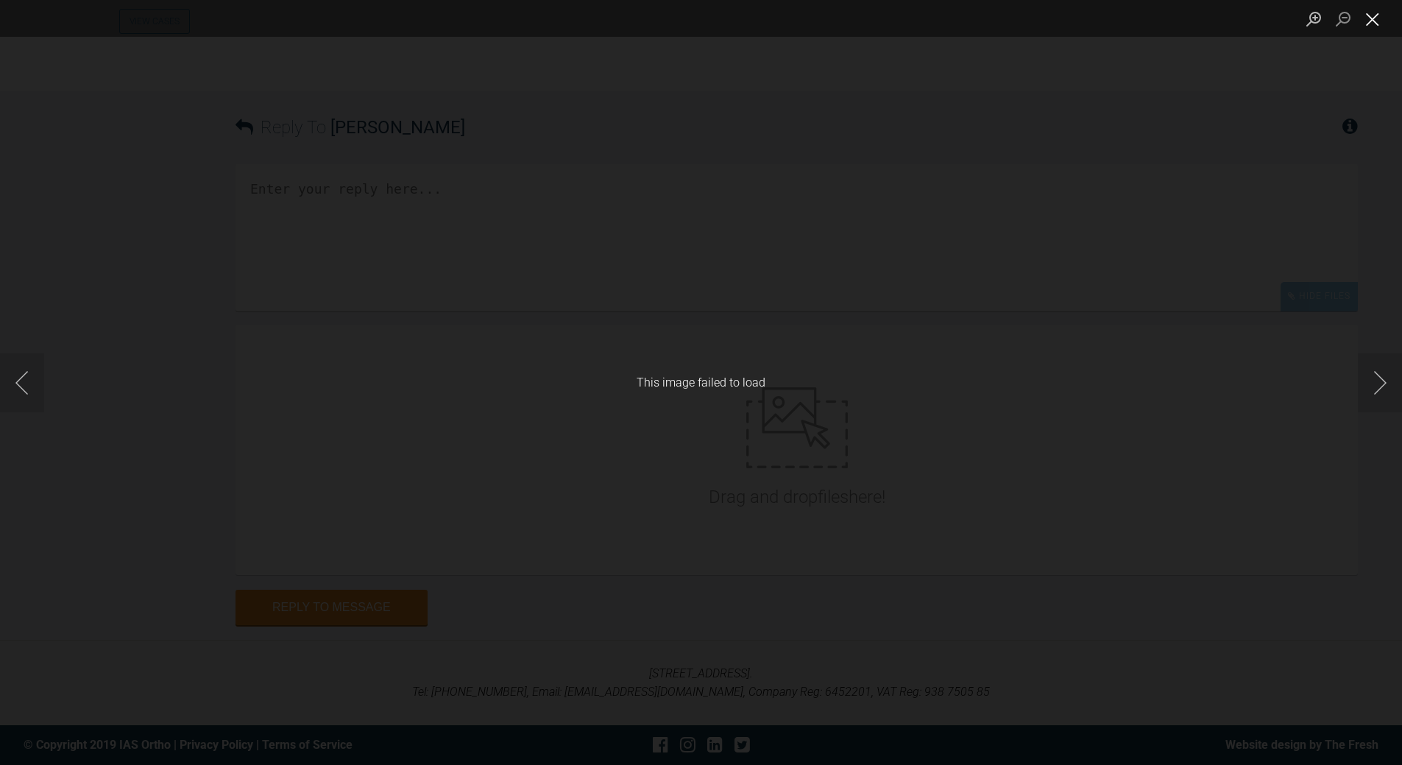
click at [1367, 24] on button "Close lightbox" at bounding box center [1372, 19] width 29 height 26
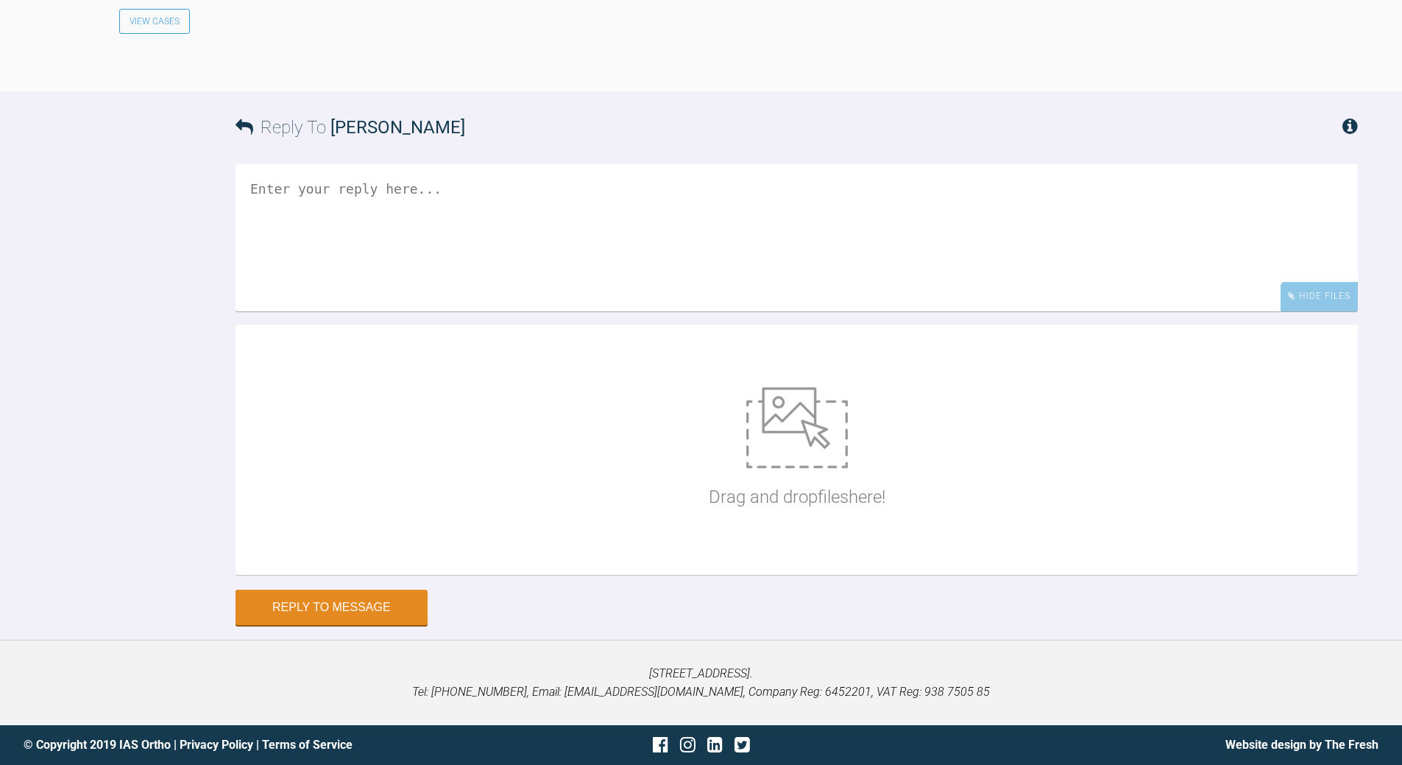
click at [718, 560] on div "Drag and drop files here!" at bounding box center [797, 449] width 177 height 221
type input "C:\fakepath\Crimpable split stops2.tif"
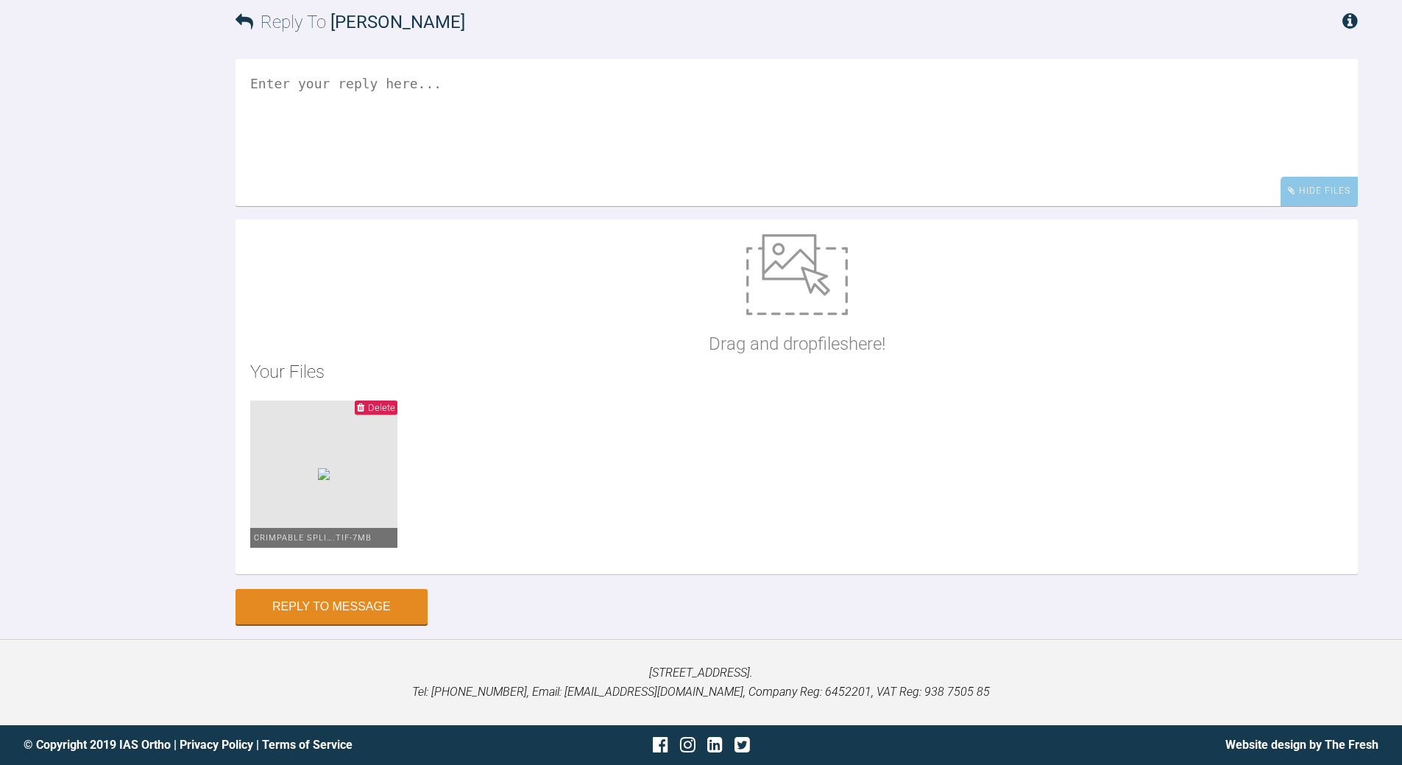
scroll to position [8898, 0]
click at [327, 609] on button "Reply to Message" at bounding box center [332, 607] width 192 height 35
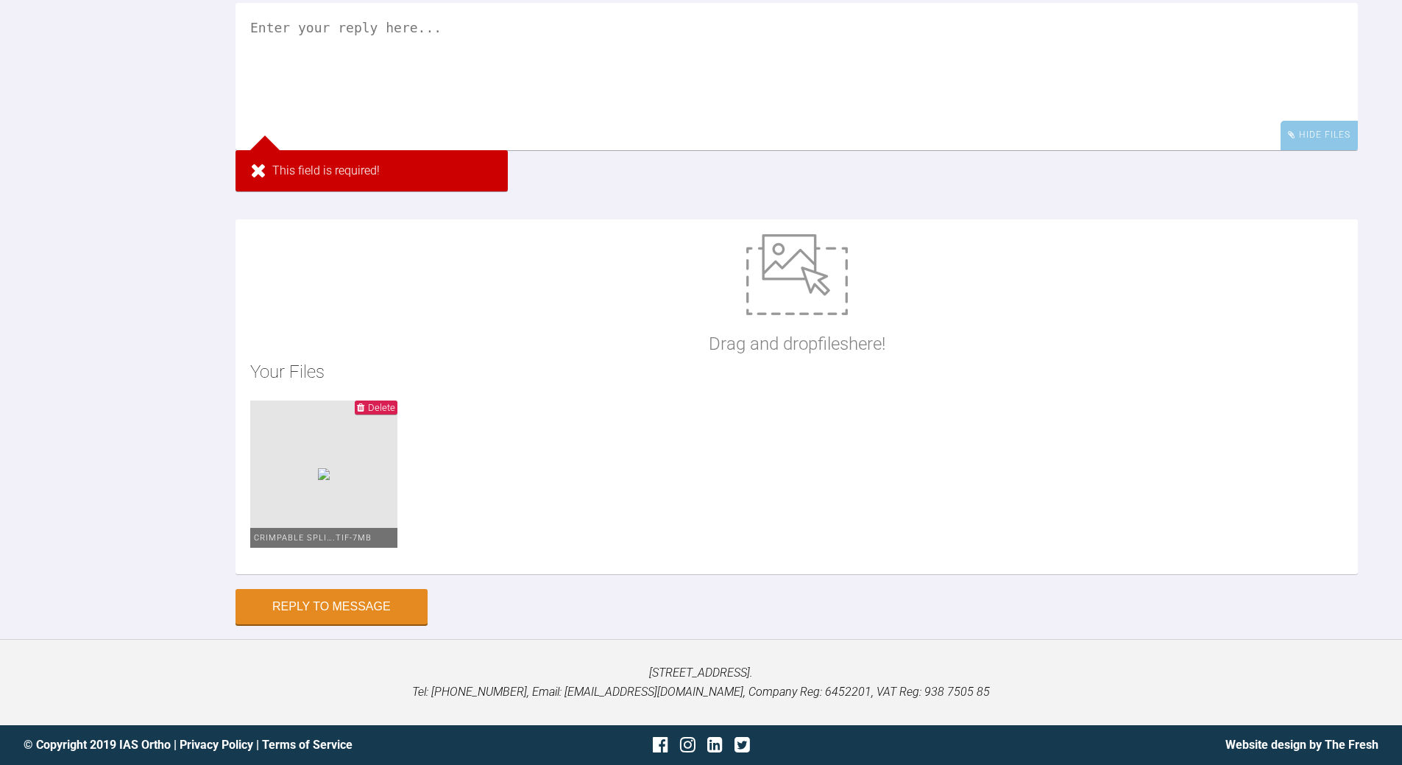
click at [414, 120] on textarea at bounding box center [797, 76] width 1122 height 147
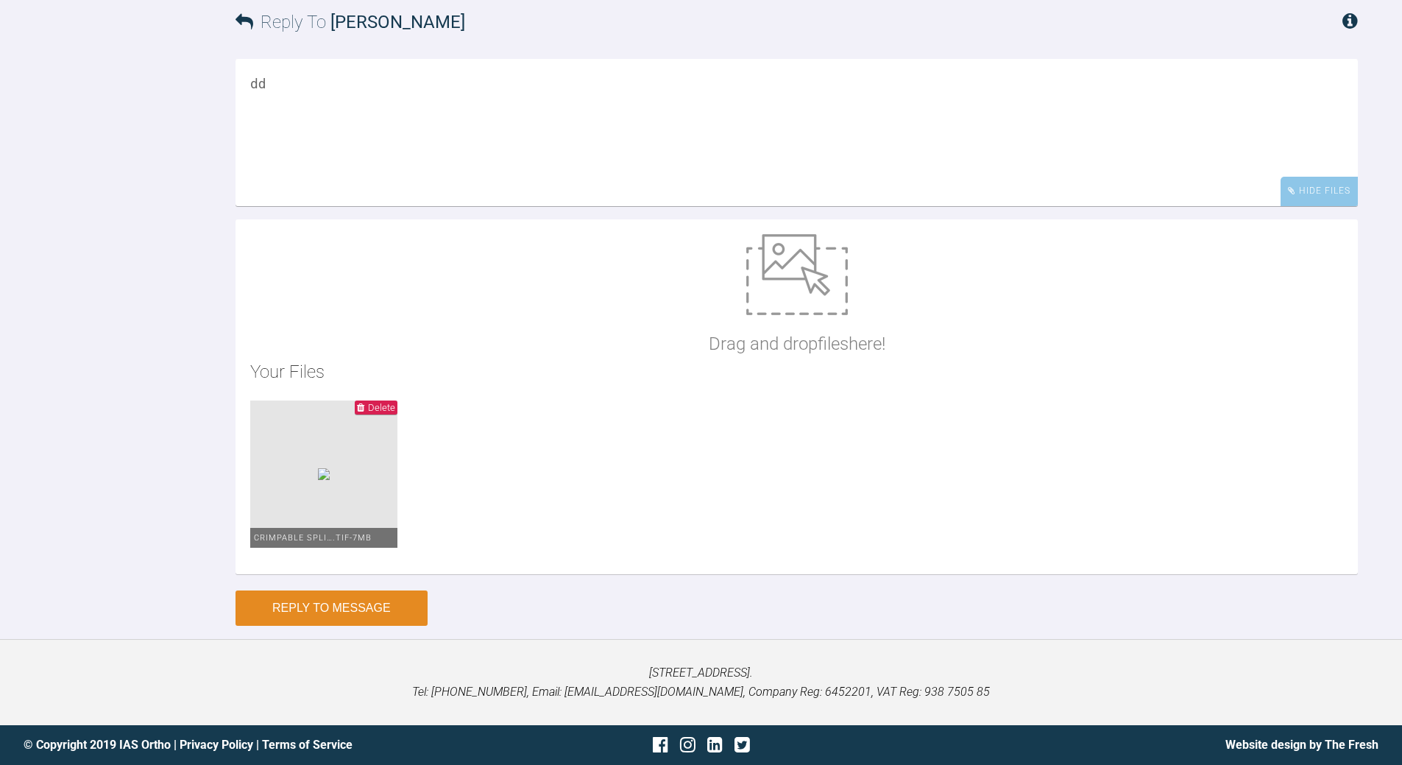
type textarea "dd"
click at [350, 597] on button "Reply to Message" at bounding box center [332, 607] width 192 height 35
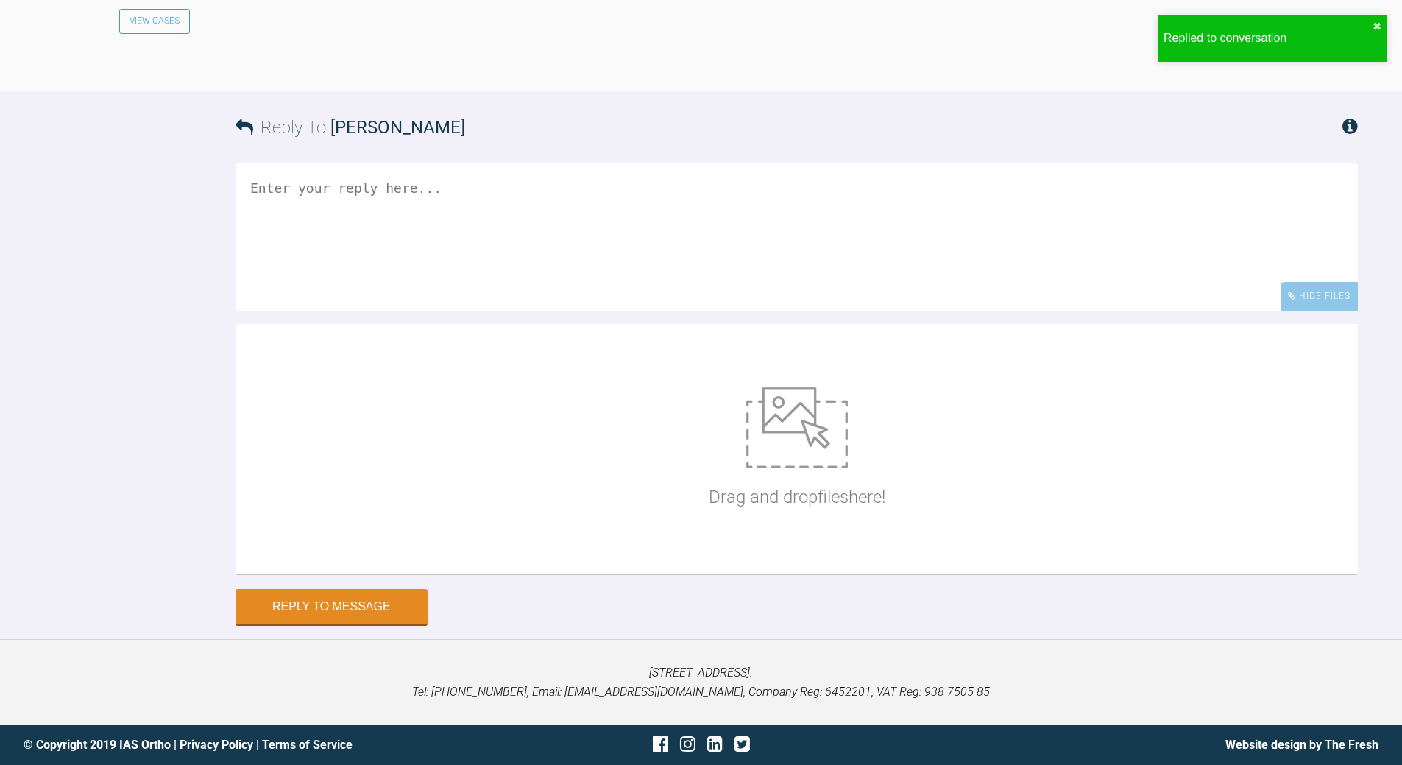
scroll to position [9135, 0]
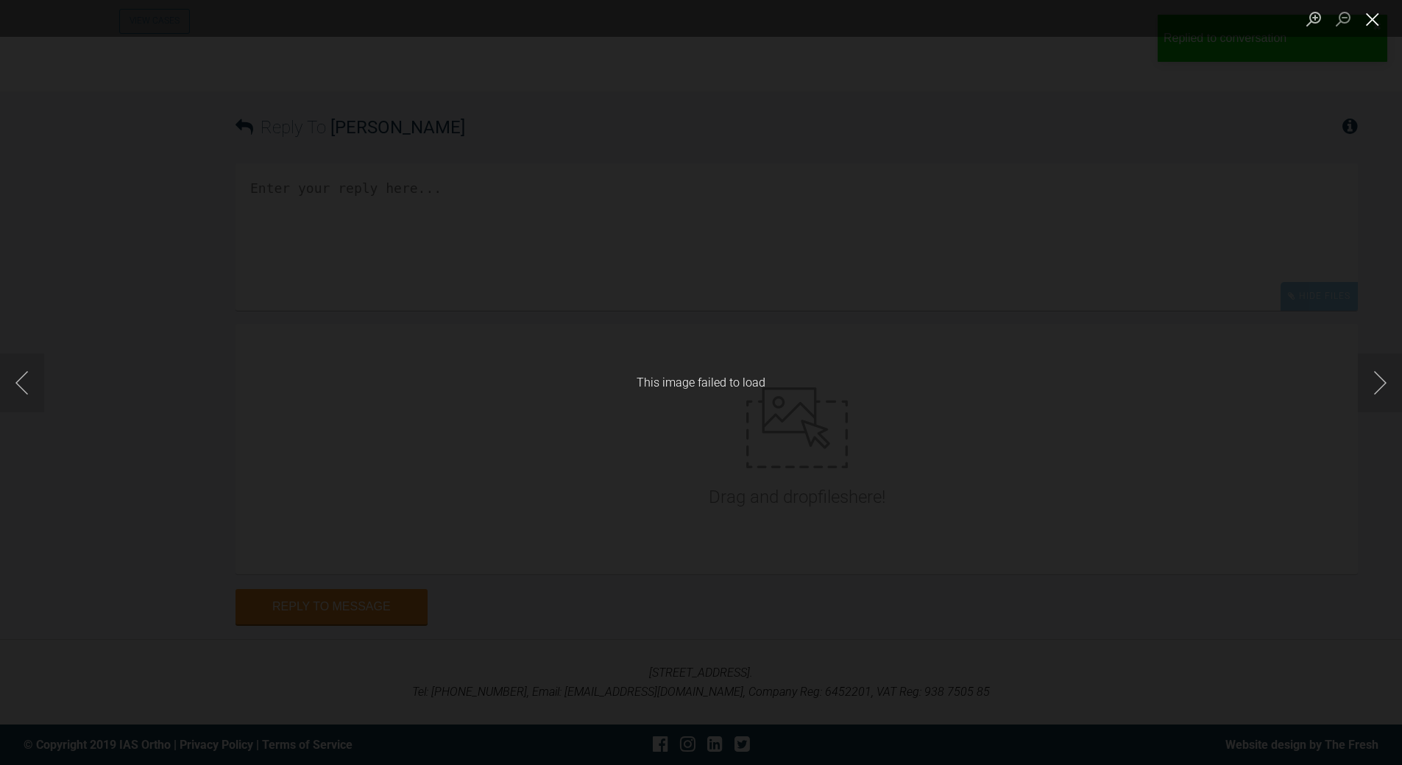
click at [1375, 18] on button "Close lightbox" at bounding box center [1372, 19] width 29 height 26
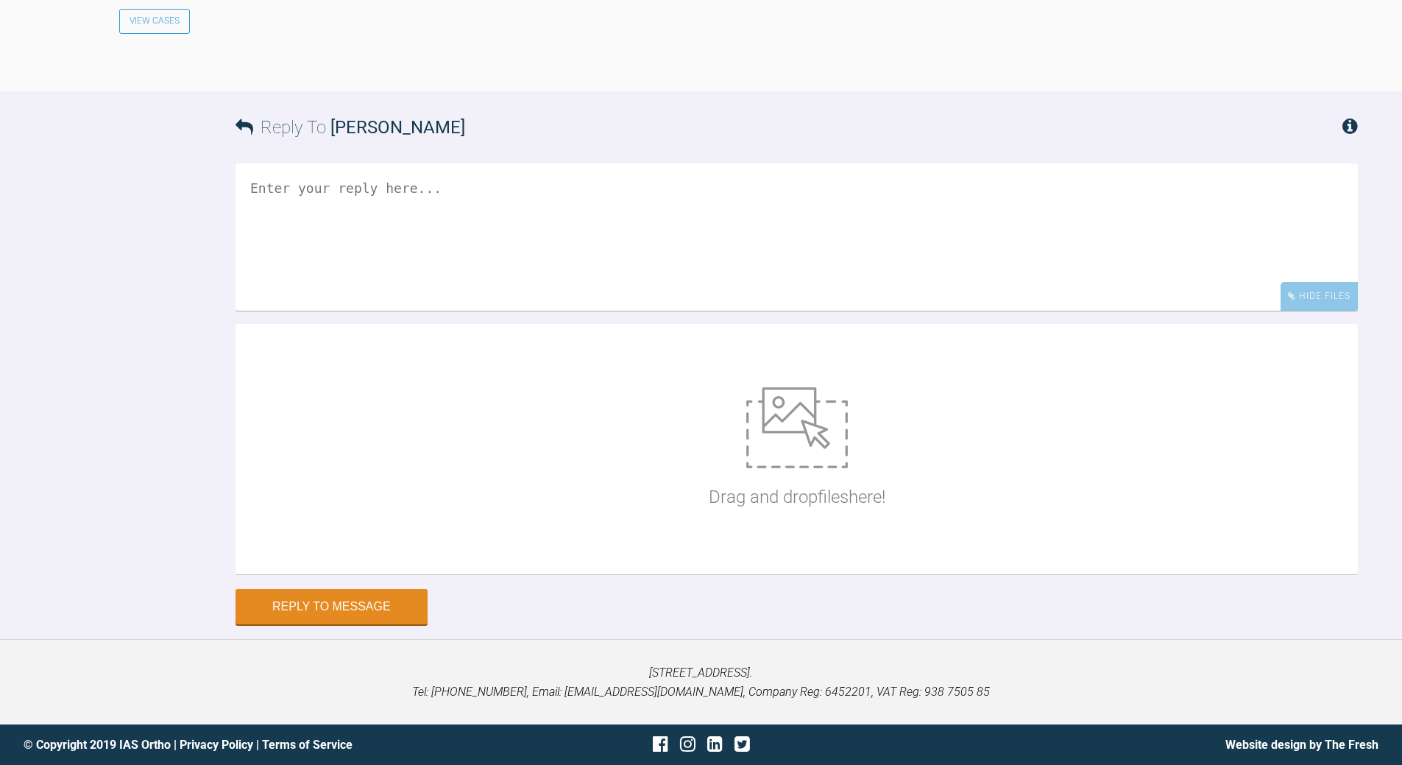
click at [244, 311] on textarea at bounding box center [797, 236] width 1122 height 147
type textarea "try again"
click at [831, 468] on img at bounding box center [797, 427] width 102 height 81
type input "C:\fakepath\Crimpable_split Stops.tif"
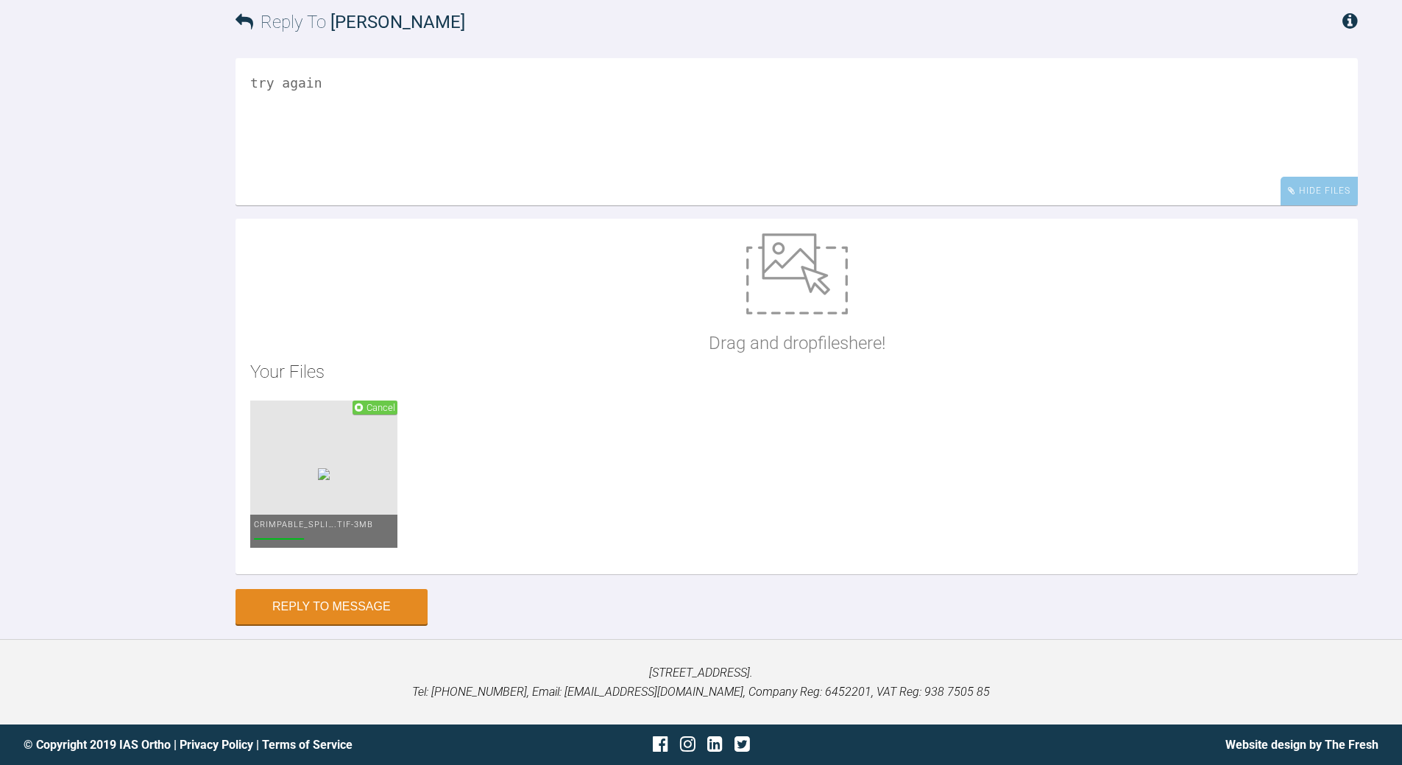
scroll to position [9356, 0]
click at [372, 624] on button "Reply to Message" at bounding box center [332, 606] width 192 height 35
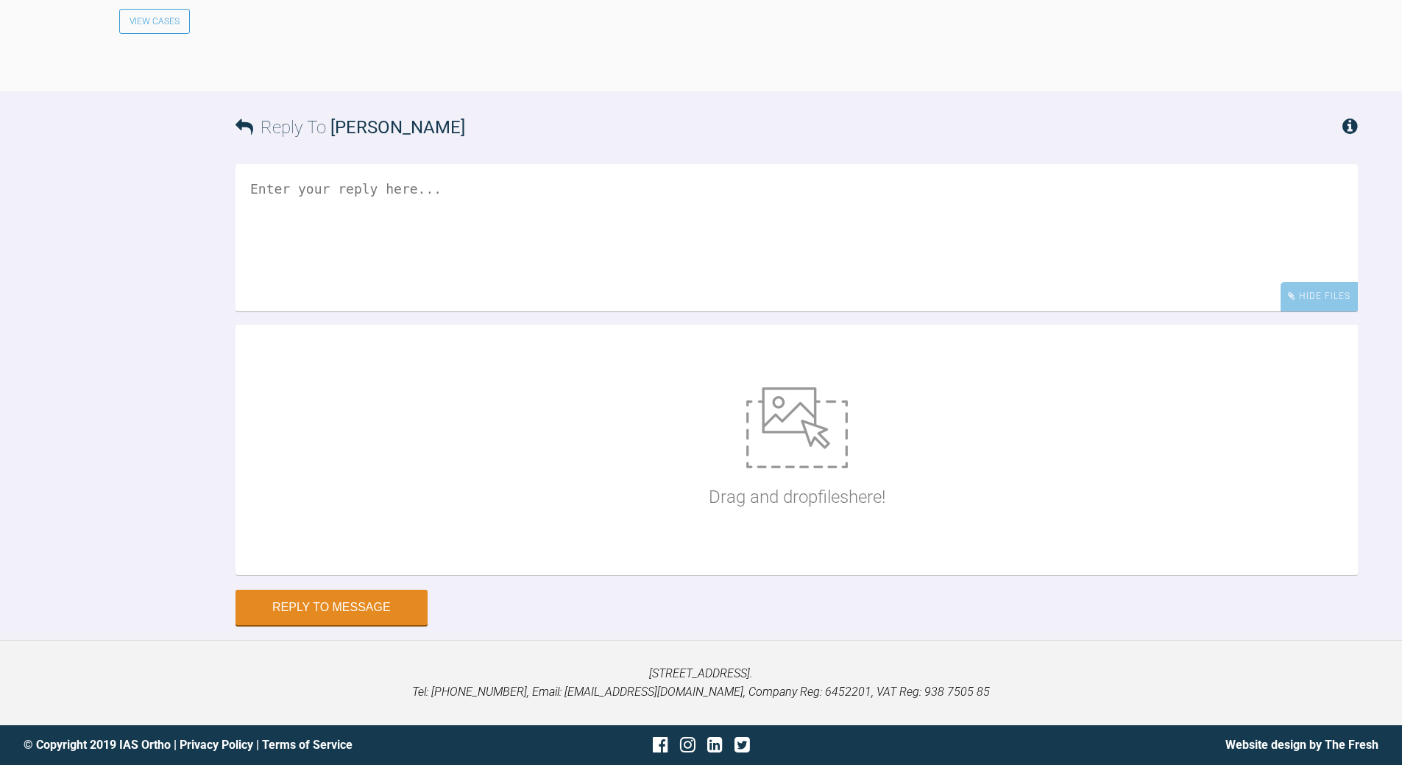
scroll to position [9908, 0]
click at [399, 251] on textarea at bounding box center [797, 237] width 1122 height 147
type textarea "fff"
click at [793, 437] on img at bounding box center [797, 427] width 102 height 81
type input "C:\fakepath\crimp stop.jpg"
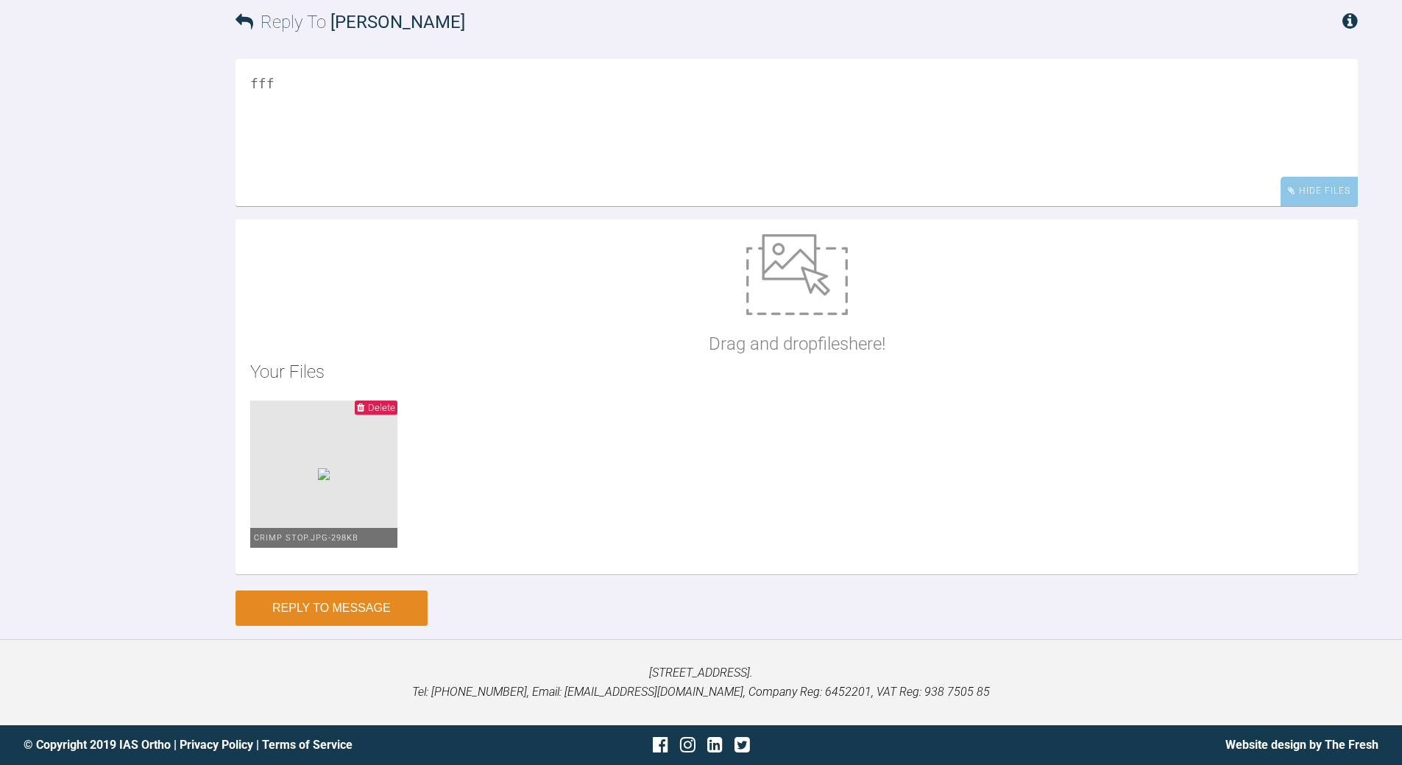
click at [300, 626] on button "Reply to Message" at bounding box center [332, 607] width 192 height 35
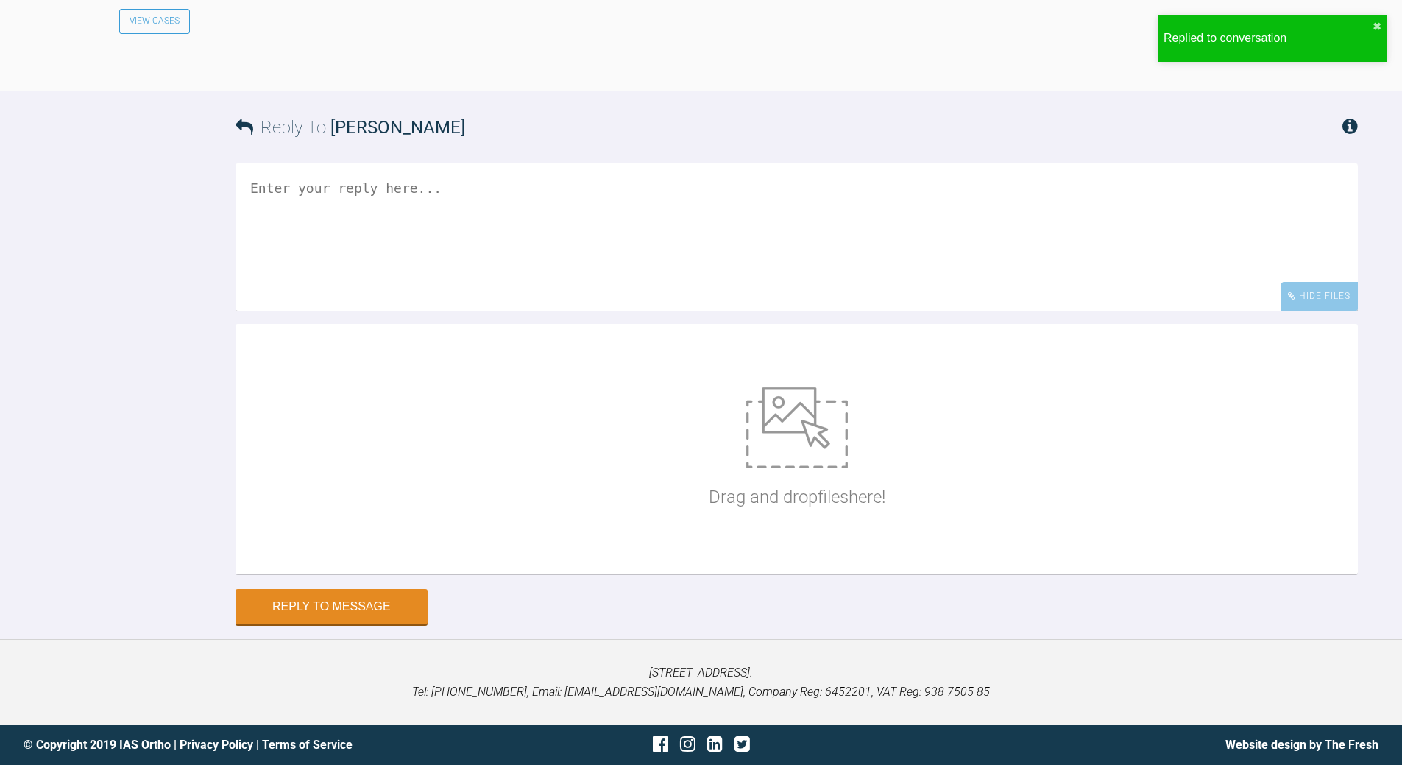
scroll to position [9956, 0]
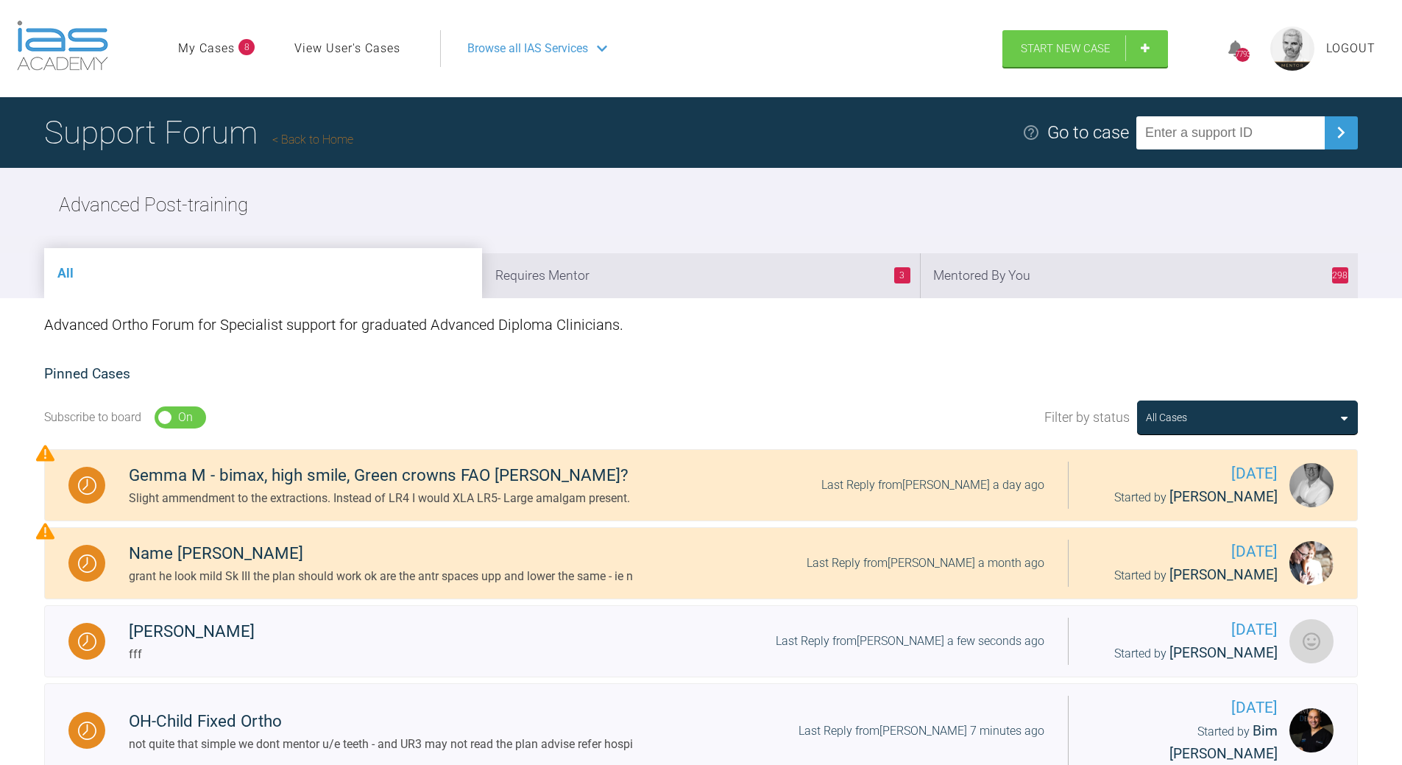
click at [1134, 275] on li "298 Mentored By You" at bounding box center [1139, 275] width 438 height 45
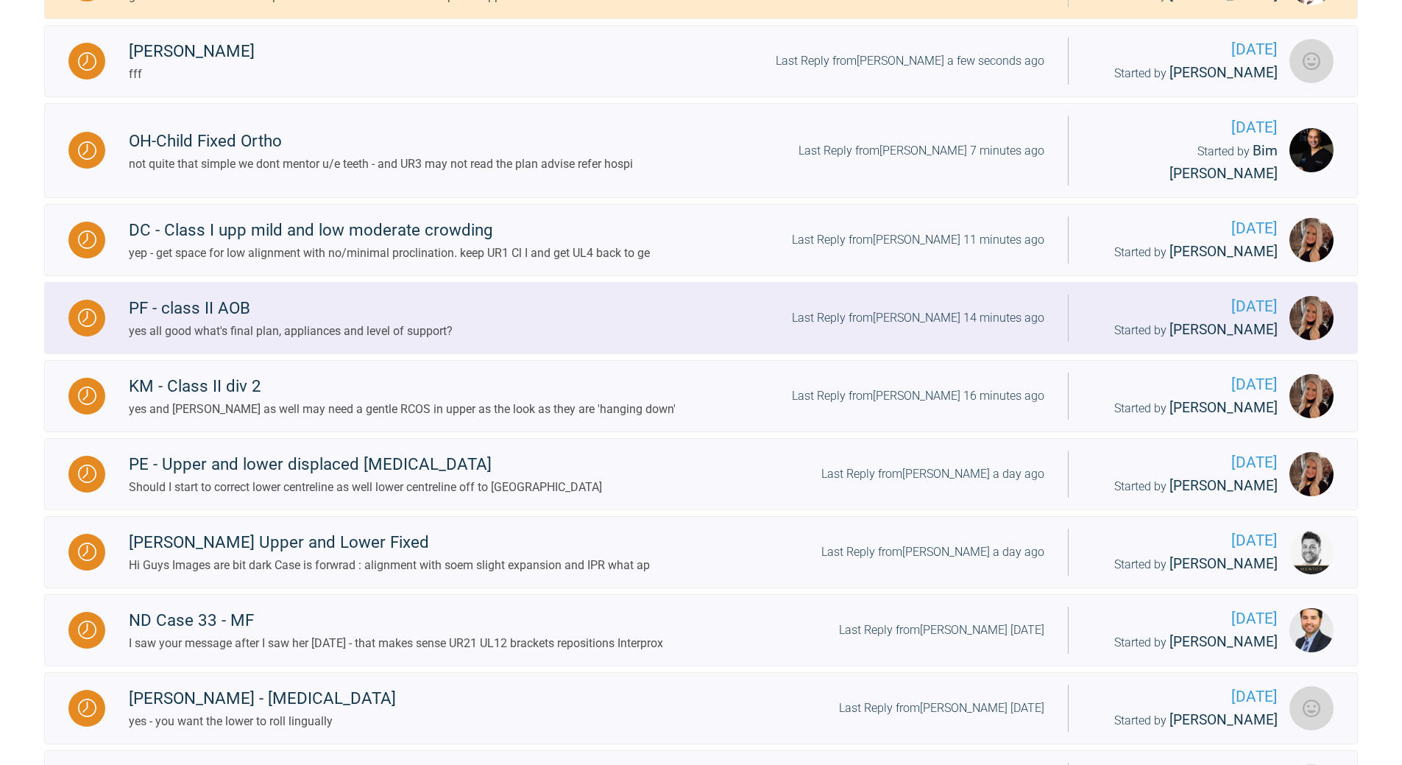
scroll to position [810, 0]
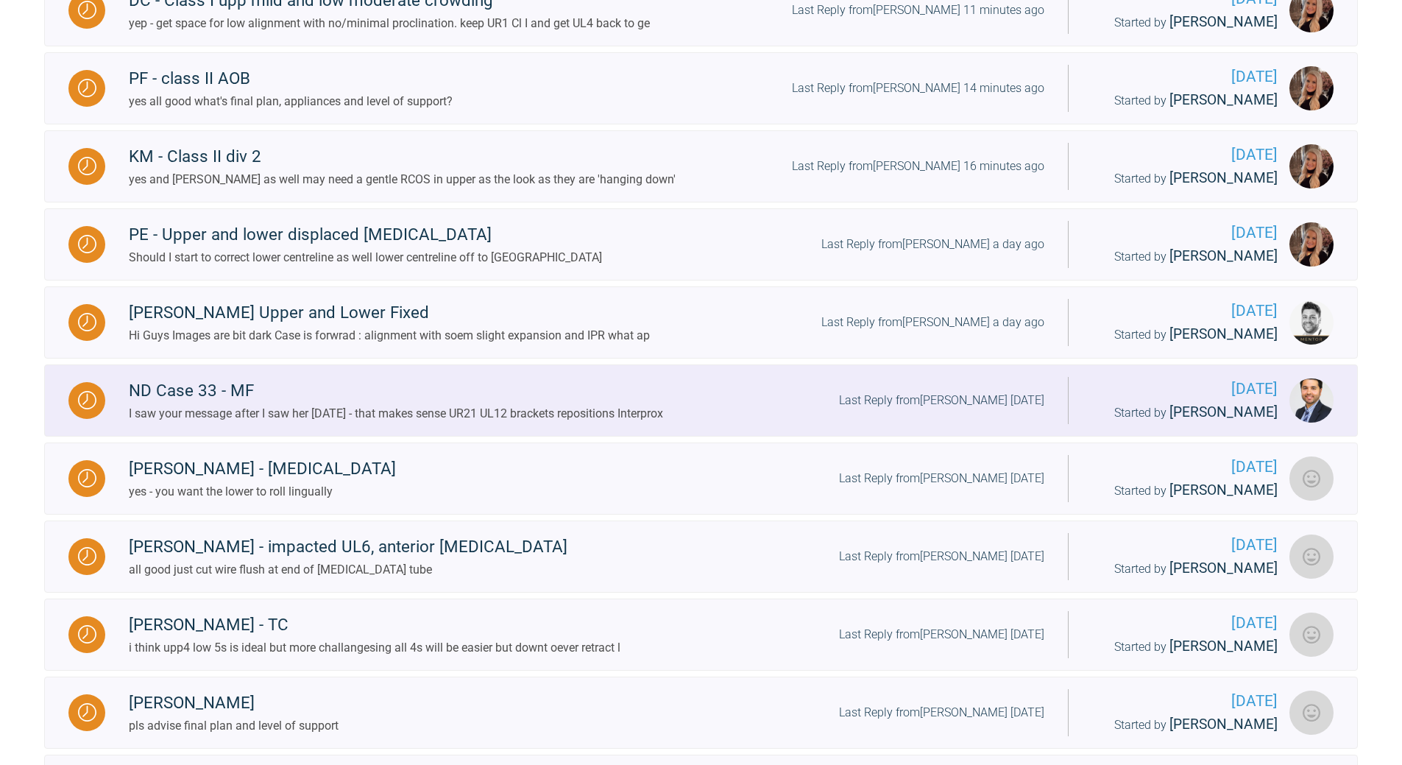
click at [973, 391] on div "Last Reply from [PERSON_NAME] [DATE]" at bounding box center [941, 400] width 205 height 19
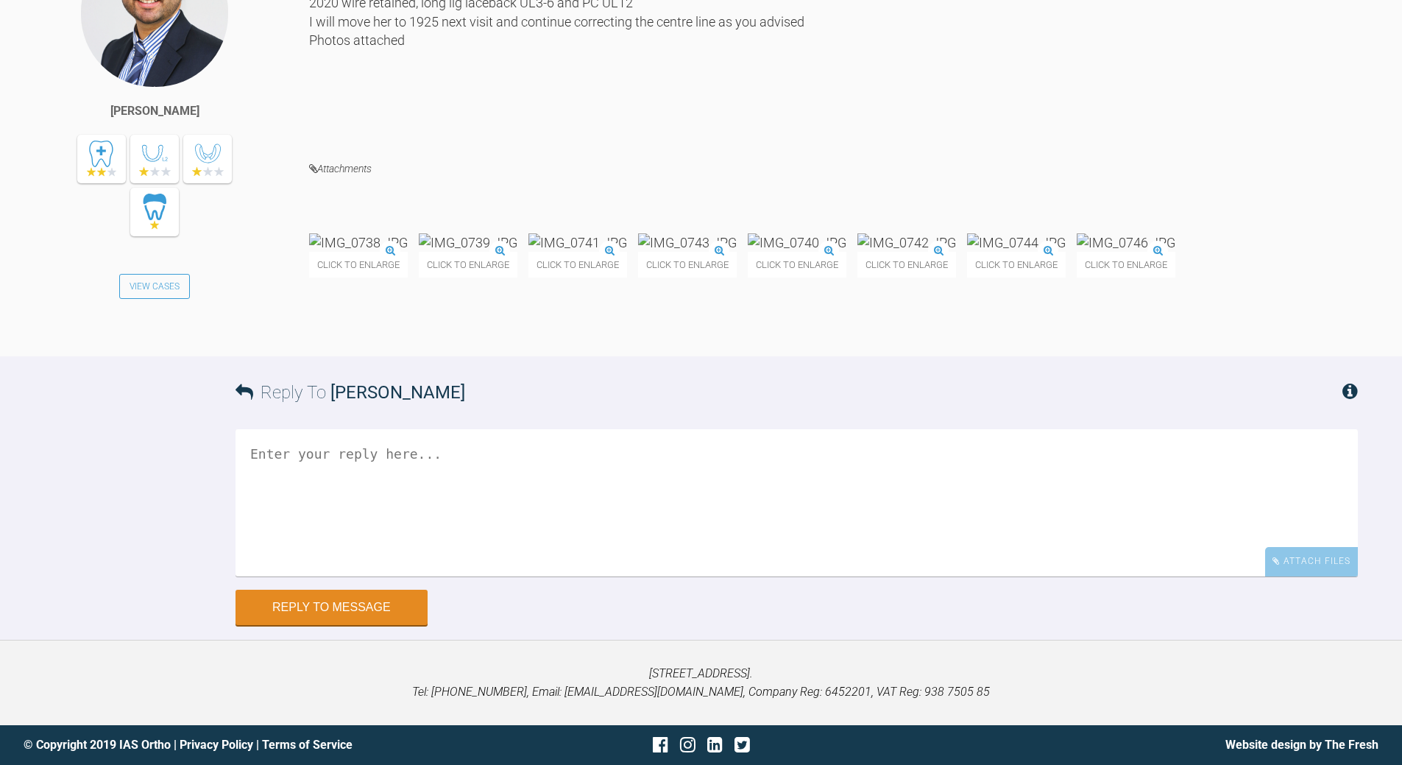
scroll to position [15027, 0]
click at [485, 548] on textarea at bounding box center [797, 502] width 1122 height 147
click at [558, 539] on textarea "remove PC to moving 1 tooth at atime asap as you risk not getting movement requ…" at bounding box center [797, 502] width 1122 height 147
click at [280, 539] on textarea "remove PC to moving 1 tooth at atime asap as you risk not getting movement requ…" at bounding box center [797, 502] width 1122 height 147
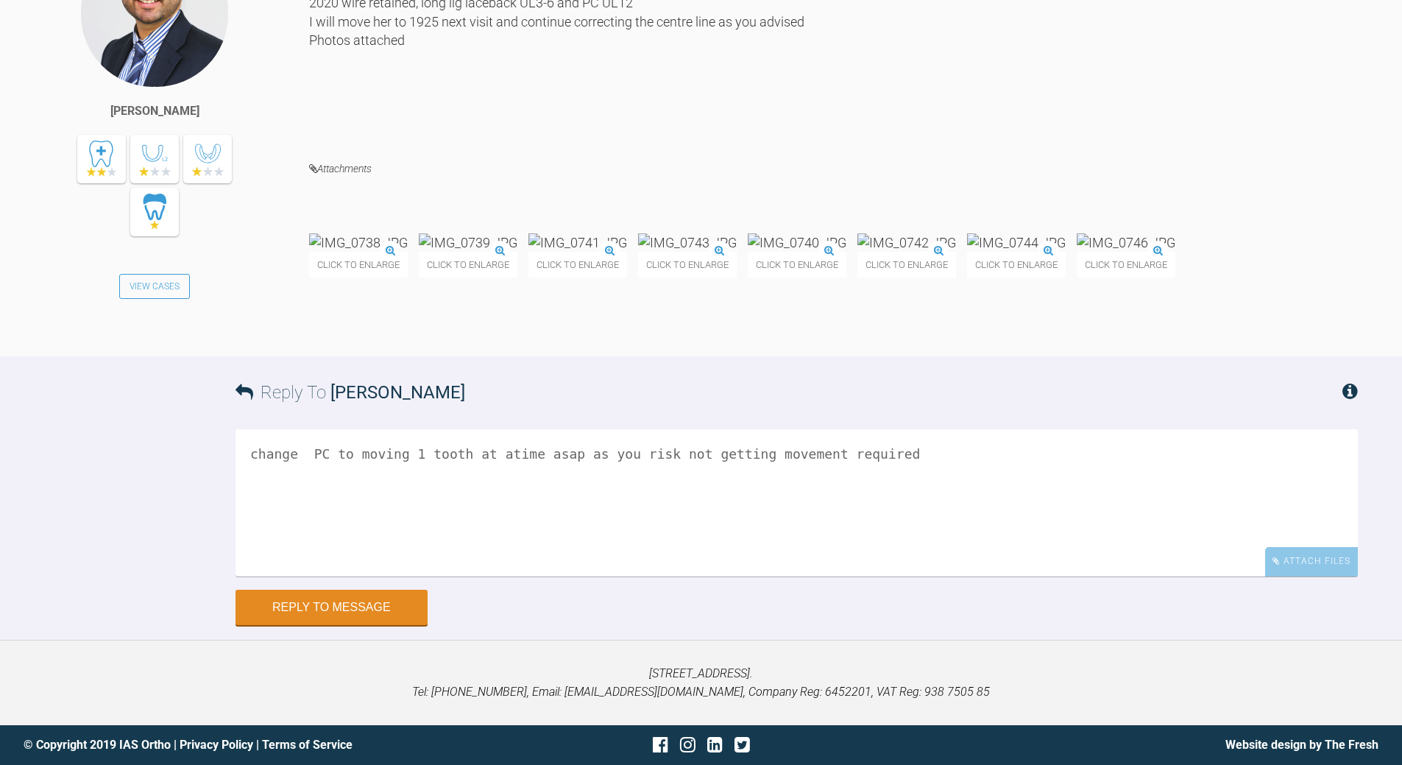
click at [494, 539] on textarea "change PC to moving 1 tooth at atime asap as you risk not getting movement requ…" at bounding box center [797, 502] width 1122 height 147
click at [570, 542] on textarea "change PC to moving 1 tooth at a time asap as you risk not getting movement req…" at bounding box center [797, 502] width 1122 height 147
click at [570, 559] on textarea "change PC to moving 1 tooth at a time asap as you risk not getting movement req…" at bounding box center [797, 502] width 1122 height 147
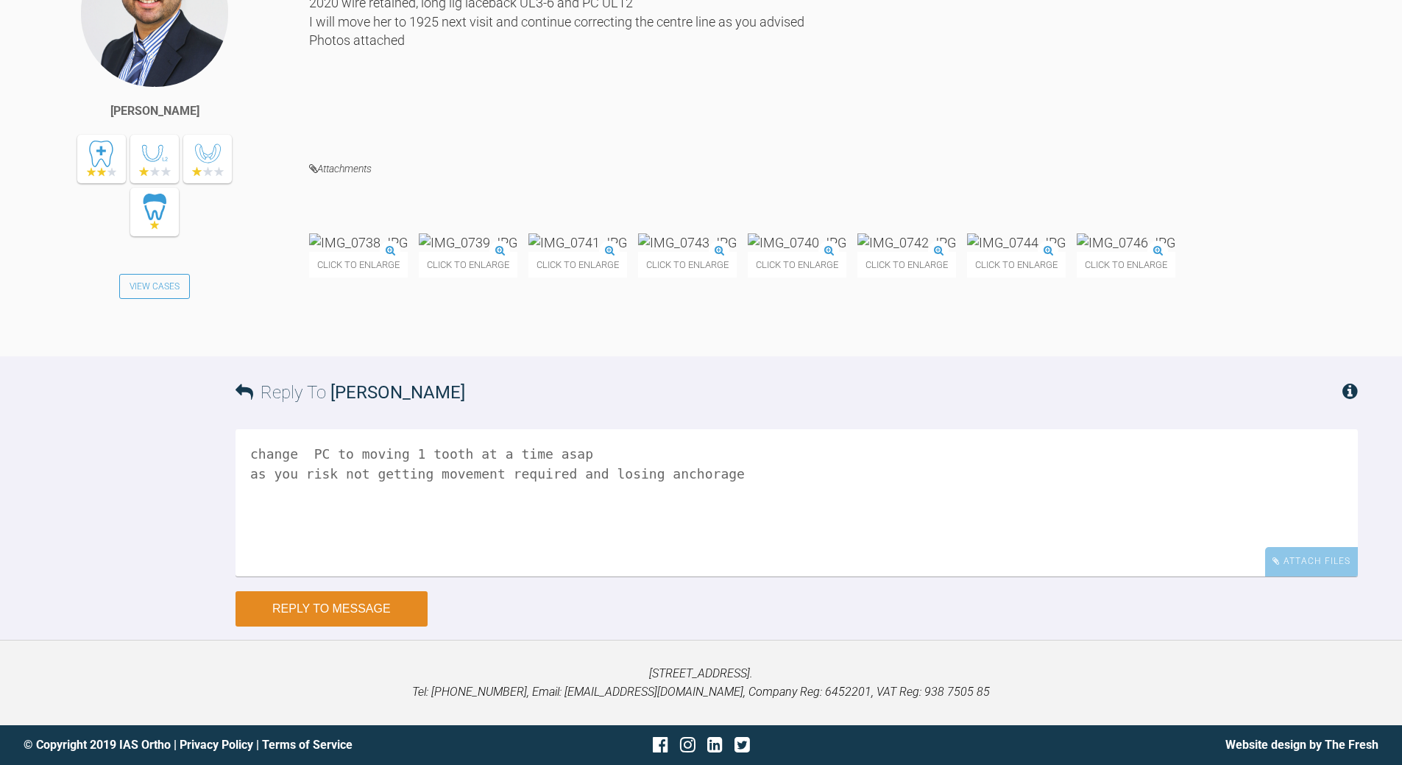
type textarea "change PC to moving 1 tooth at a time asap as you risk not getting movement req…"
click at [325, 626] on button "Reply to Message" at bounding box center [332, 608] width 192 height 35
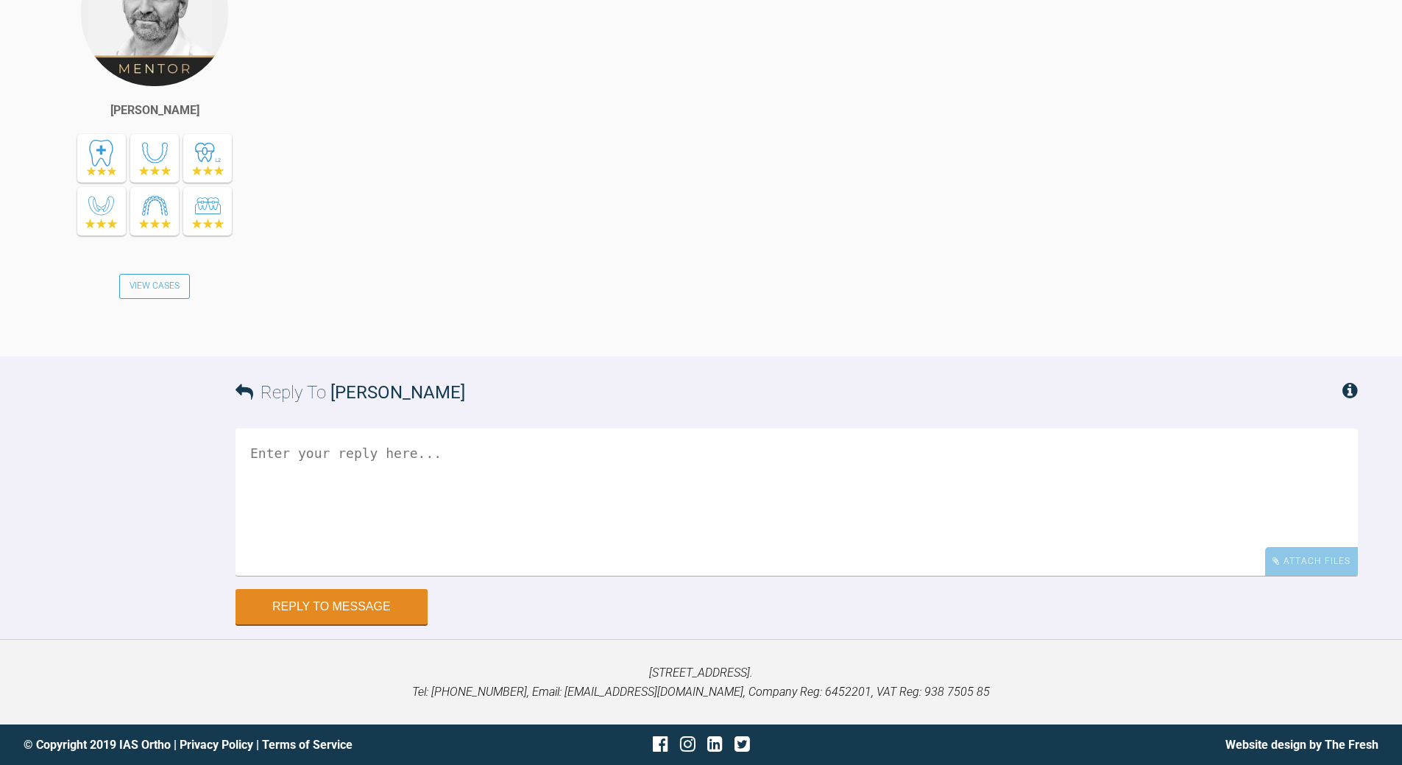
drag, startPoint x: 120, startPoint y: 100, endPoint x: 96, endPoint y: 102, distance: 23.6
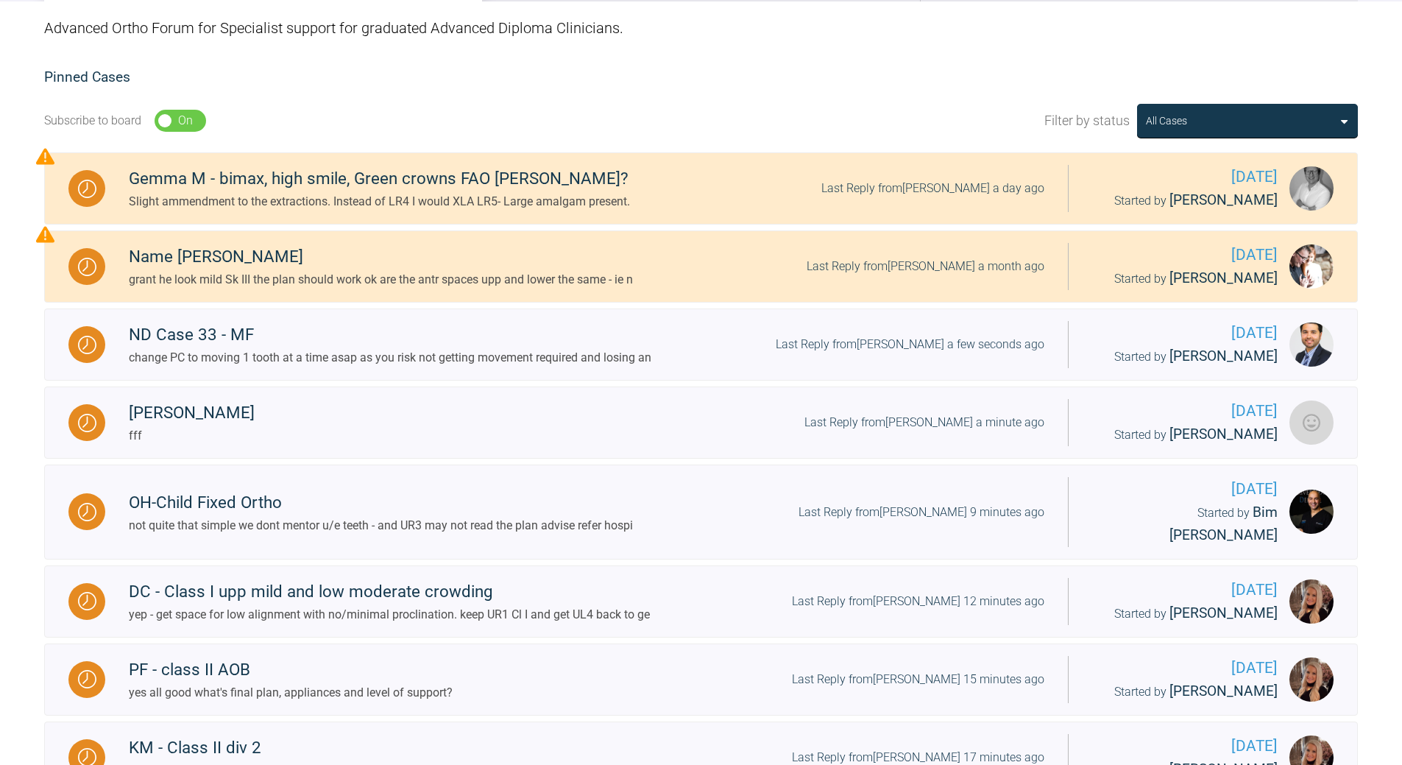
scroll to position [40, 0]
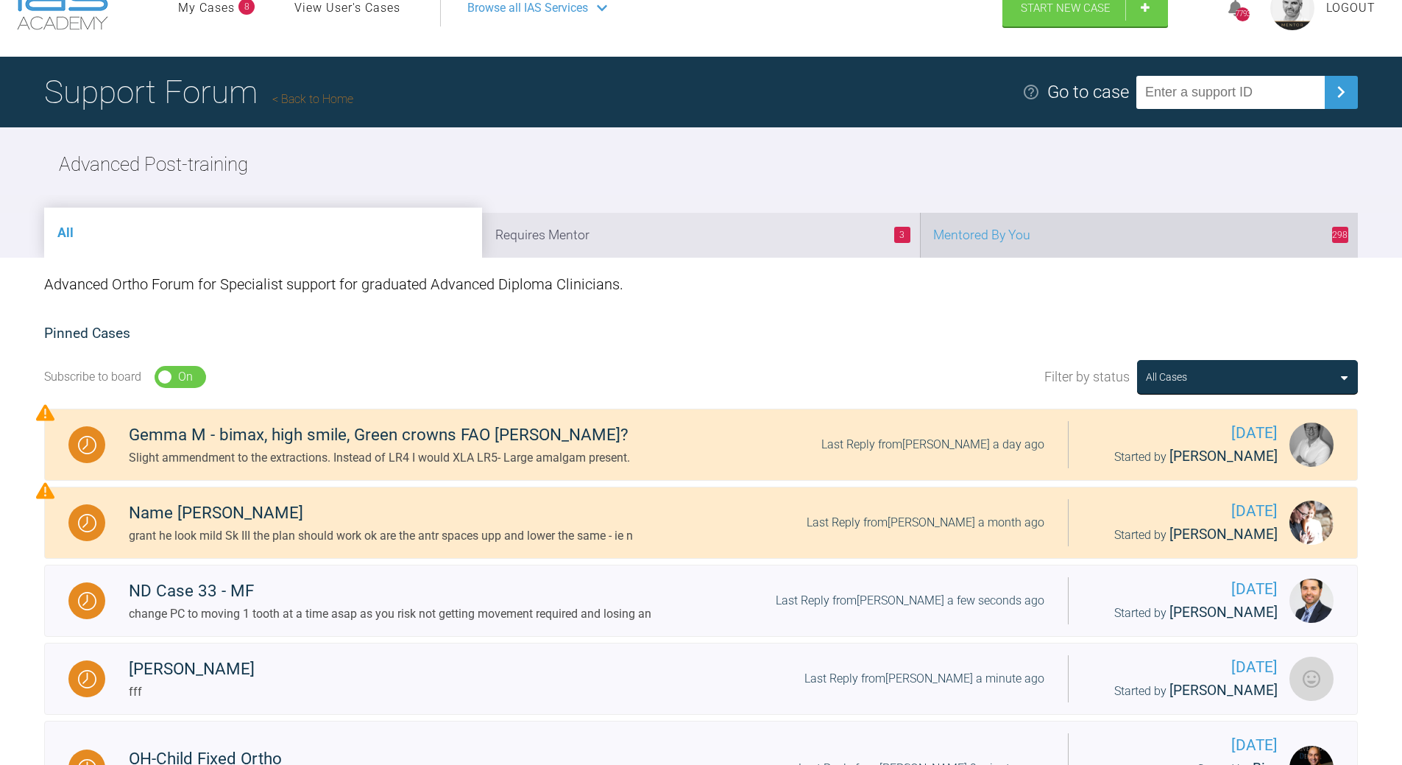
click at [1098, 224] on li "298 Mentored By You" at bounding box center [1139, 235] width 438 height 45
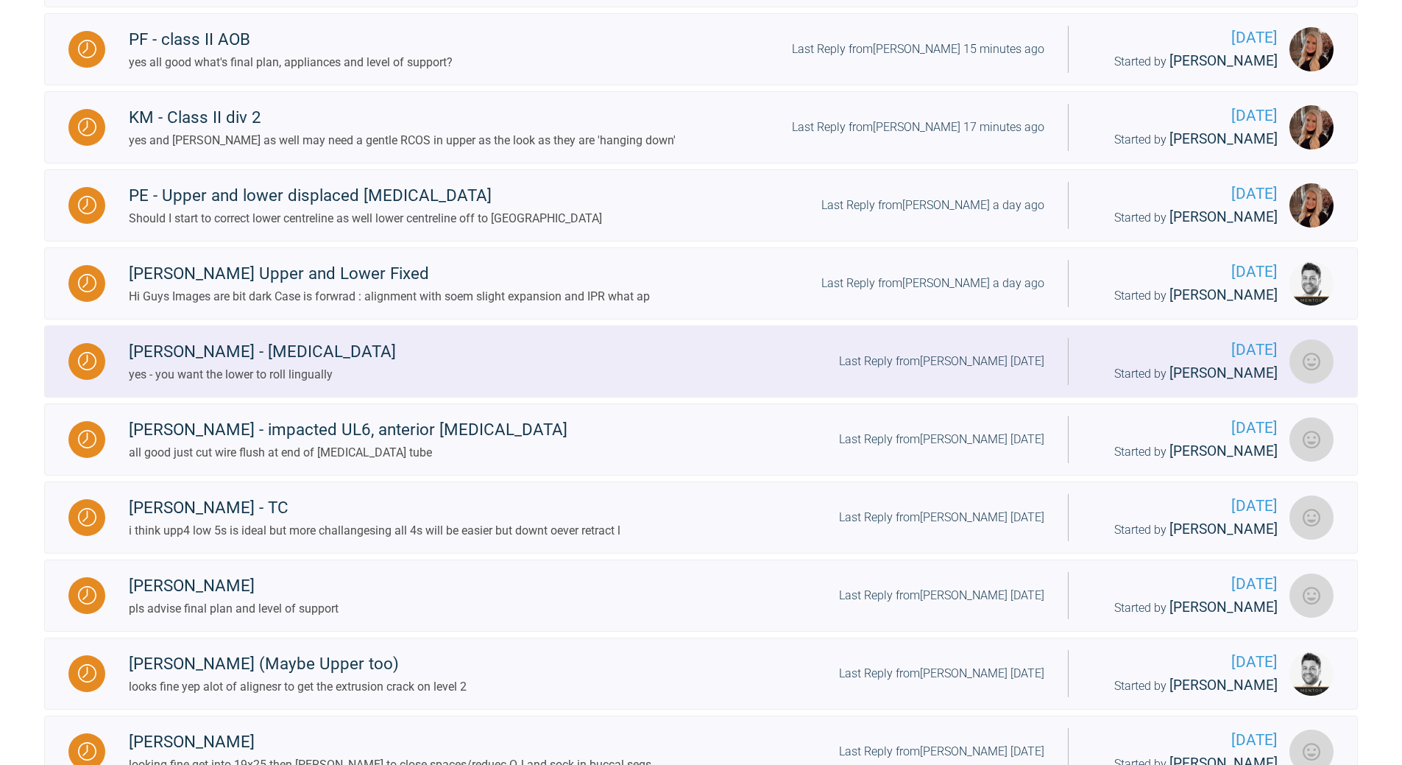
scroll to position [850, 0]
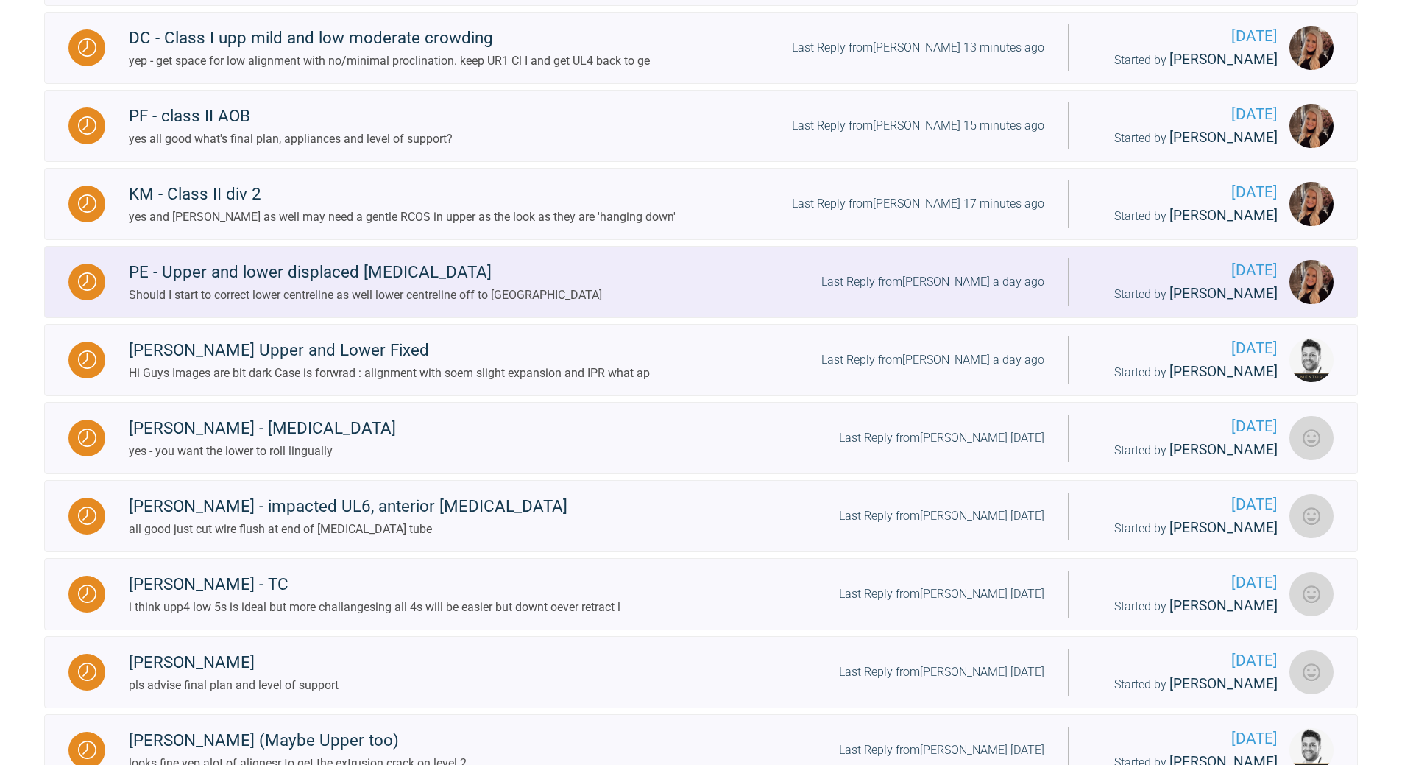
click at [943, 272] on div "Last Reply from [PERSON_NAME] a day ago" at bounding box center [932, 281] width 223 height 19
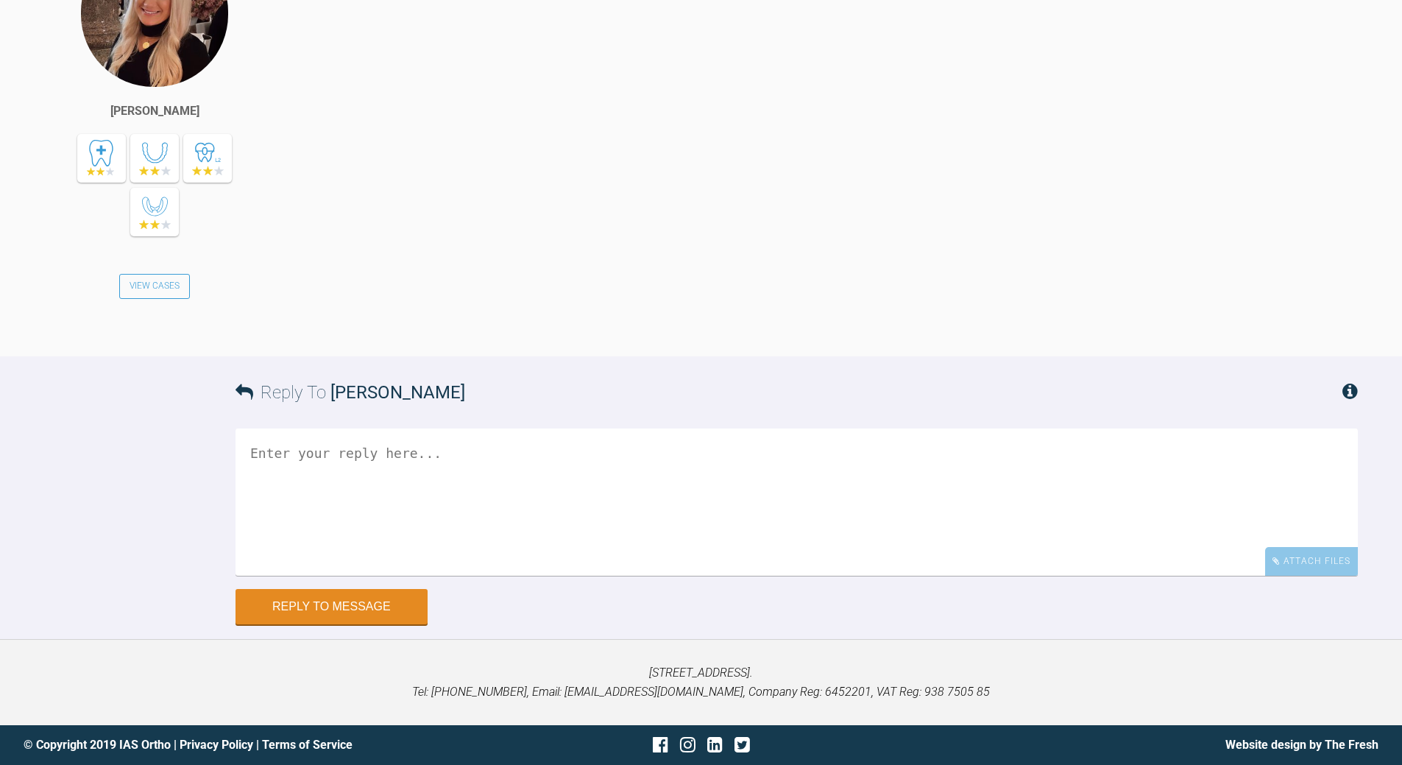
scroll to position [9712, 0]
click at [407, 471] on textarea at bounding box center [797, 501] width 1122 height 147
type textarea "yes - pls do"
click at [322, 599] on button "Reply to Message" at bounding box center [332, 607] width 192 height 35
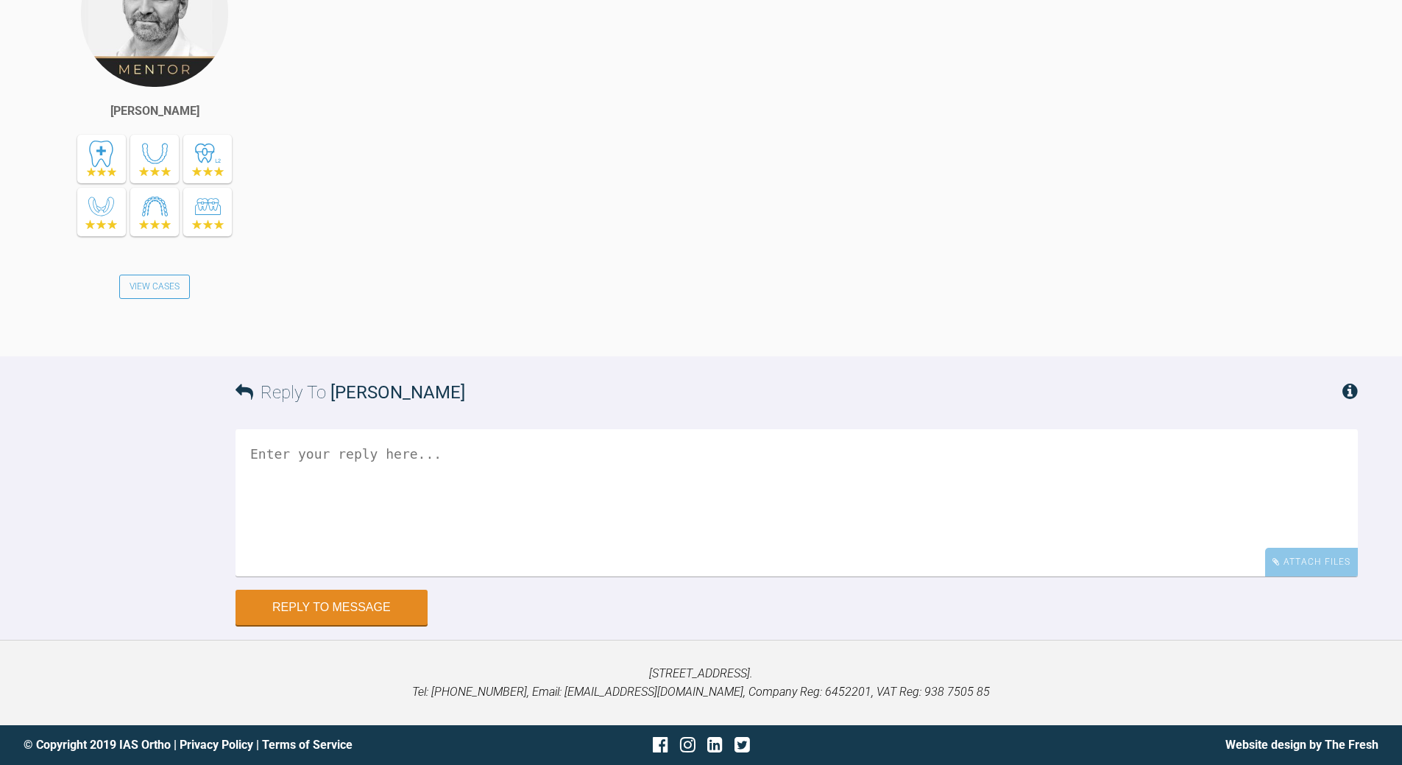
scroll to position [10270, 0]
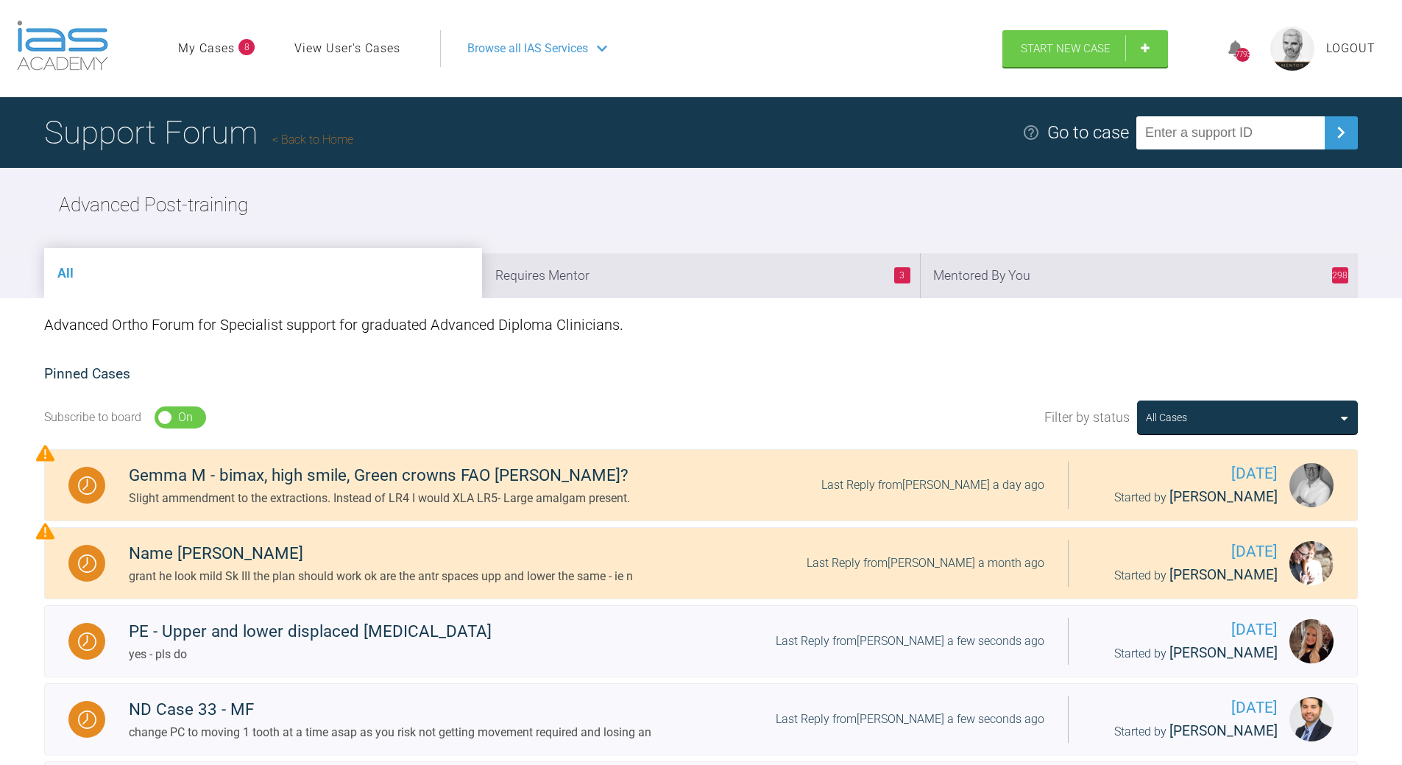
click at [336, 138] on link "Back to Home" at bounding box center [312, 139] width 81 height 14
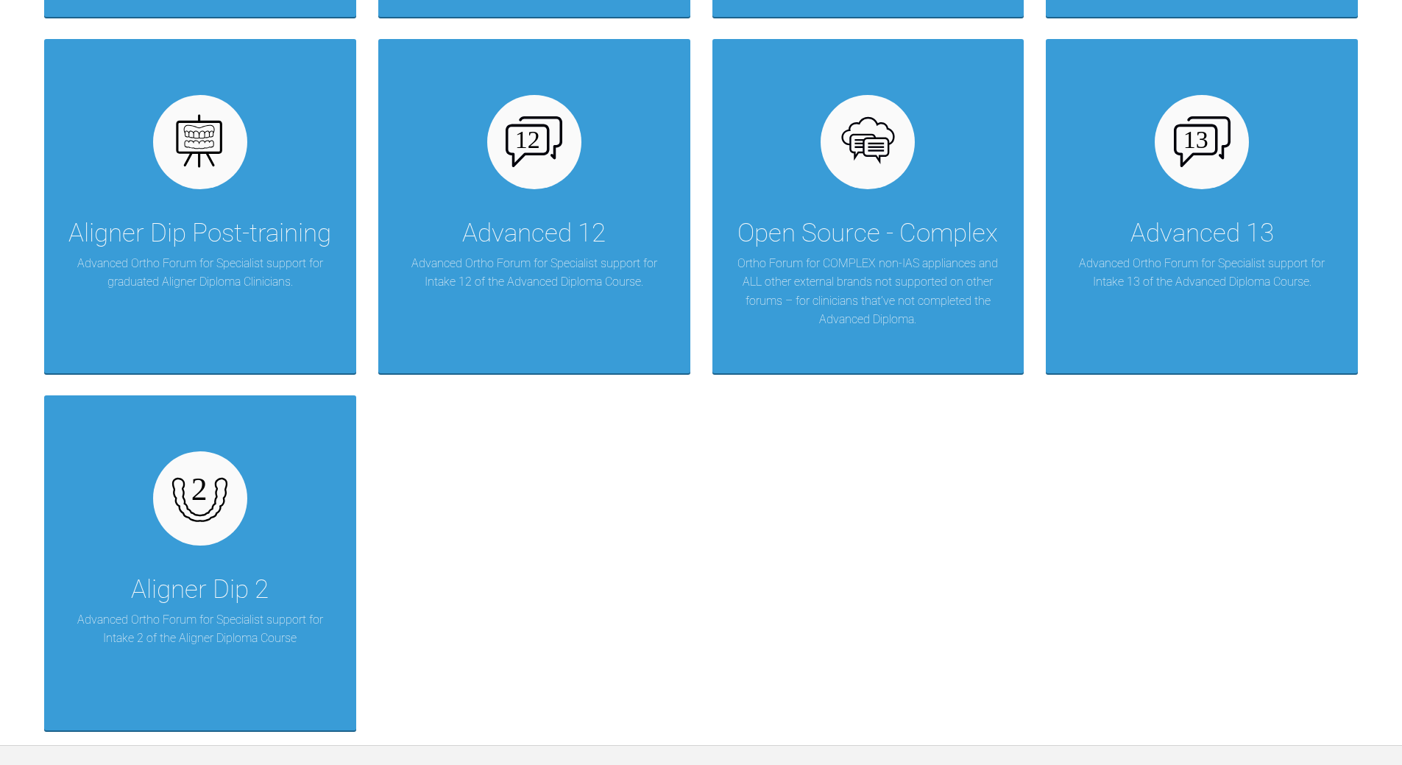
scroll to position [2182, 0]
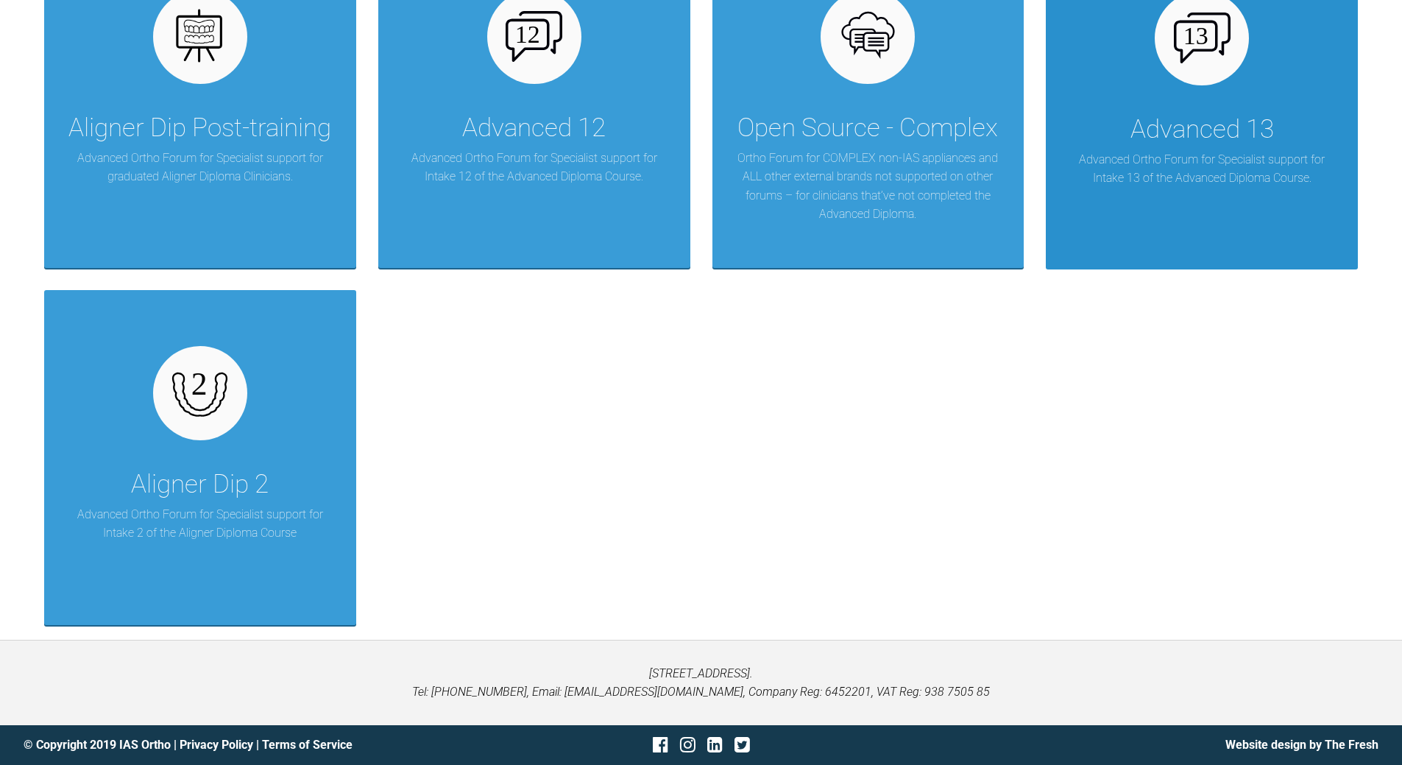
click at [1217, 132] on div "Advanced 13" at bounding box center [1202, 129] width 144 height 41
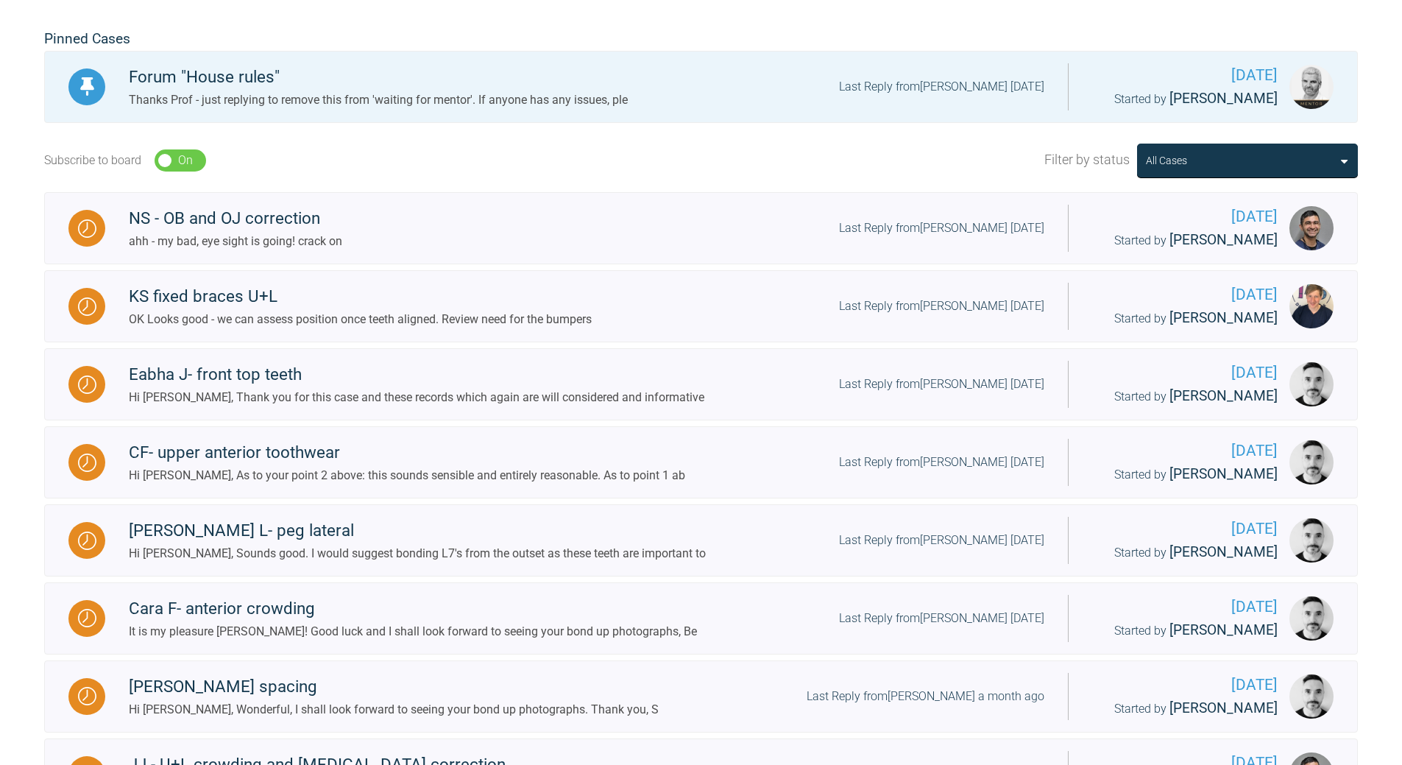
scroll to position [20, 0]
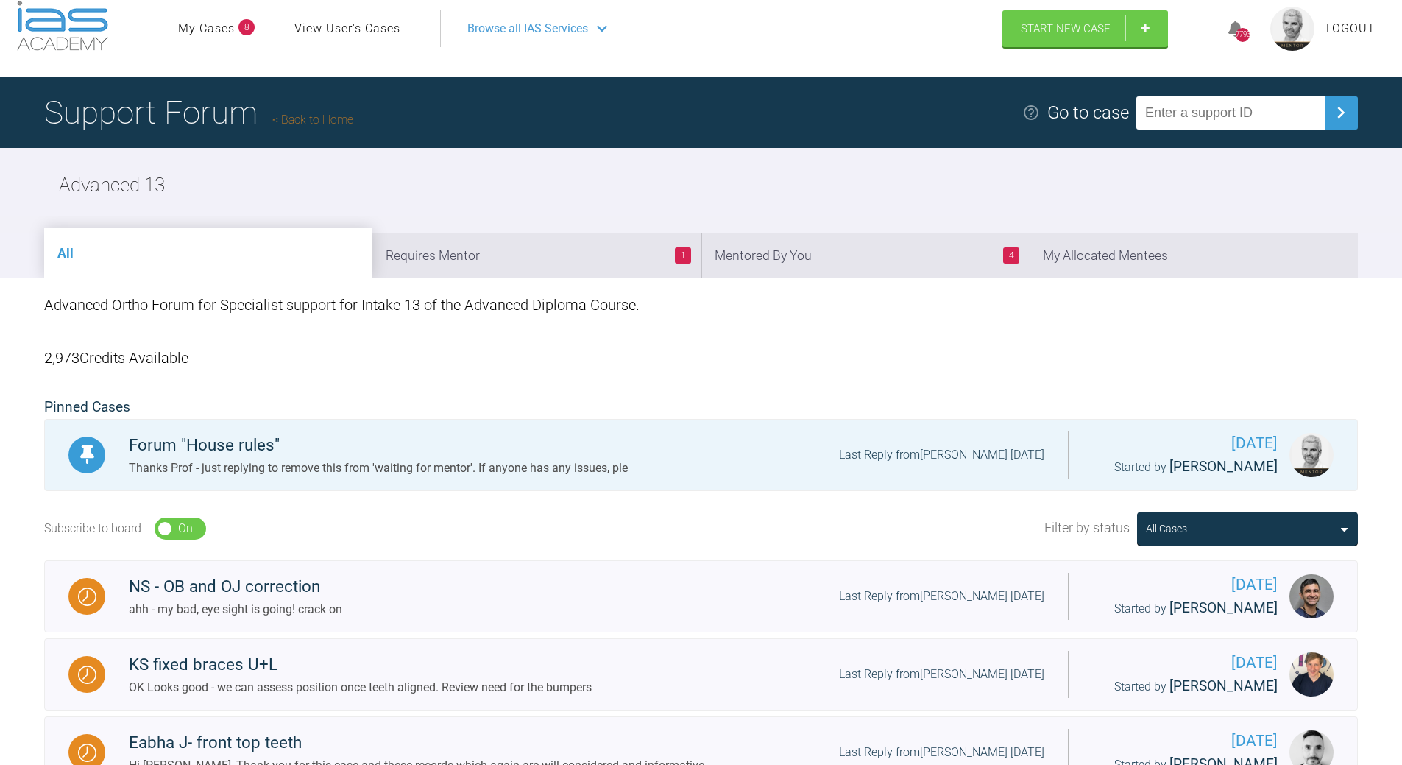
click at [306, 121] on link "Back to Home" at bounding box center [312, 120] width 81 height 14
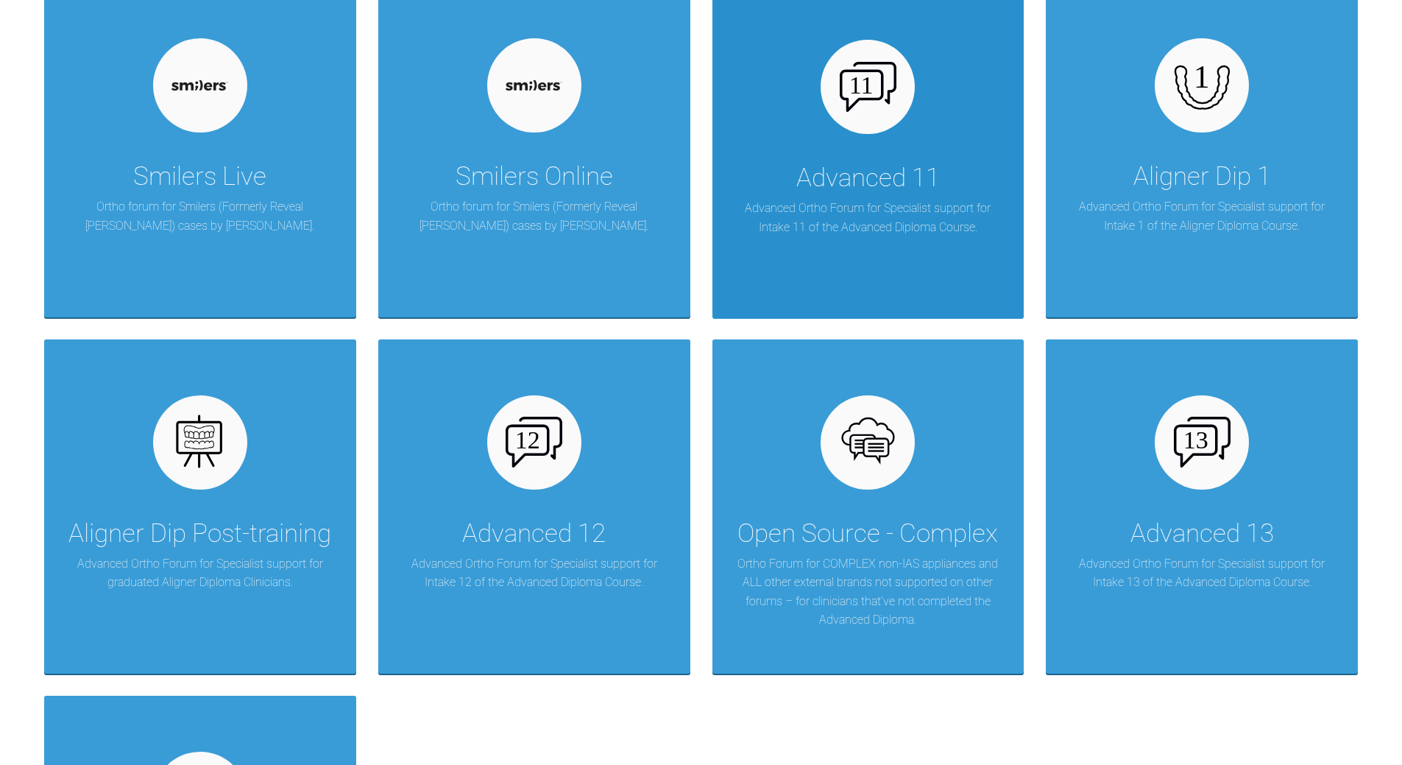
scroll to position [1639, 0]
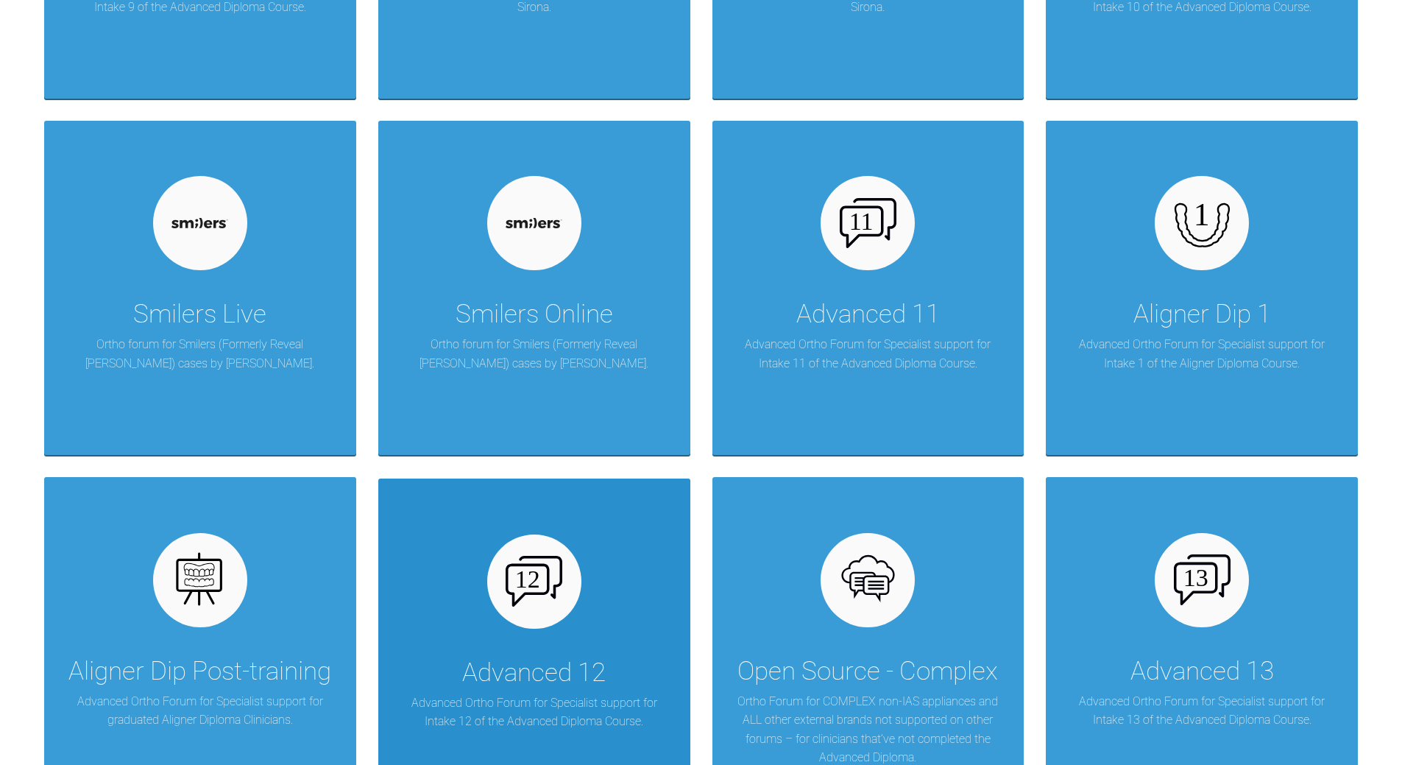
click at [397, 617] on div "Advanced 12 Advanced Ortho Forum for Specialist support for Intake 12 of the Ad…" at bounding box center [534, 645] width 312 height 334
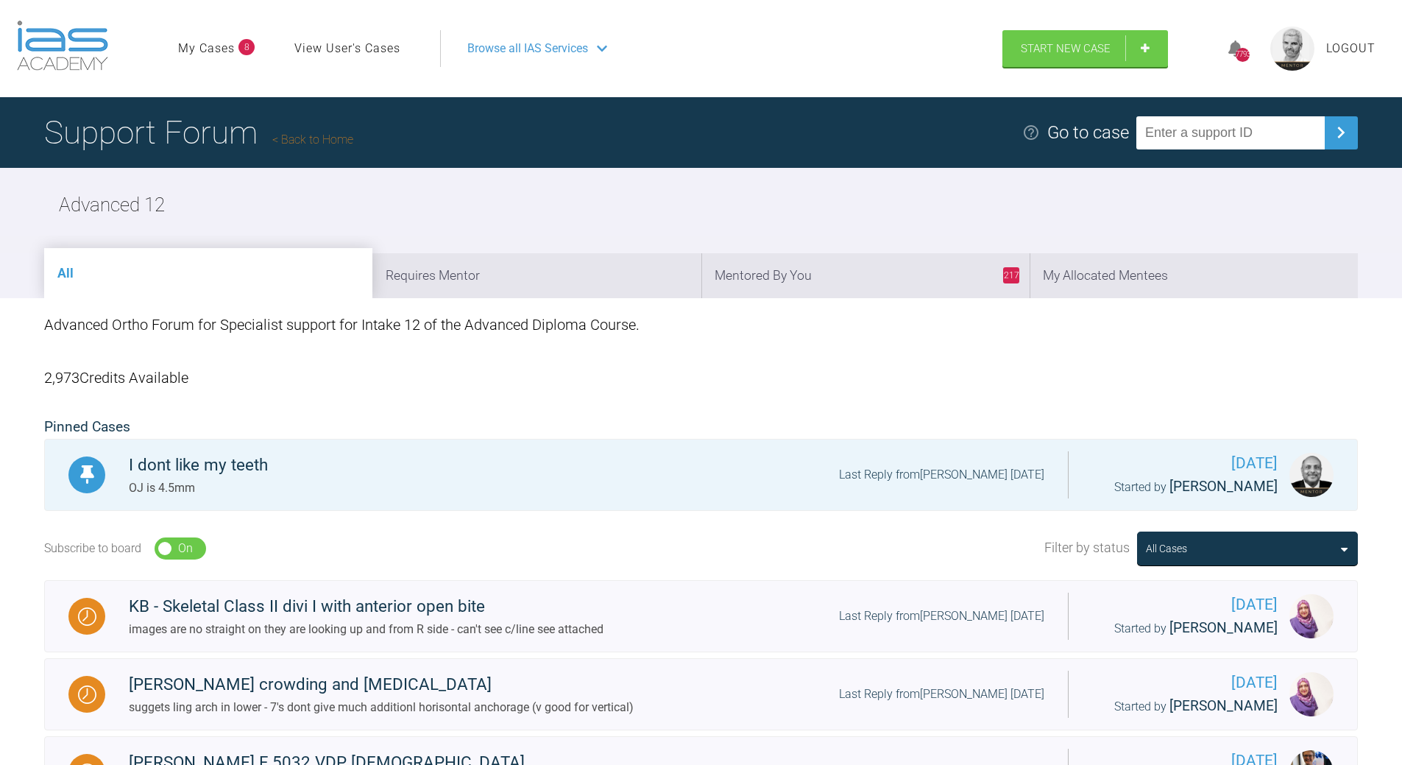
click at [308, 133] on link "Back to Home" at bounding box center [312, 139] width 81 height 14
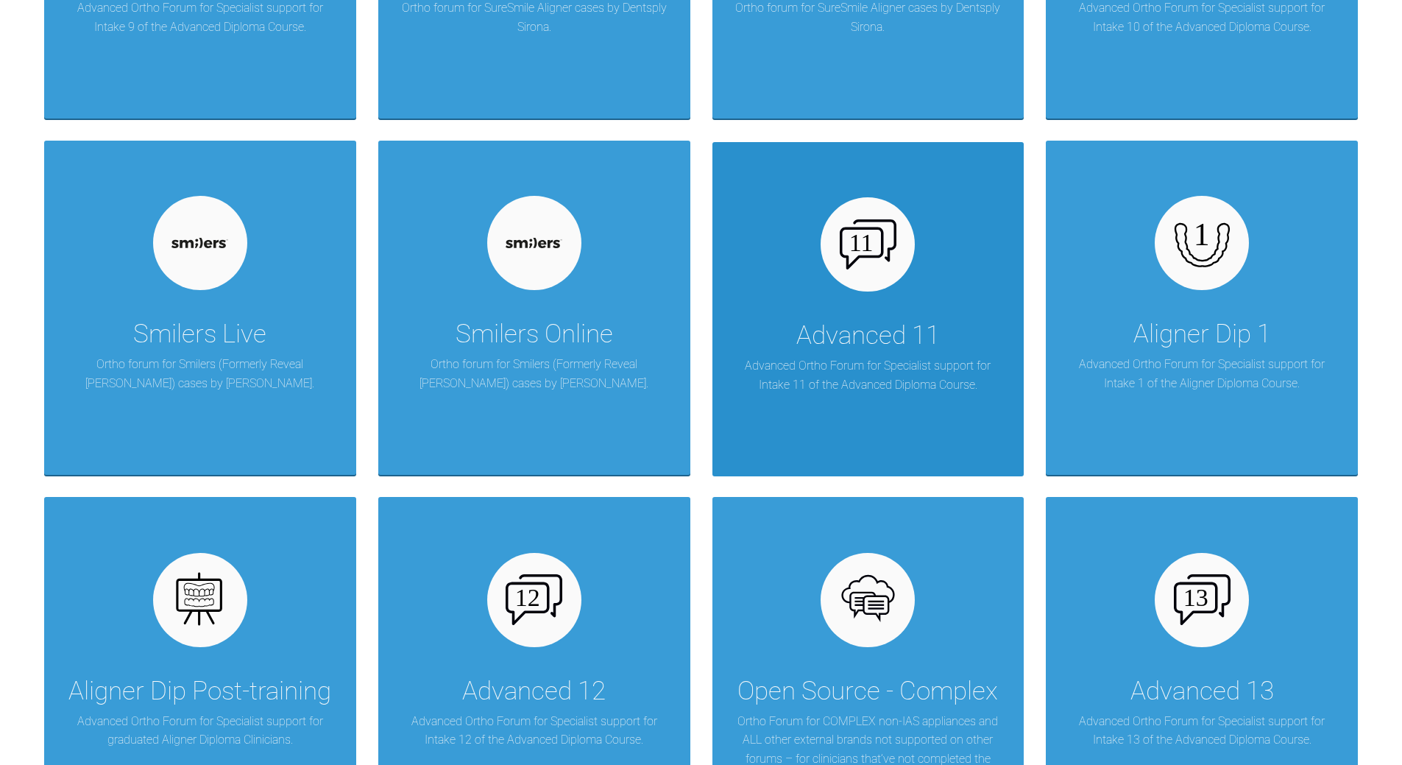
click at [936, 259] on div "Advanced 11 Advanced Ortho Forum for Specialist support for Intake 11 of the Ad…" at bounding box center [868, 309] width 312 height 334
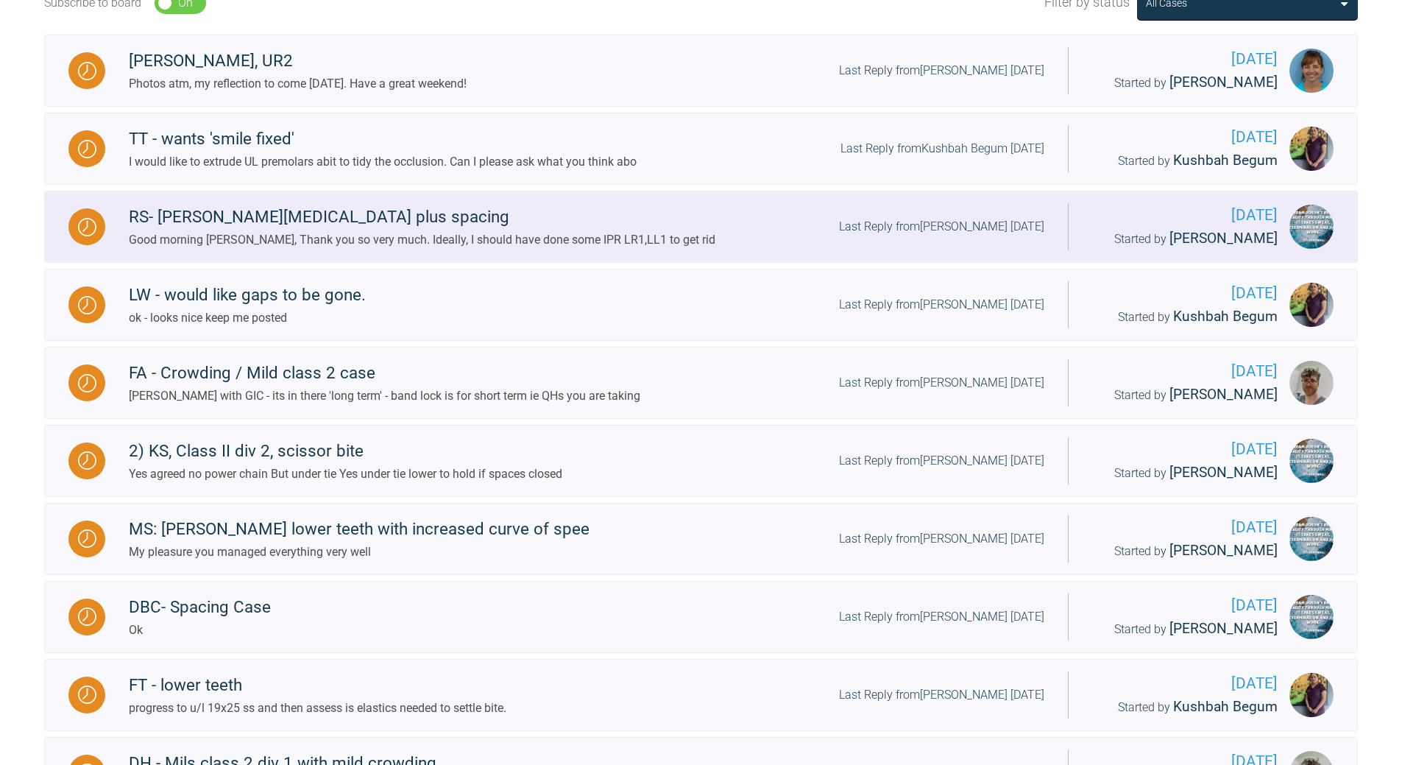
scroll to position [314, 0]
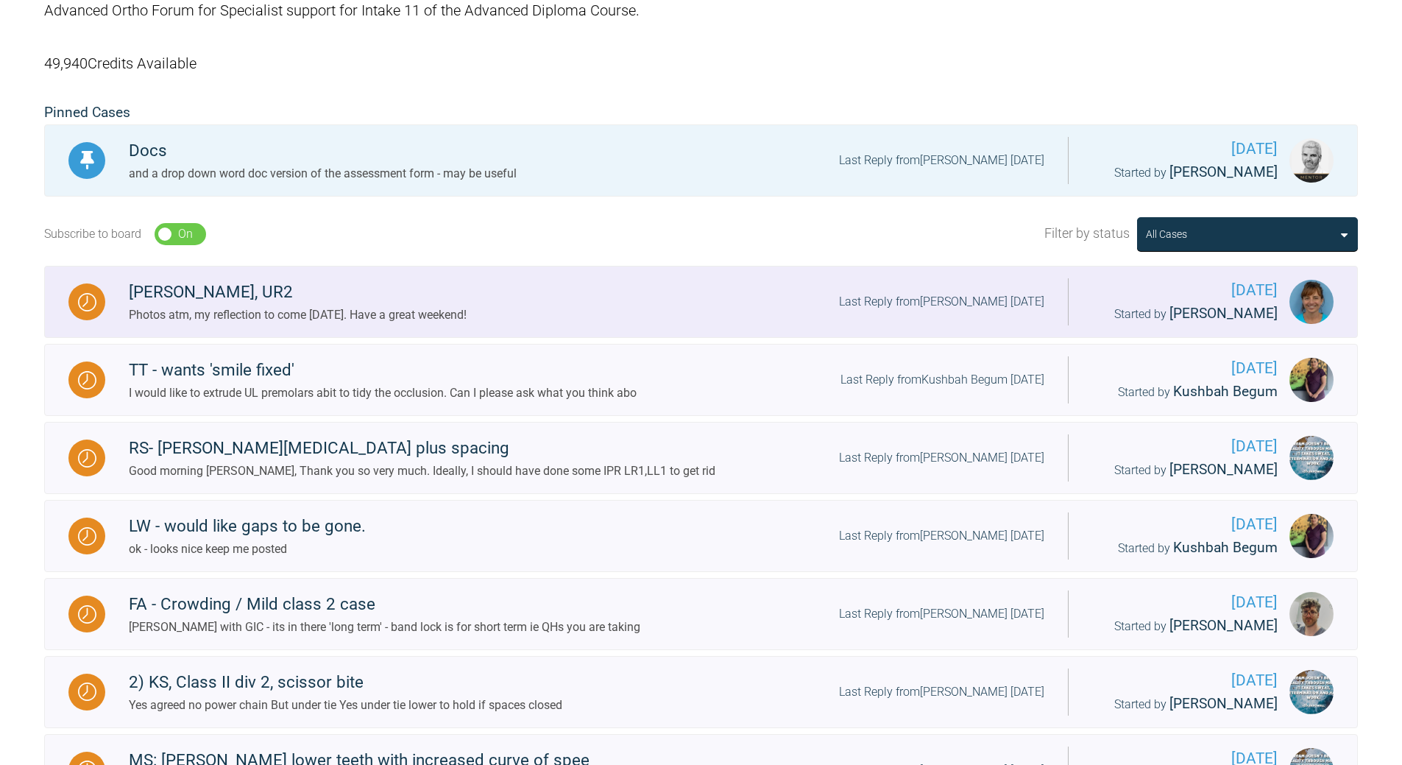
click at [949, 295] on div "Last Reply from [PERSON_NAME] [DATE]" at bounding box center [941, 301] width 205 height 19
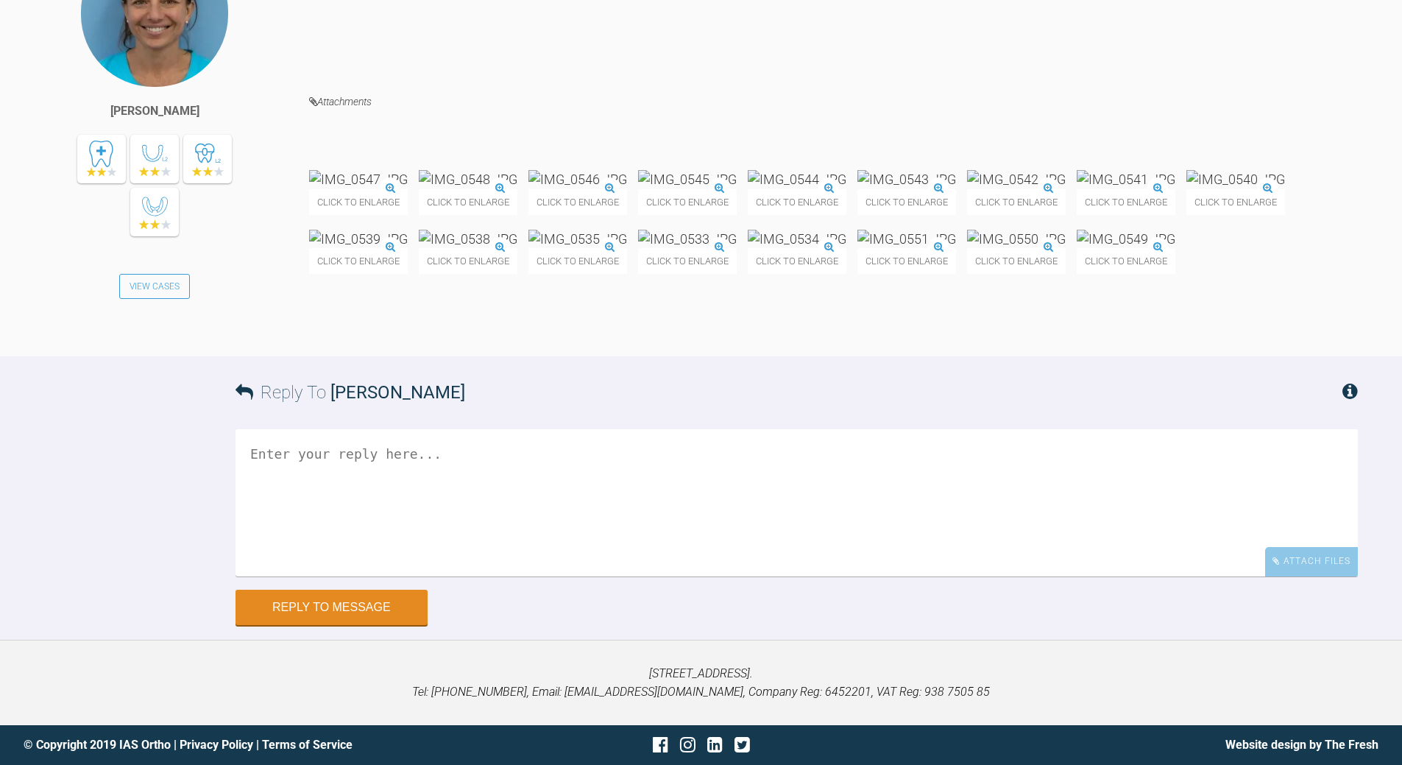
scroll to position [52963, 0]
click at [545, 544] on textarea at bounding box center [797, 502] width 1122 height 147
type textarea "i await with bated breath :-)"
click at [320, 626] on button "Reply to Message" at bounding box center [332, 608] width 192 height 35
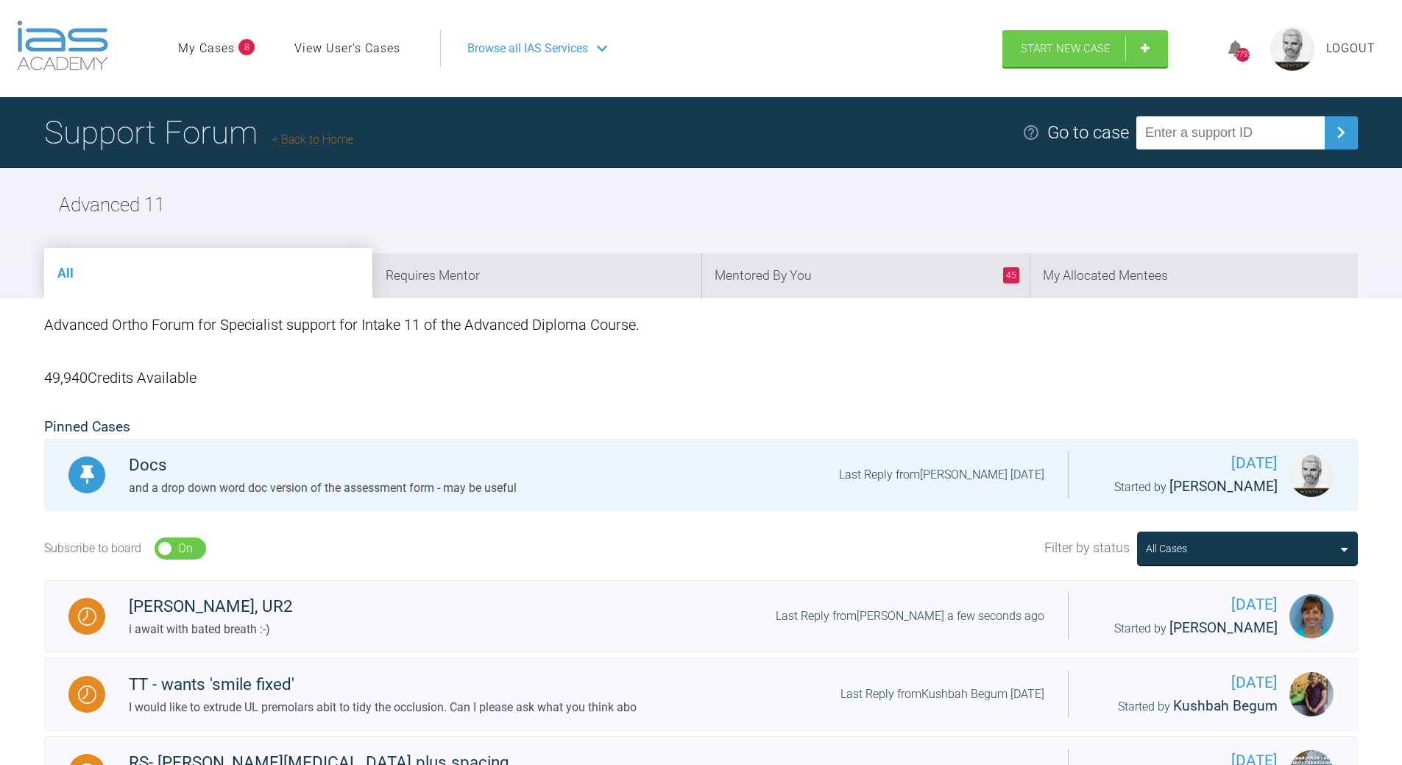
click at [324, 129] on h1 "Support Forum Back to Home" at bounding box center [198, 133] width 309 height 52
click at [328, 141] on link "Back to Home" at bounding box center [312, 139] width 81 height 14
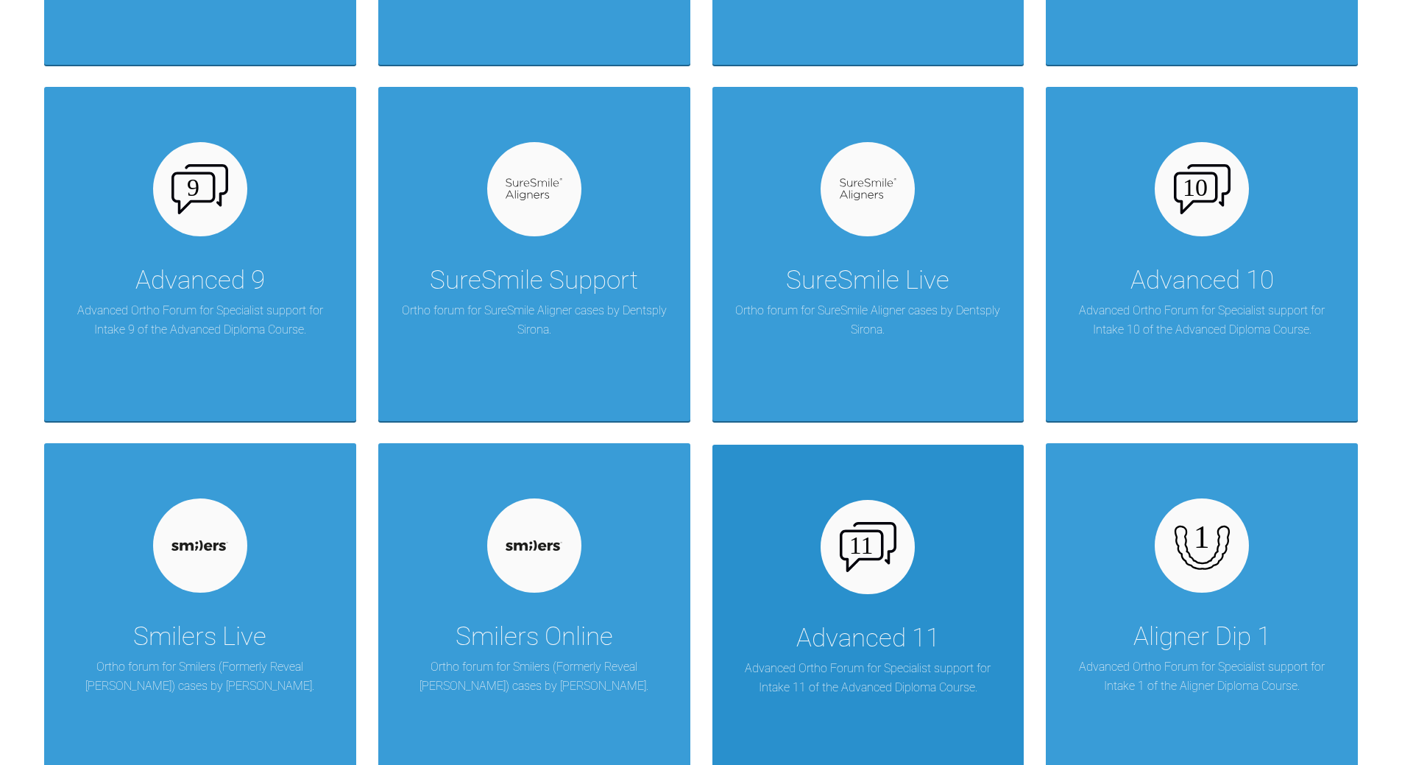
scroll to position [1546, 0]
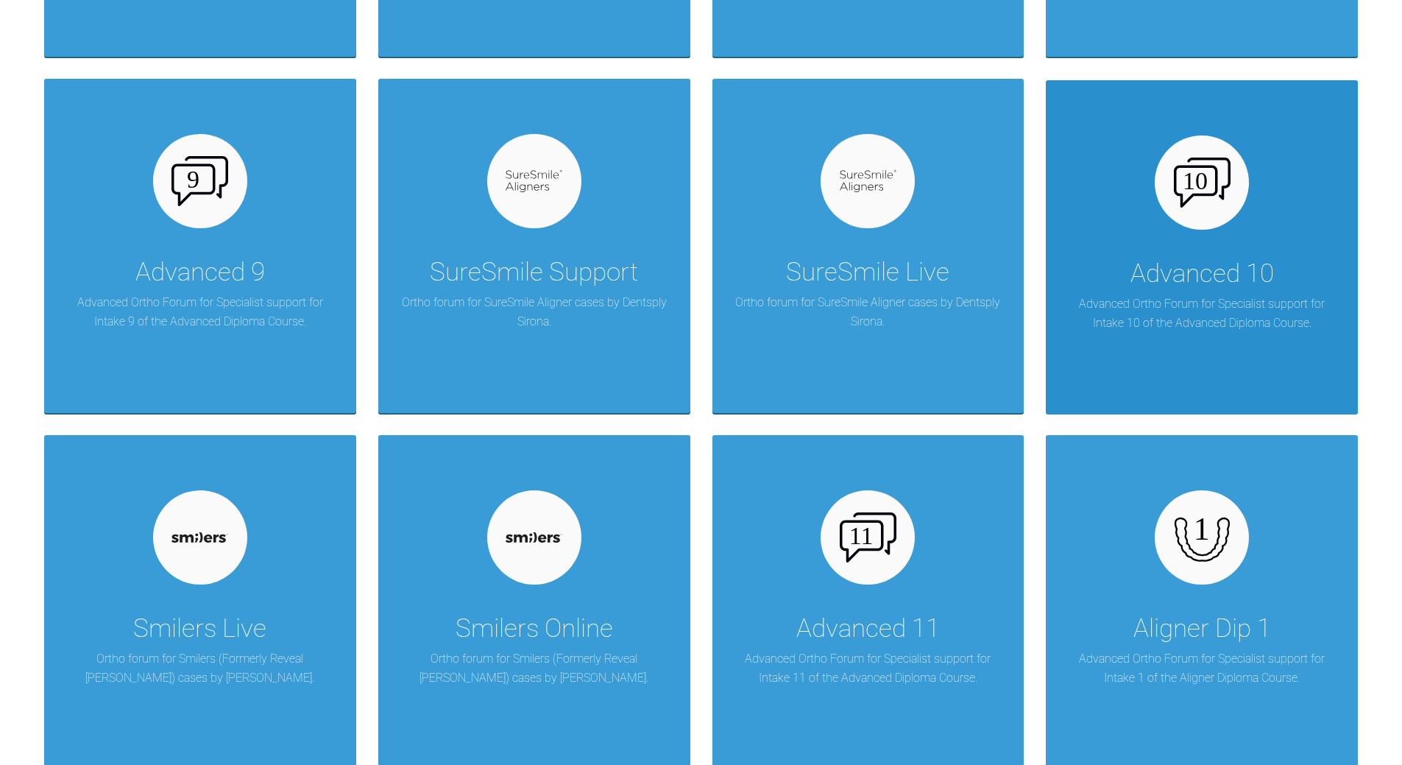
click at [1196, 179] on img at bounding box center [1202, 182] width 57 height 50
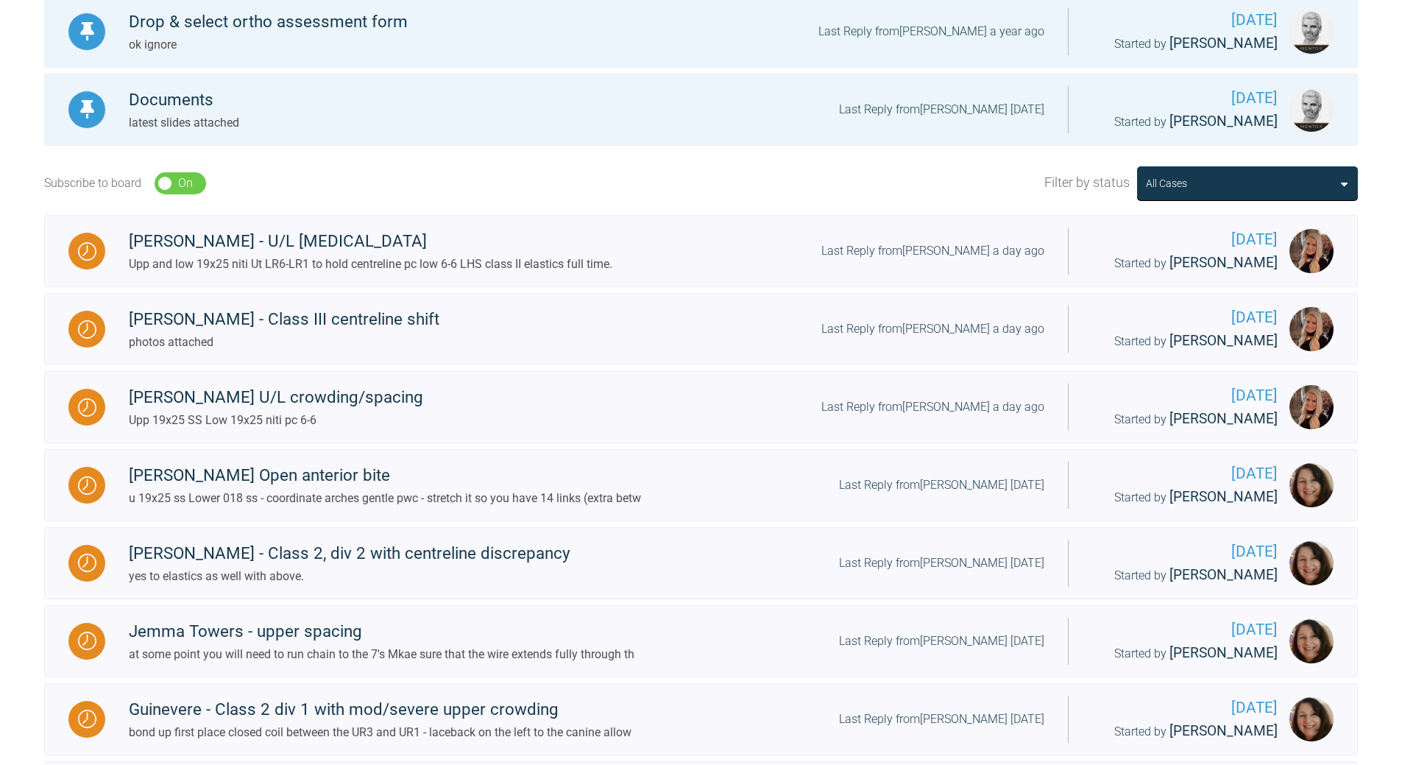
scroll to position [442, 0]
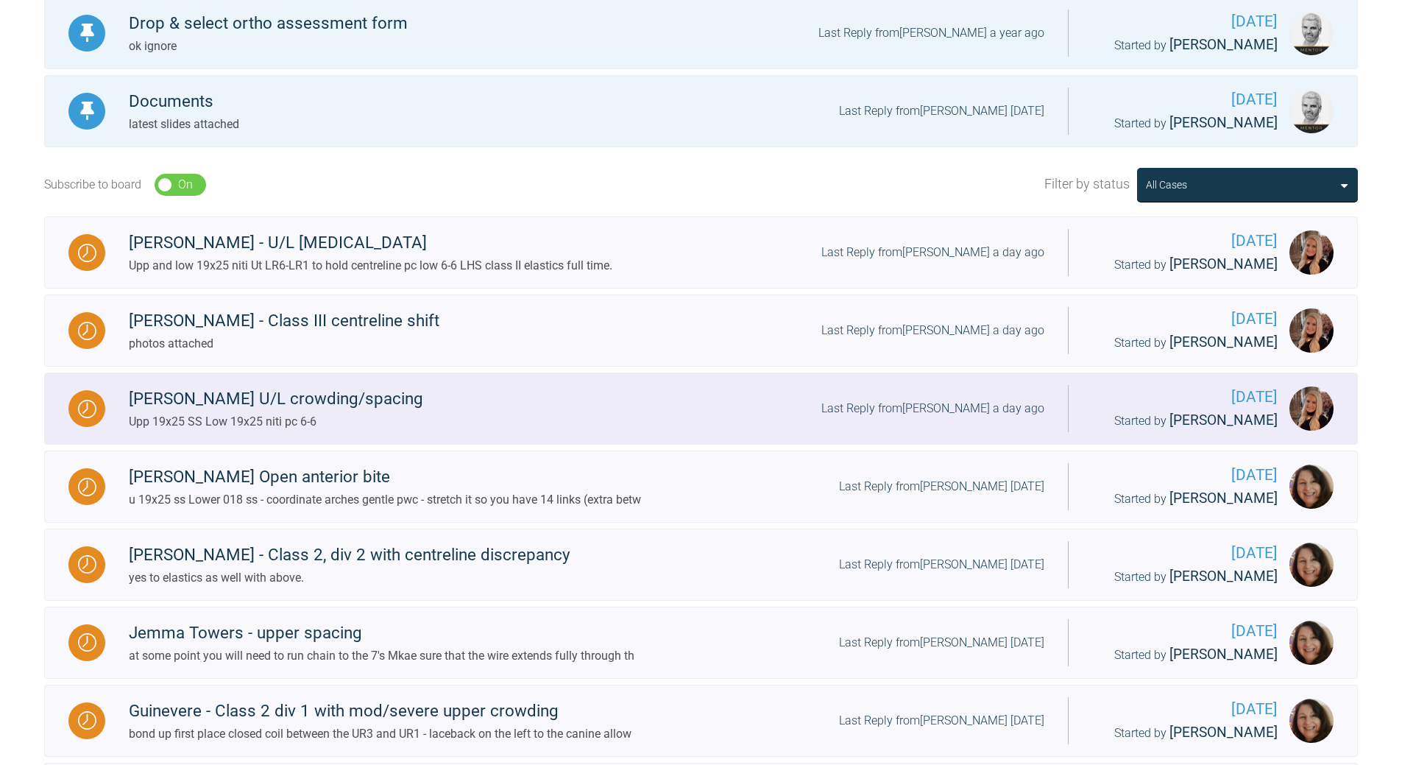
click at [951, 410] on div "Last Reply from [PERSON_NAME] a day ago" at bounding box center [932, 408] width 223 height 19
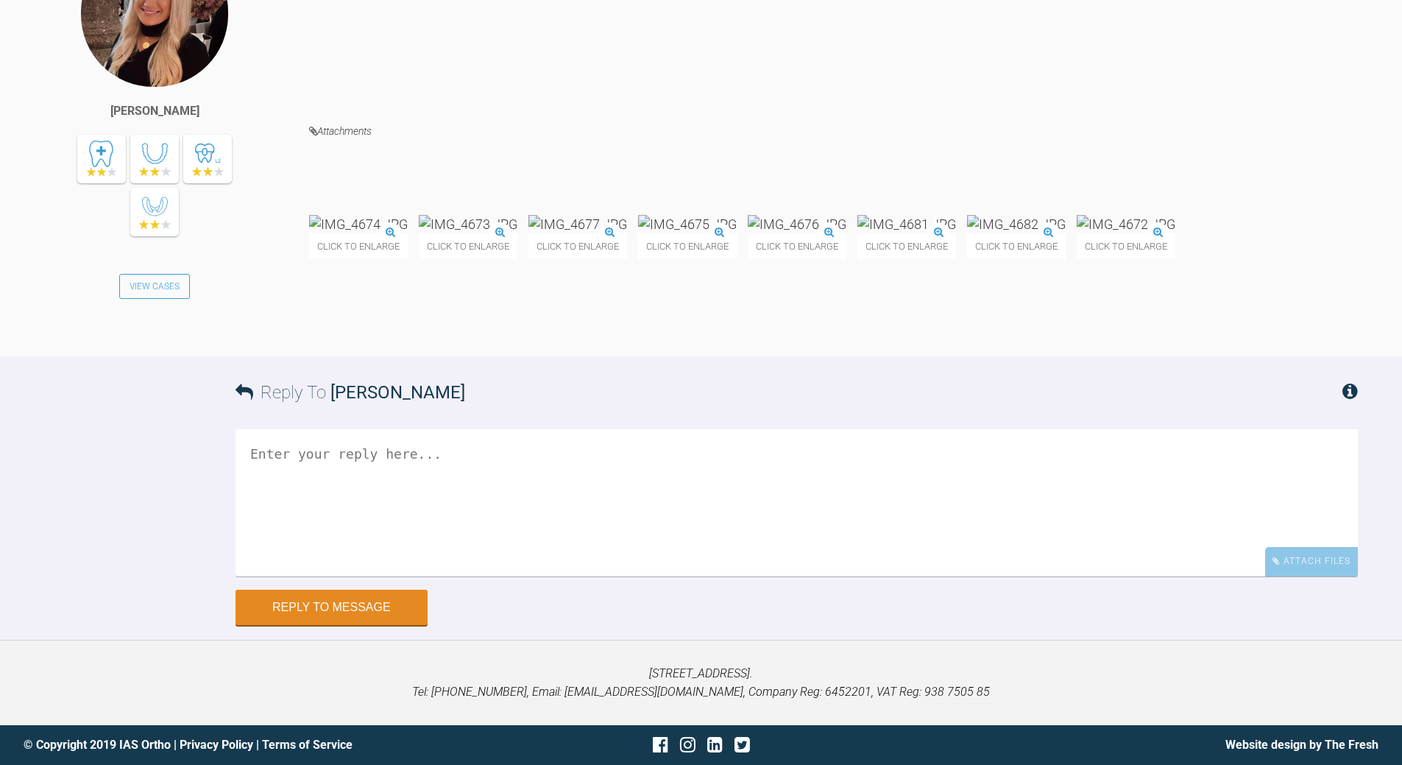
scroll to position [35561, 0]
click at [436, 576] on textarea at bounding box center [797, 502] width 1122 height 147
click at [255, 451] on textarea "RCOS in low to get OB down and [PERSON_NAME]" at bounding box center [797, 502] width 1122 height 147
click at [252, 451] on textarea "RCOS in low to get OB down and [PERSON_NAME]" at bounding box center [797, 502] width 1122 height 147
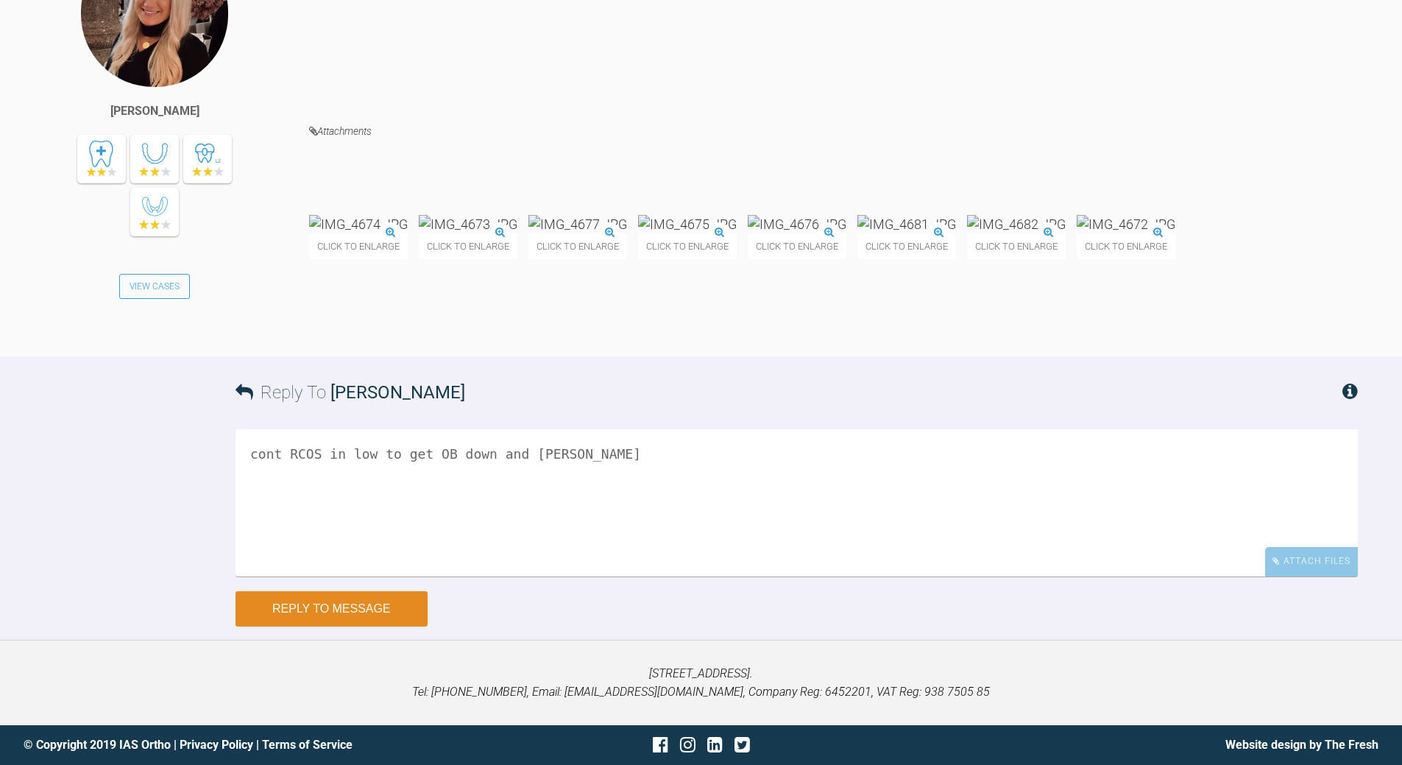
type textarea "cont RCOS in low to get OB down and [PERSON_NAME]"
click at [352, 603] on button "Reply to Message" at bounding box center [332, 608] width 192 height 35
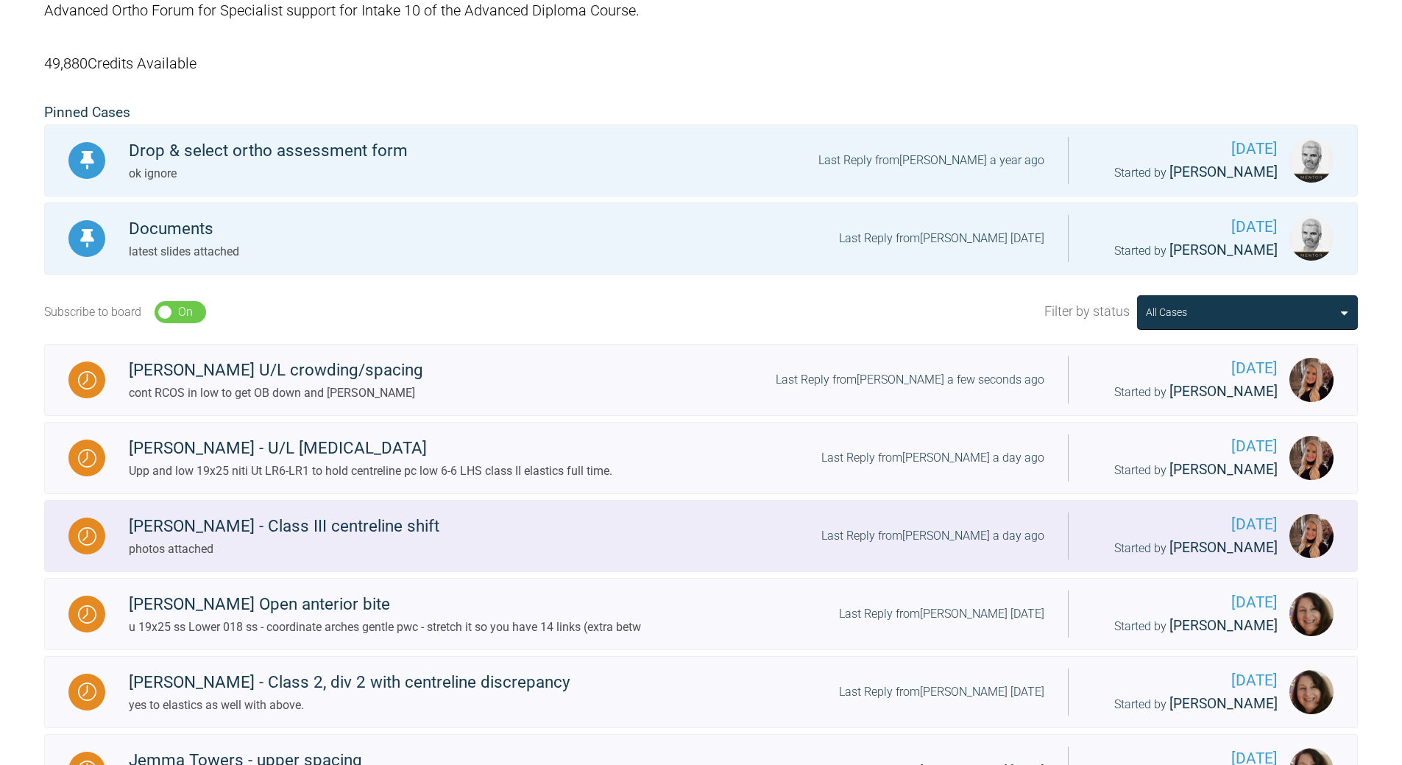
scroll to position [388, 0]
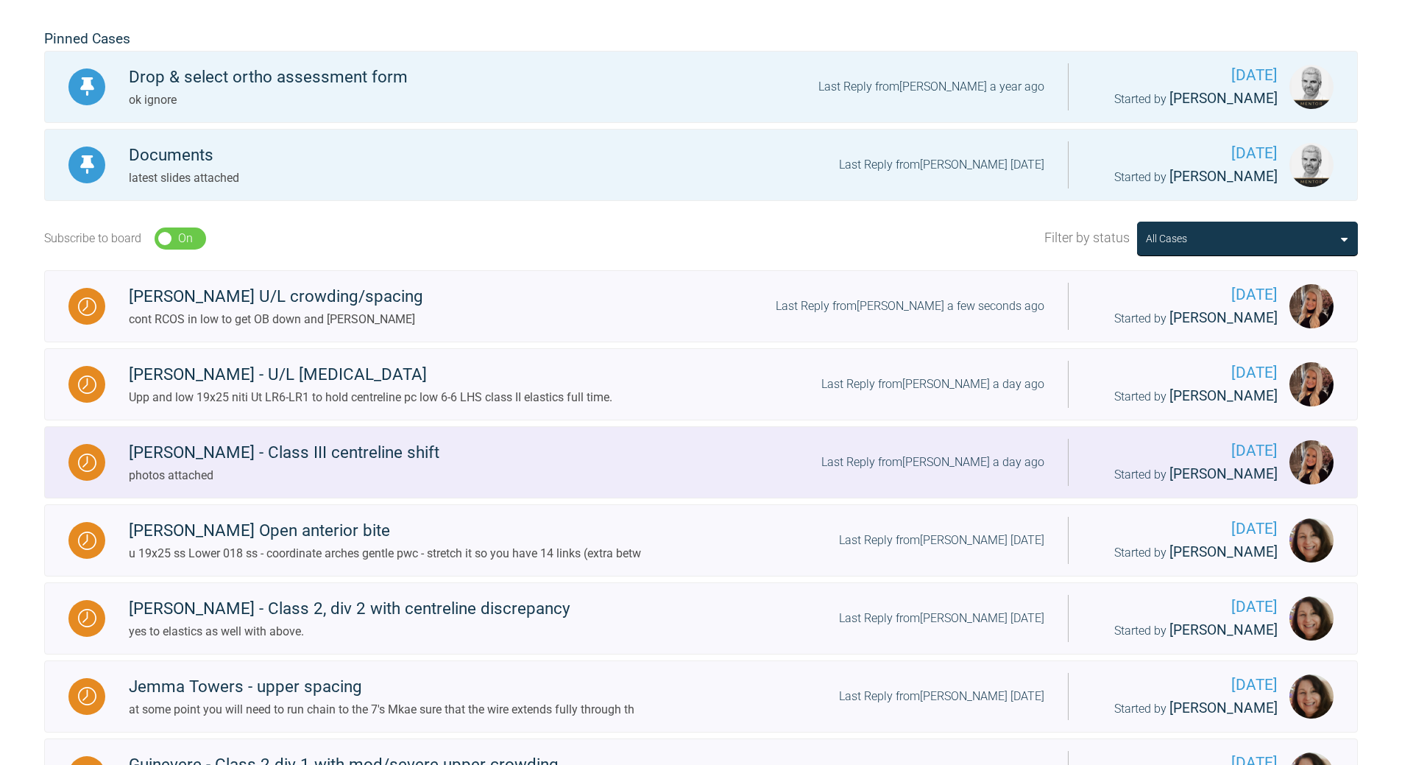
click at [966, 465] on div "Last Reply from [PERSON_NAME] a day ago" at bounding box center [932, 462] width 223 height 19
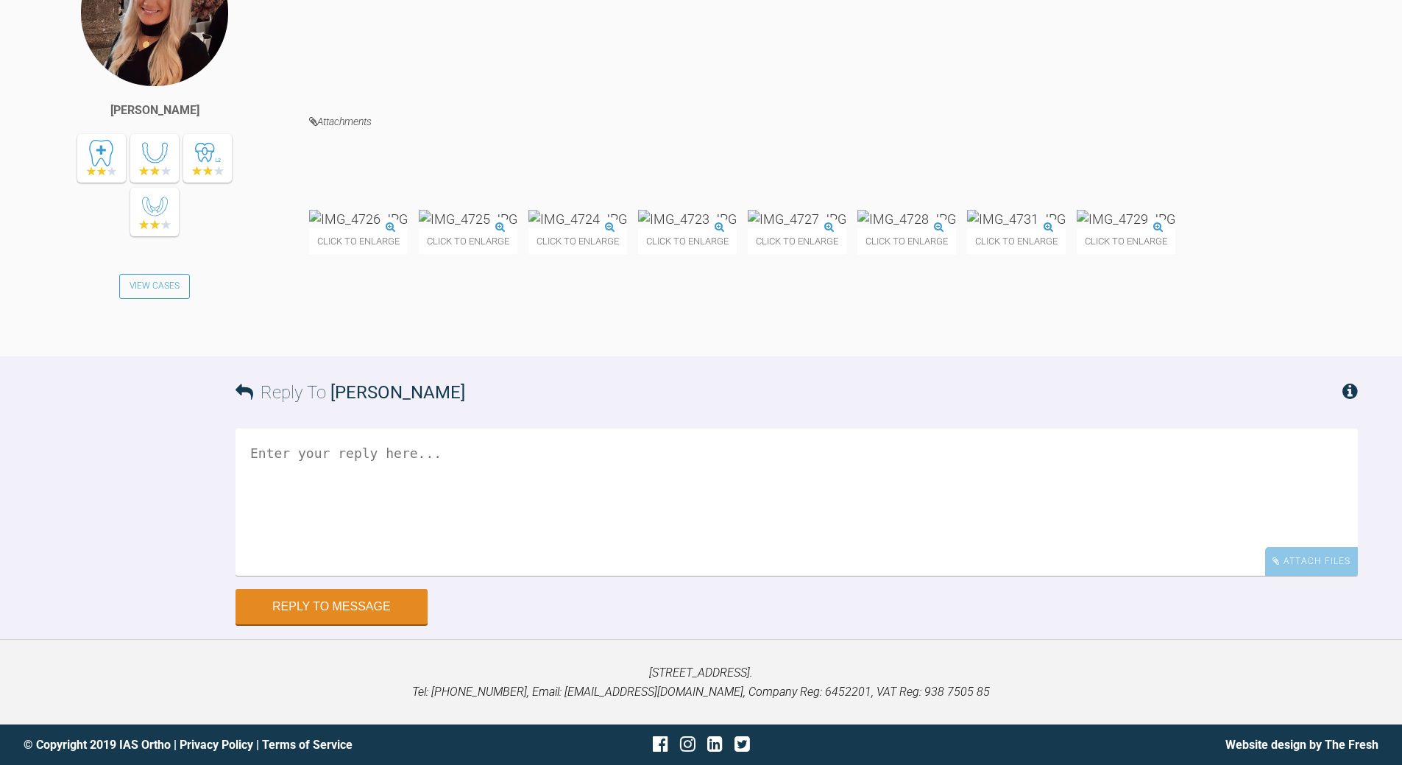
scroll to position [18584, 0]
click at [517, 576] on textarea at bounding box center [797, 501] width 1122 height 147
click at [443, 576] on textarea "agree - spces clsoed, thend eatil" at bounding box center [797, 501] width 1122 height 147
drag, startPoint x: 449, startPoint y: 603, endPoint x: 456, endPoint y: 597, distance: 9.4
click at [451, 576] on textarea "agree - spces clsoed, then d eatil" at bounding box center [797, 501] width 1122 height 147
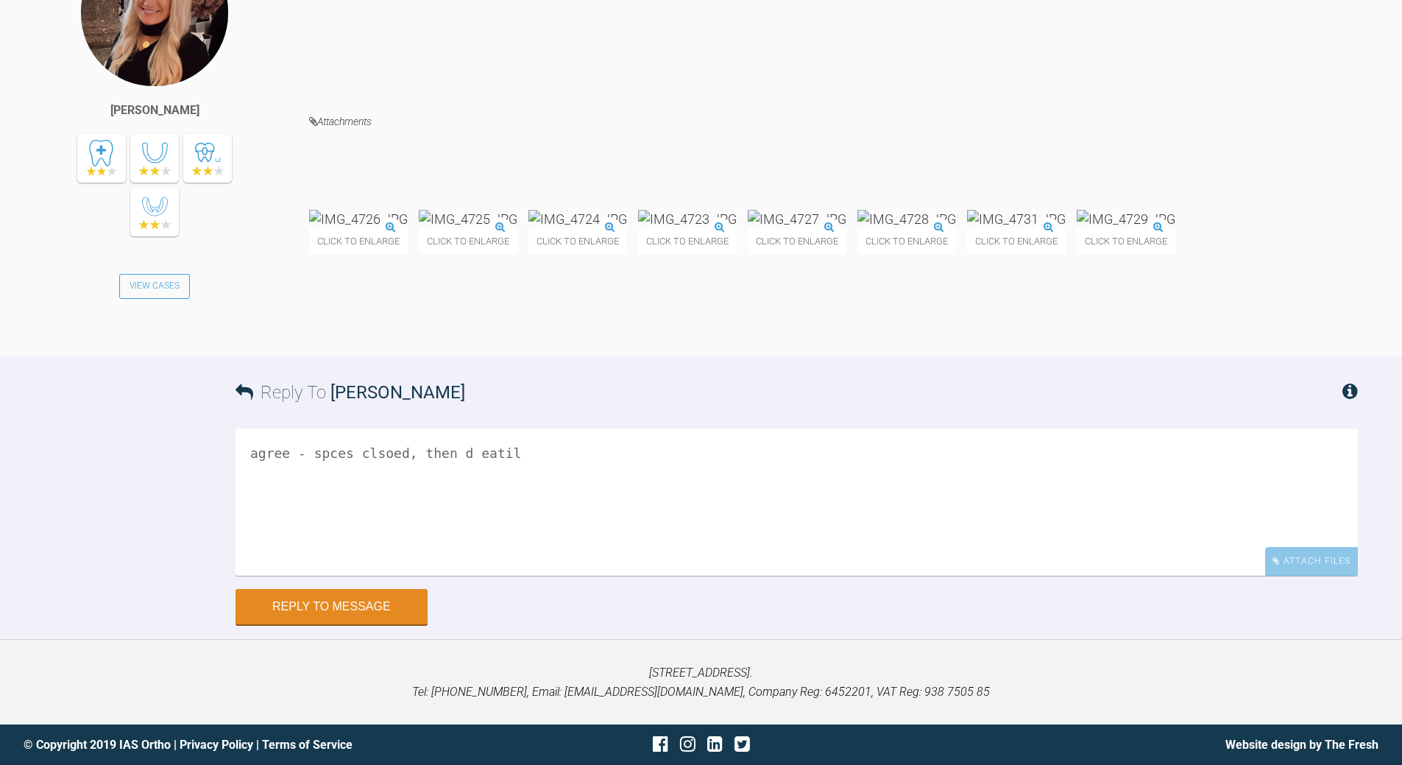
click at [453, 576] on textarea "agree - spces clsoed, then d eatil" at bounding box center [797, 501] width 1122 height 147
click at [326, 576] on textarea "agree - spces clsoed, then detail" at bounding box center [797, 501] width 1122 height 147
drag, startPoint x: 372, startPoint y: 523, endPoint x: 388, endPoint y: 534, distance: 19.6
click at [372, 523] on textarea "agree - spaces clsoed, then detail" at bounding box center [797, 501] width 1122 height 147
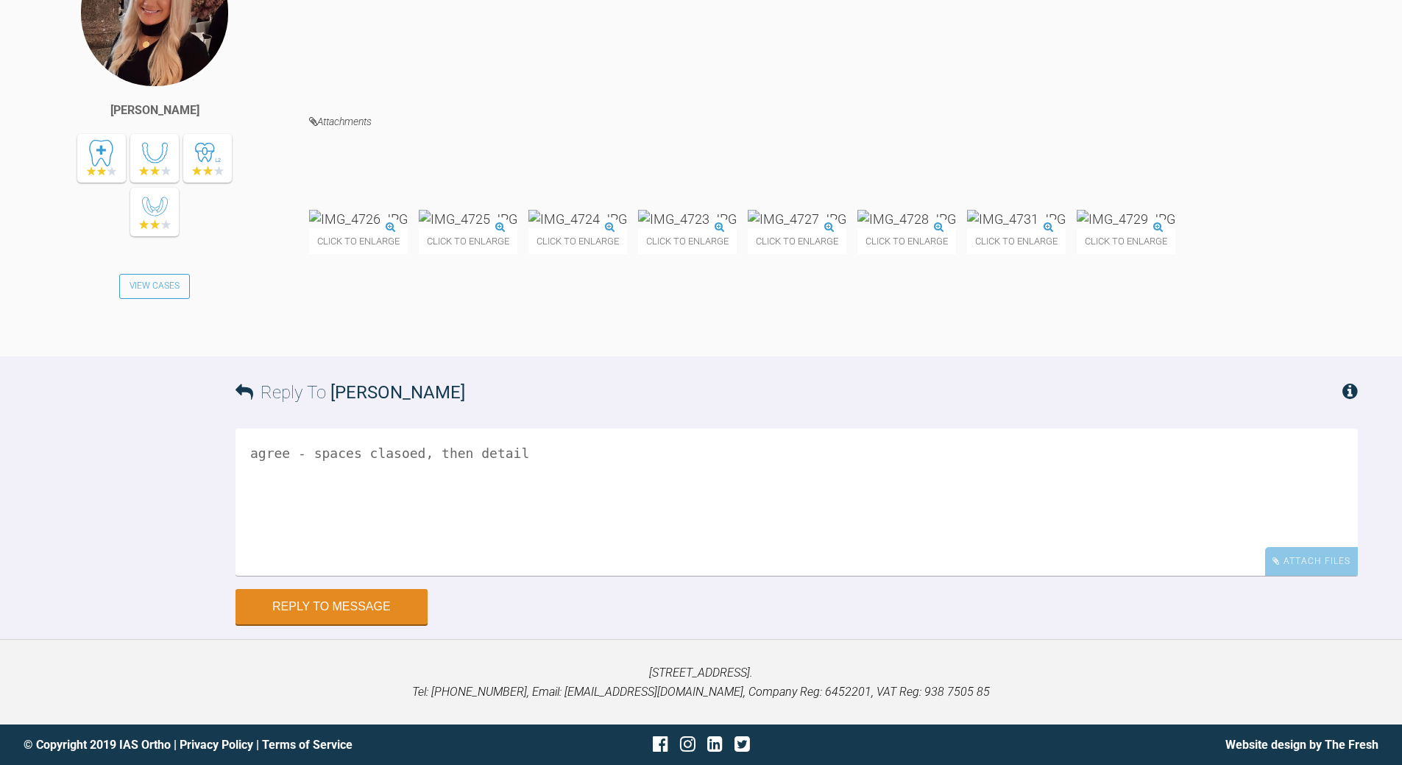
drag, startPoint x: 389, startPoint y: 529, endPoint x: 399, endPoint y: 520, distance: 13.5
click at [395, 525] on textarea "agree - spaces clasoed, then detail" at bounding box center [797, 501] width 1122 height 147
type textarea "agree - spaces closed, then detail"
click at [364, 626] on button "Reply to Message" at bounding box center [332, 607] width 192 height 35
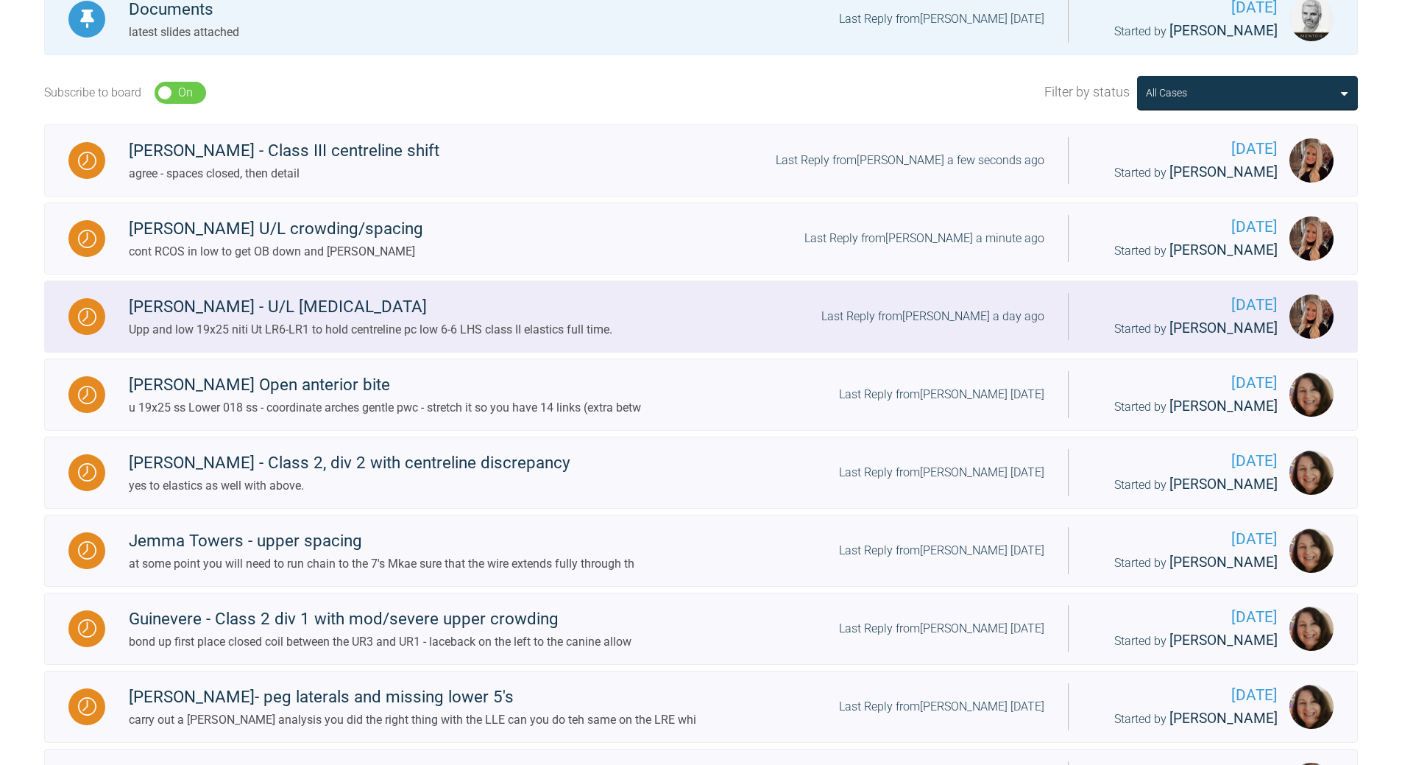
click at [933, 325] on div "Last Reply from [PERSON_NAME] a day ago" at bounding box center [932, 316] width 223 height 19
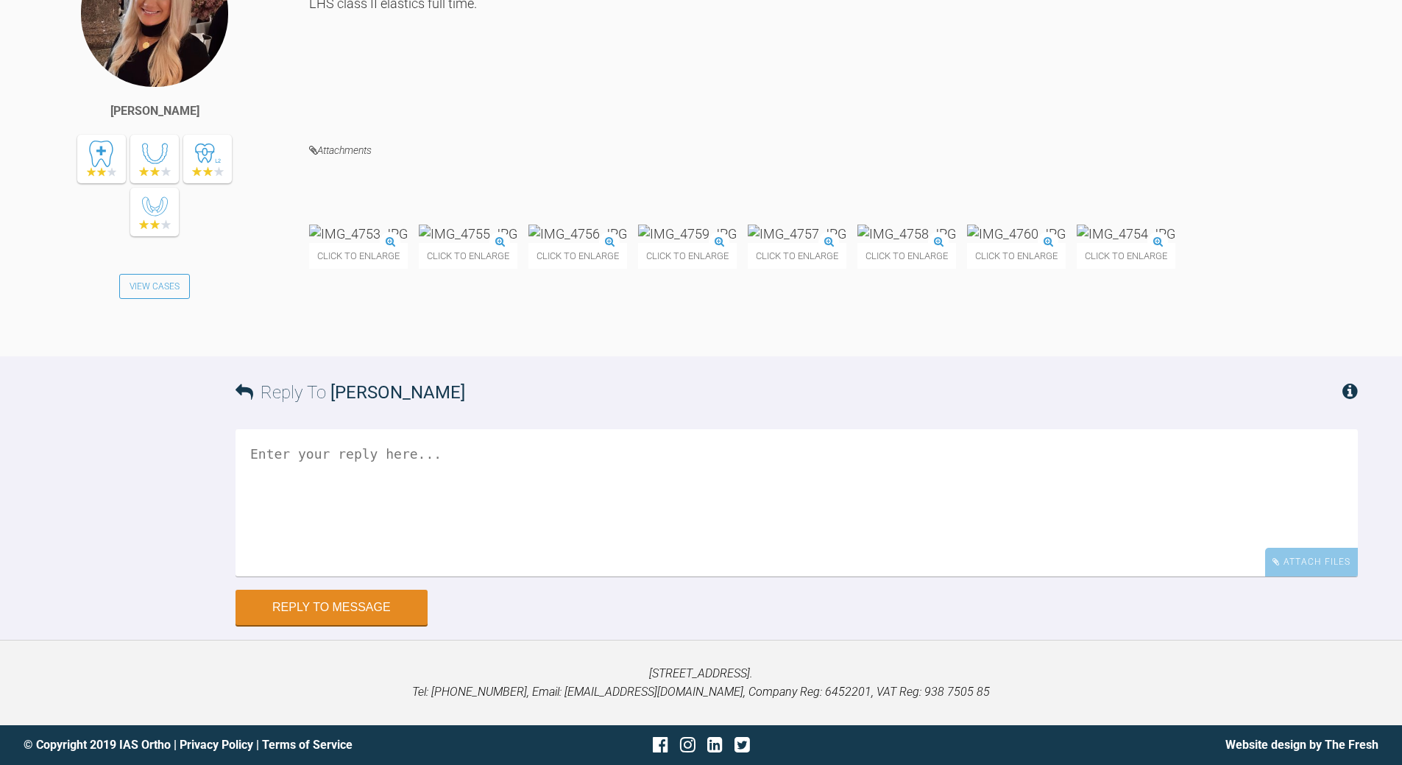
scroll to position [31000, 0]
click at [553, 576] on textarea at bounding box center [797, 502] width 1122 height 147
type textarea "all good - looking good"
click at [378, 625] on button "Reply to Message" at bounding box center [332, 606] width 192 height 35
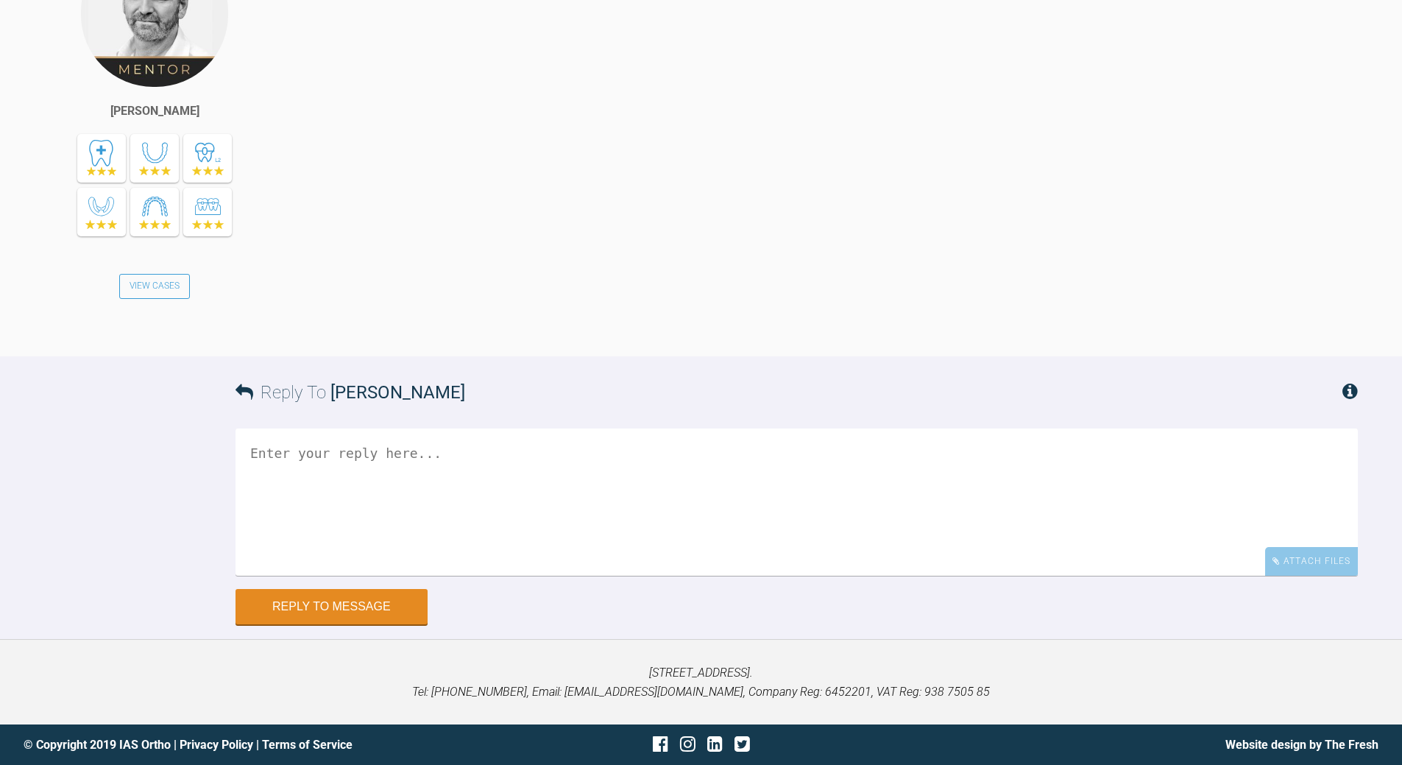
scroll to position [31673, 0]
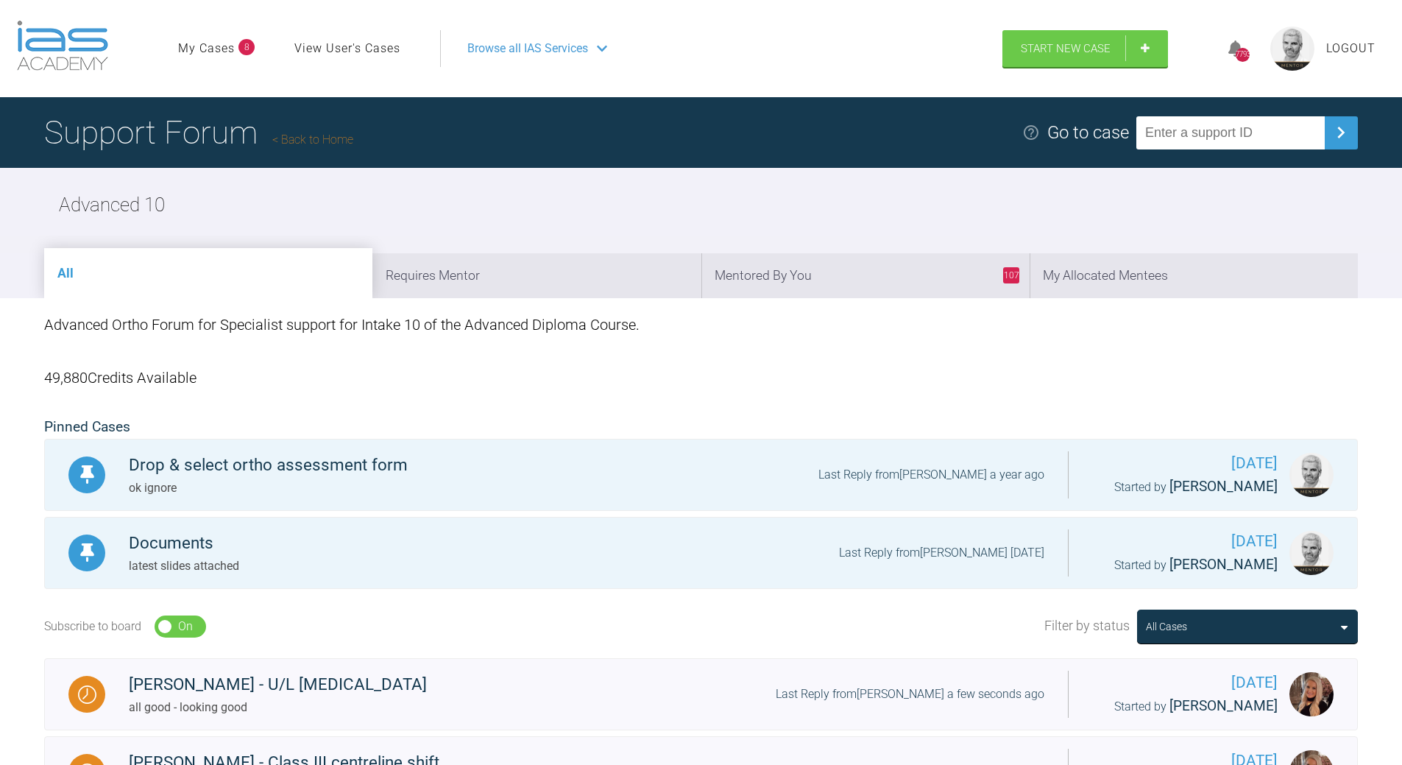
click at [319, 137] on link "Back to Home" at bounding box center [312, 139] width 81 height 14
